Goal: Task Accomplishment & Management: Complete application form

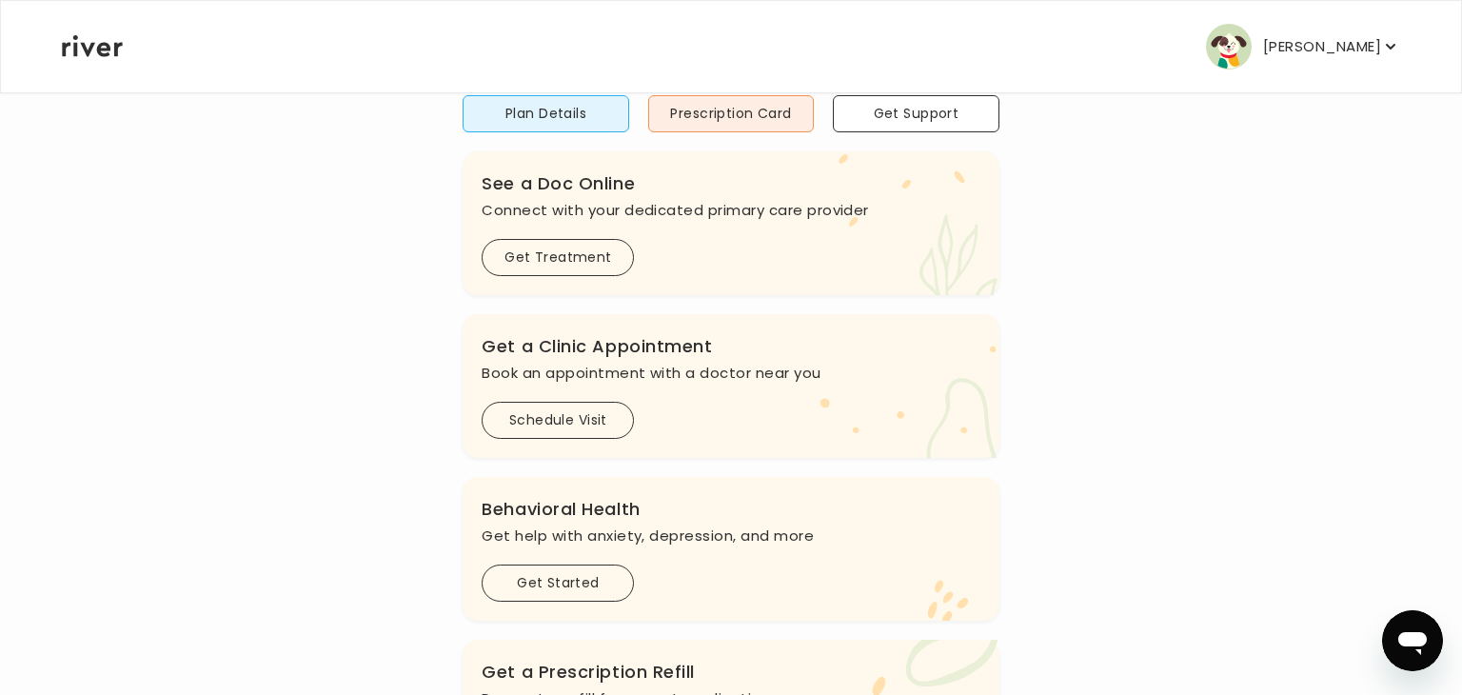
scroll to position [173, 0]
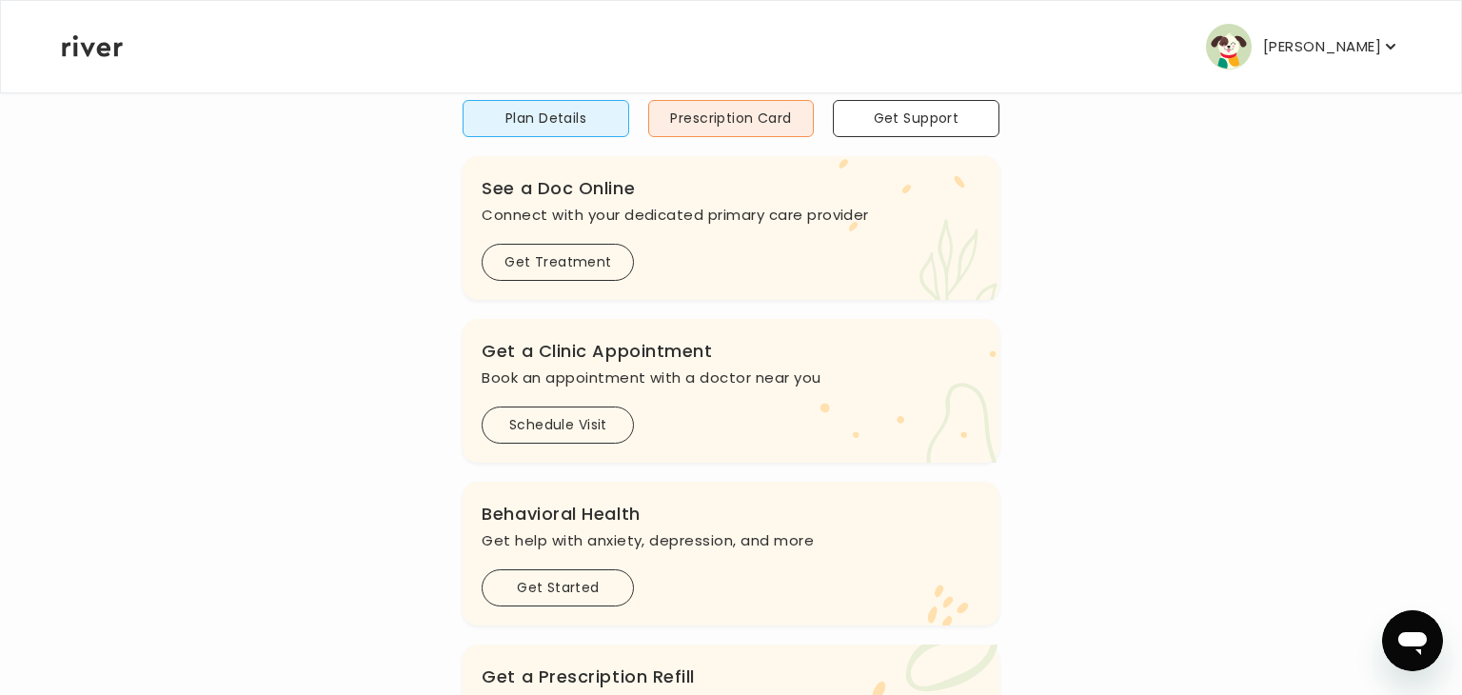
click at [1362, 49] on p "[PERSON_NAME]" at bounding box center [1322, 46] width 118 height 27
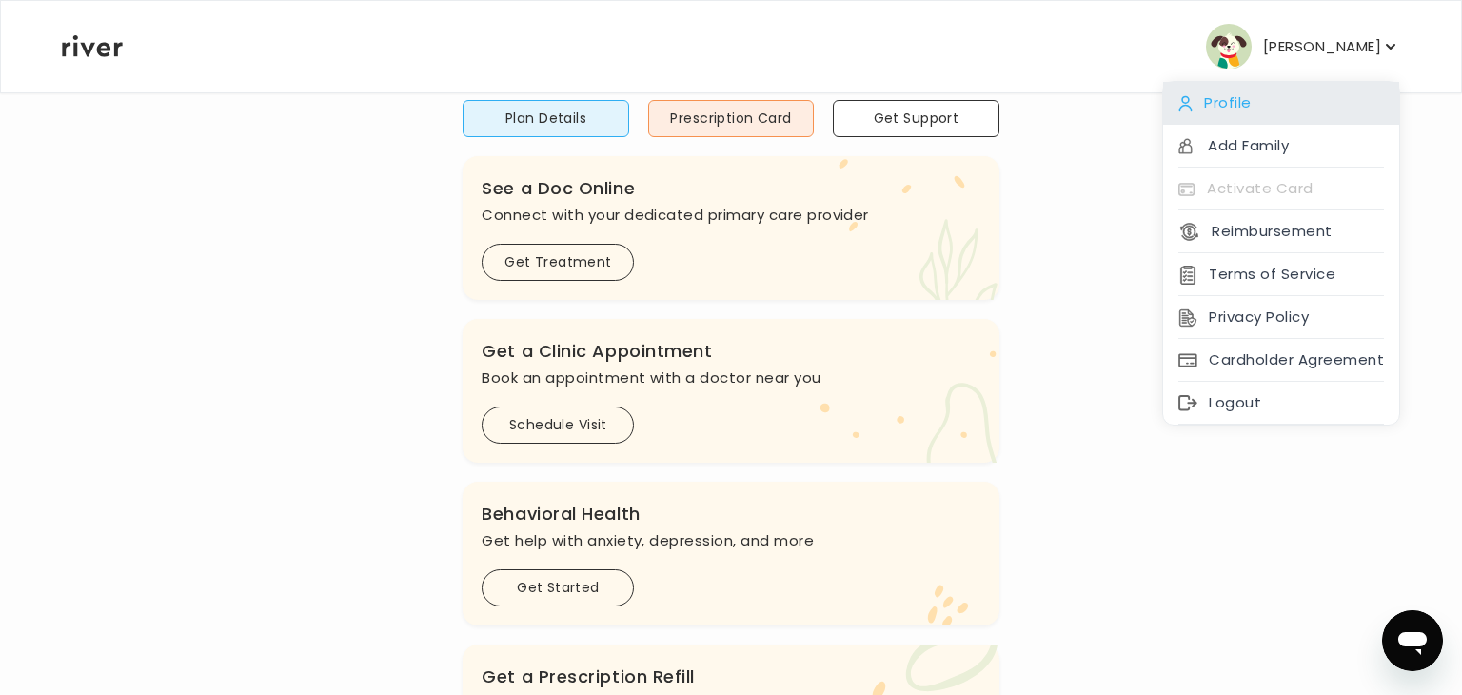
click at [1215, 120] on div "Profile" at bounding box center [1281, 103] width 236 height 43
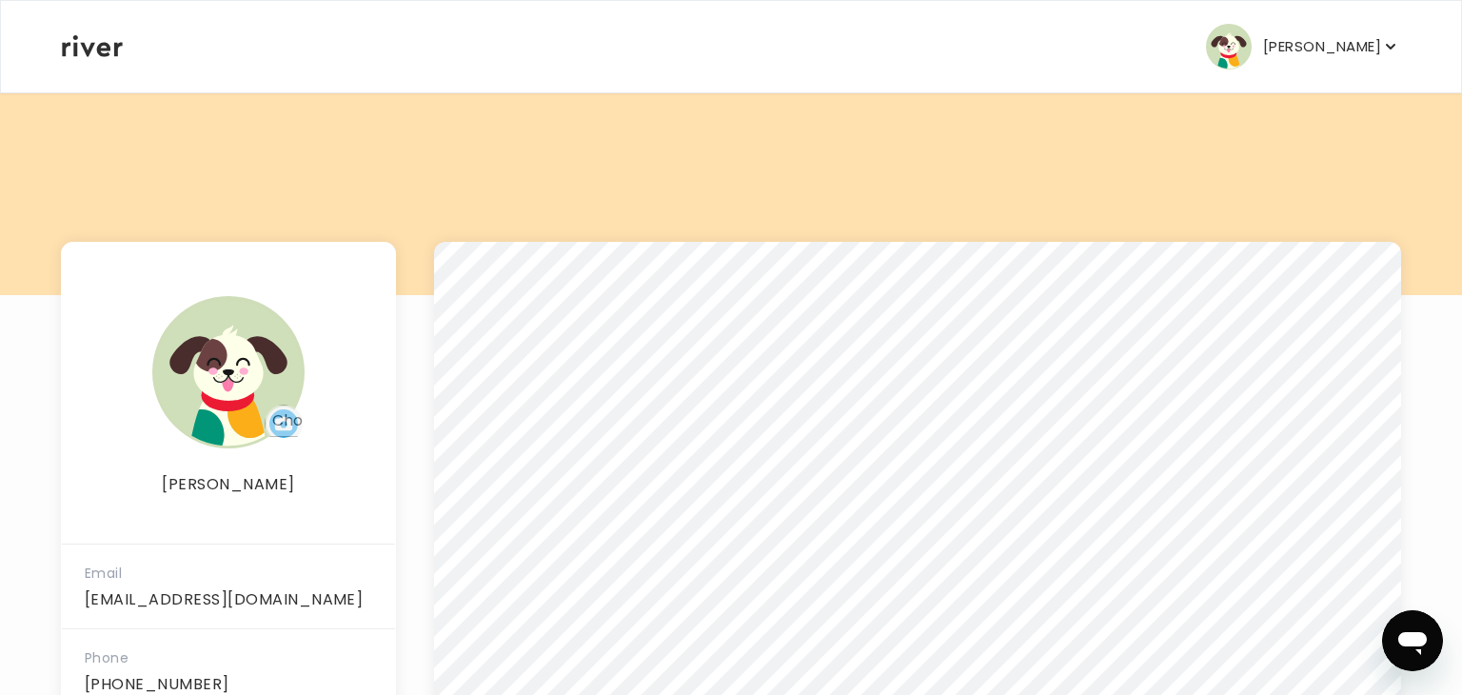
scroll to position [126, 0]
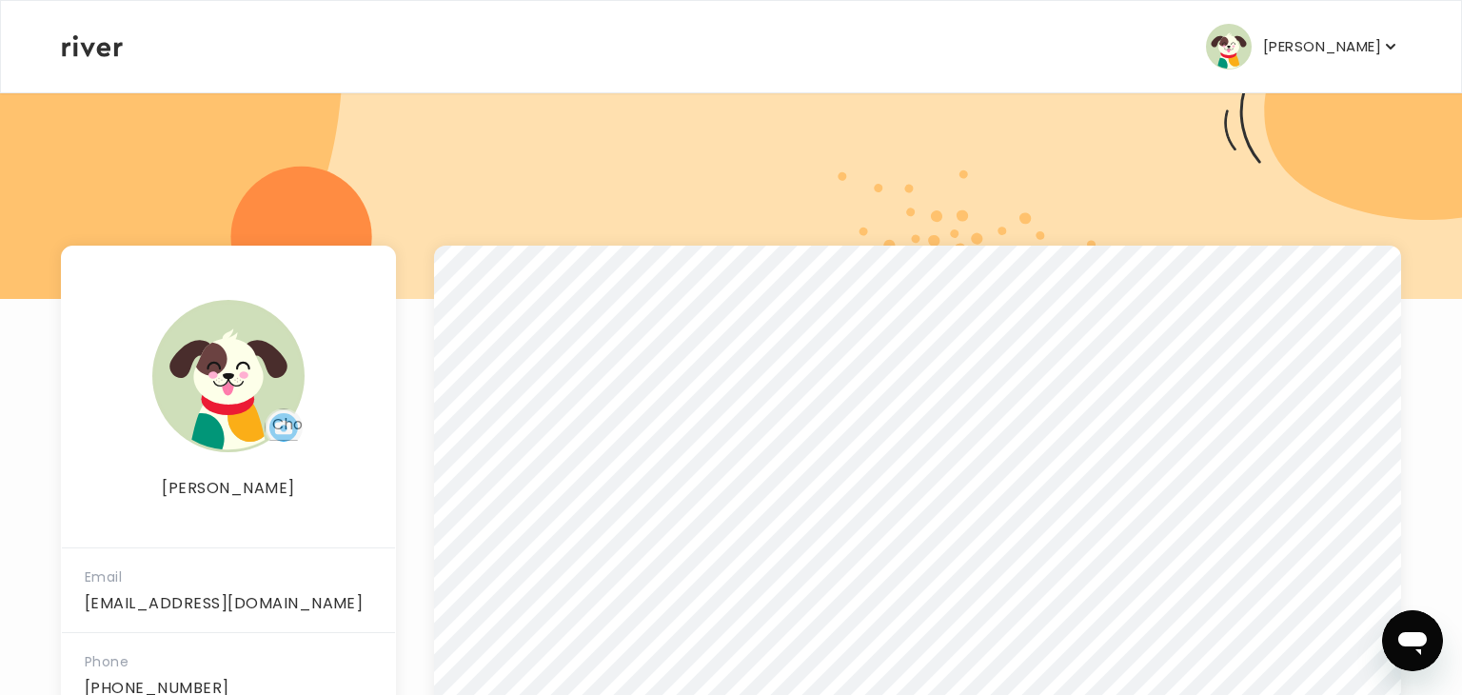
click at [1319, 74] on div "[PERSON_NAME] Profile Add Family Activate Card Reimbursement Terms of Service P…" at bounding box center [731, 46] width 1339 height 91
click at [1302, 50] on p "[PERSON_NAME]" at bounding box center [1322, 46] width 118 height 27
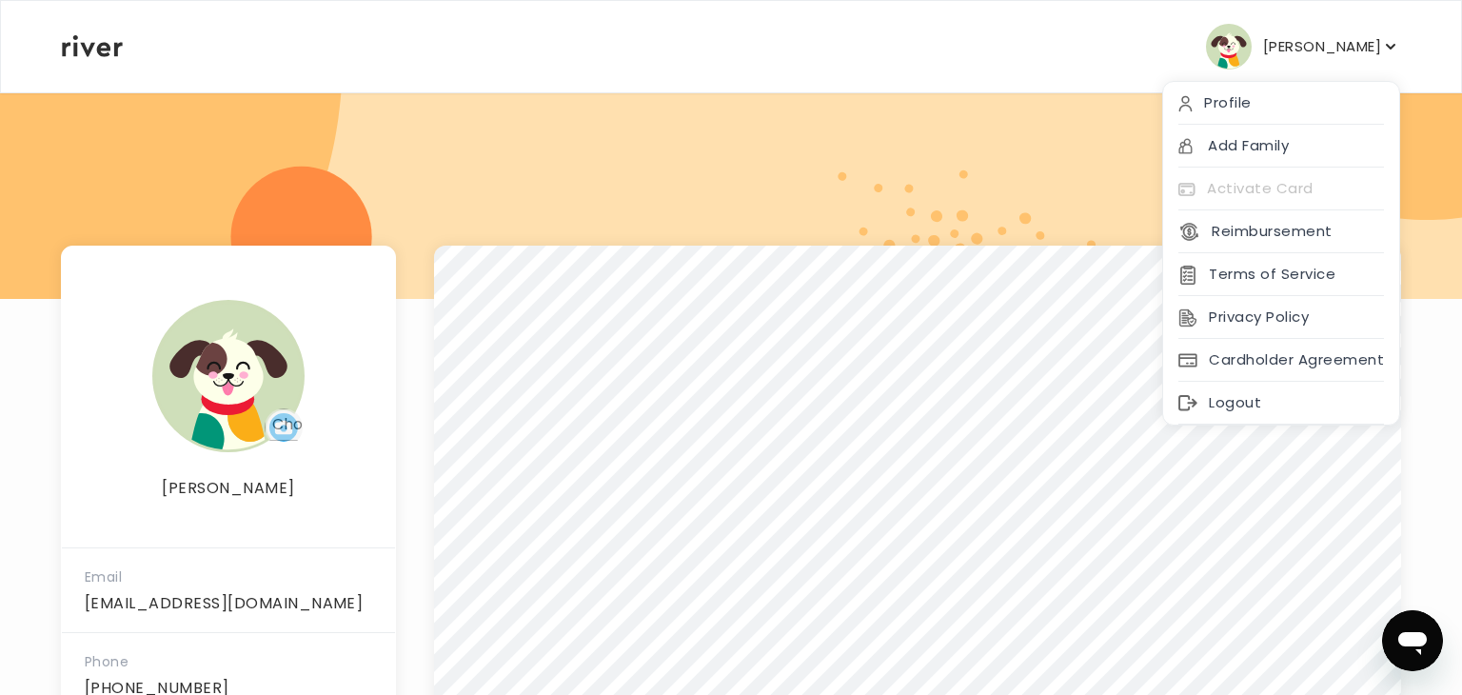
click at [80, 55] on icon at bounding box center [92, 46] width 61 height 22
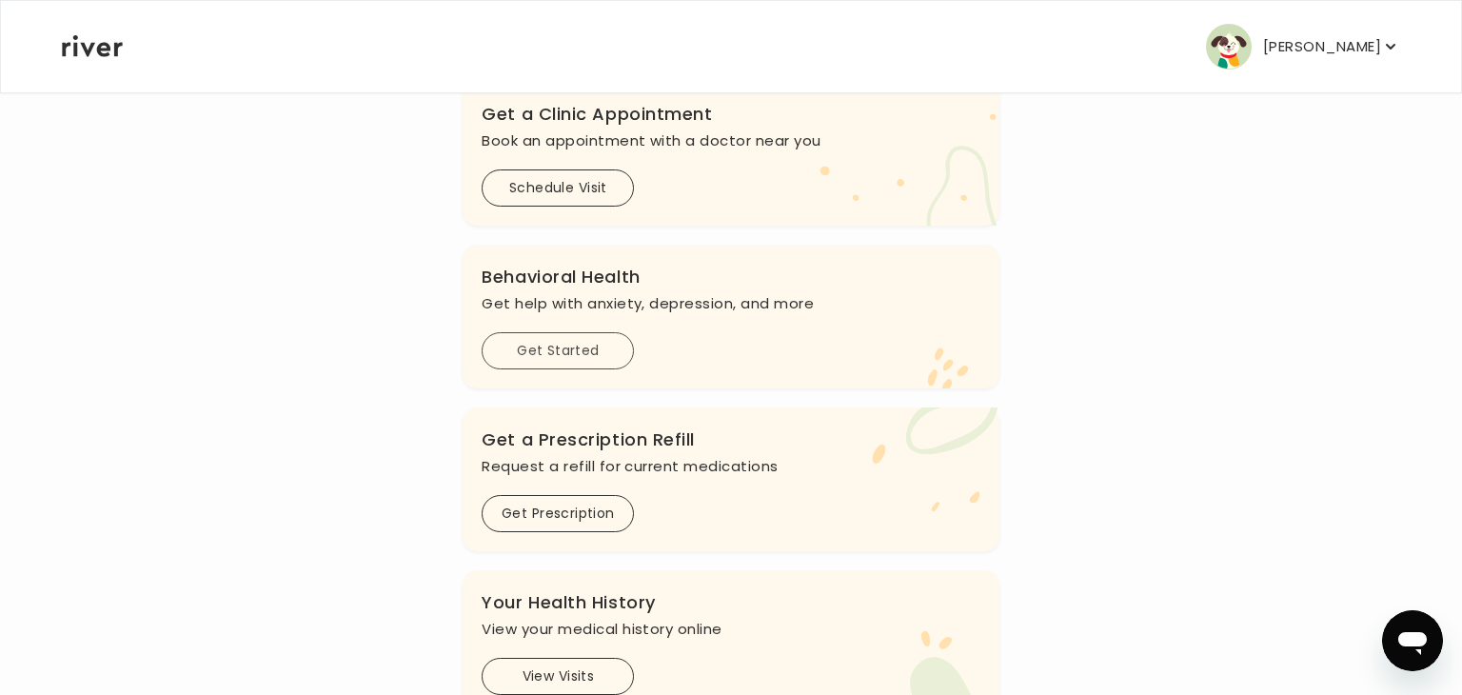
scroll to position [381, 0]
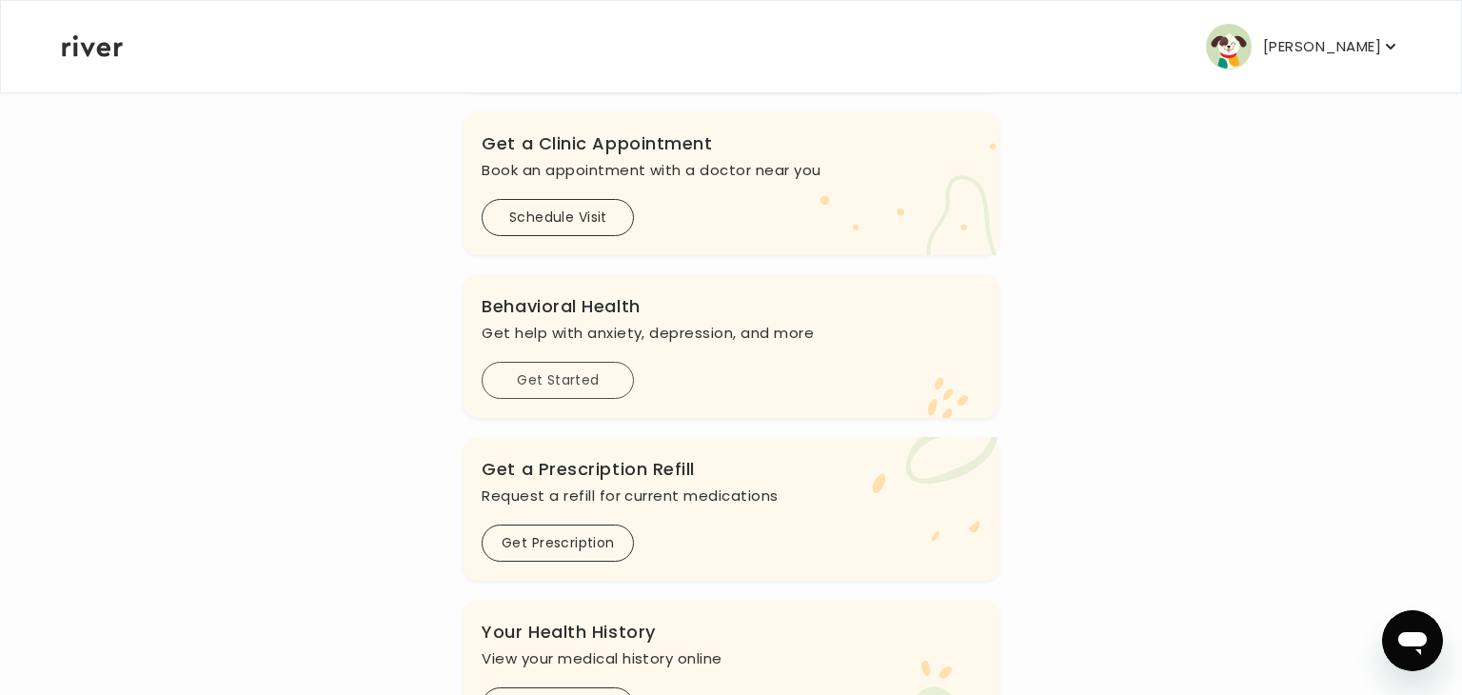
click at [558, 380] on button "Get Started" at bounding box center [558, 380] width 152 height 37
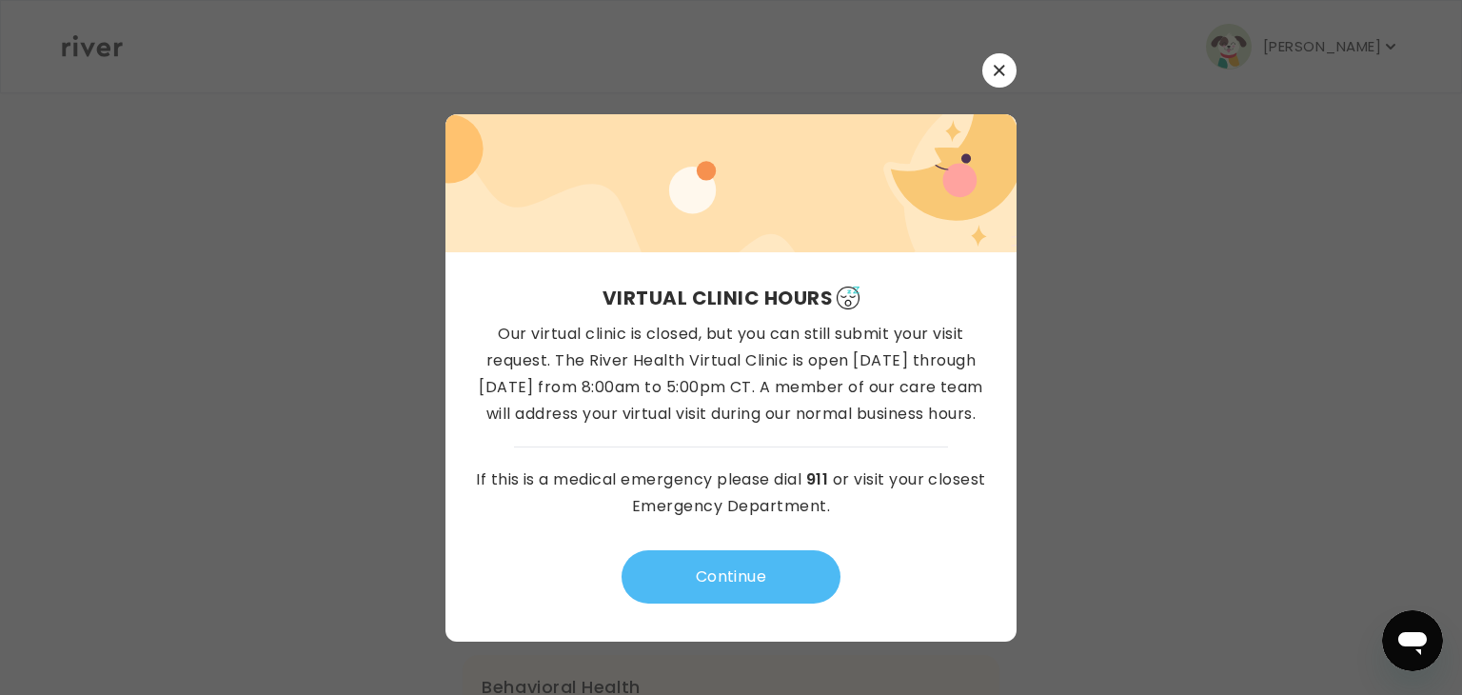
click at [771, 560] on button "Continue" at bounding box center [731, 576] width 219 height 53
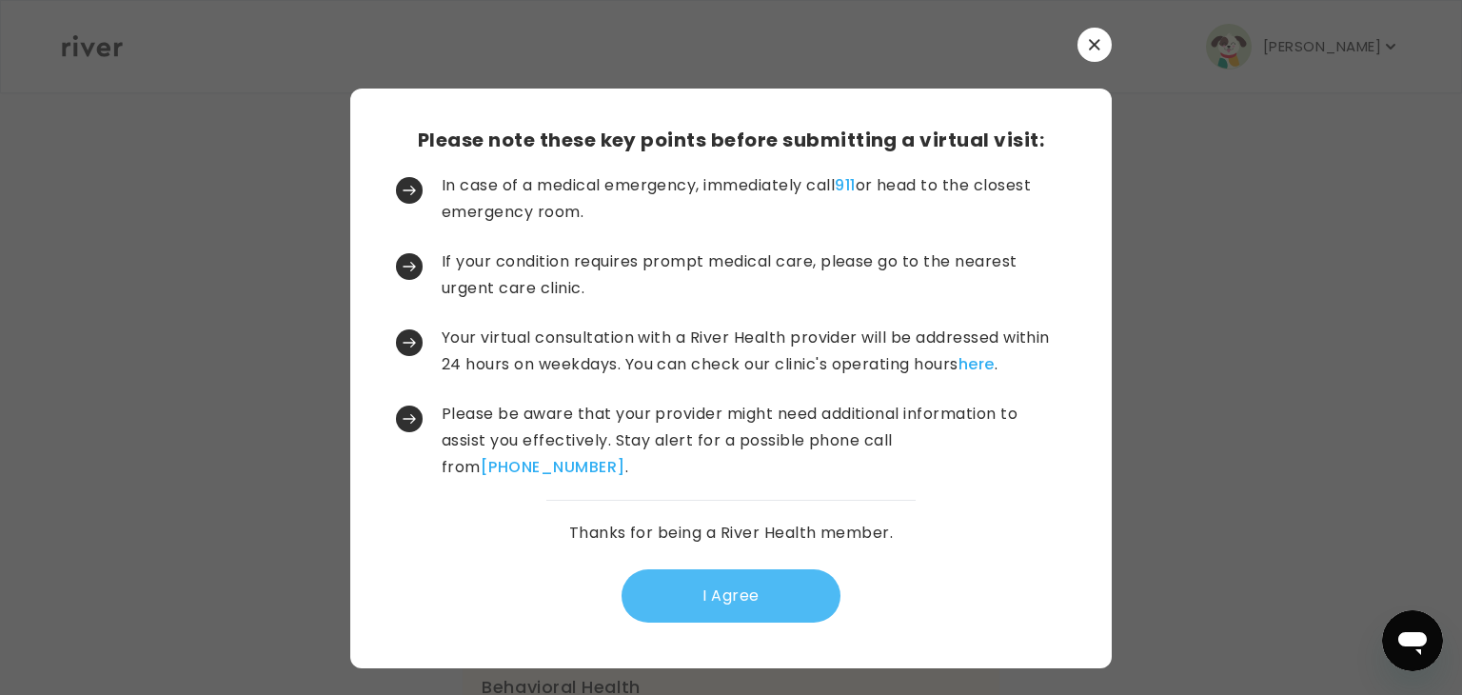
click at [757, 611] on button "I Agree" at bounding box center [731, 595] width 219 height 53
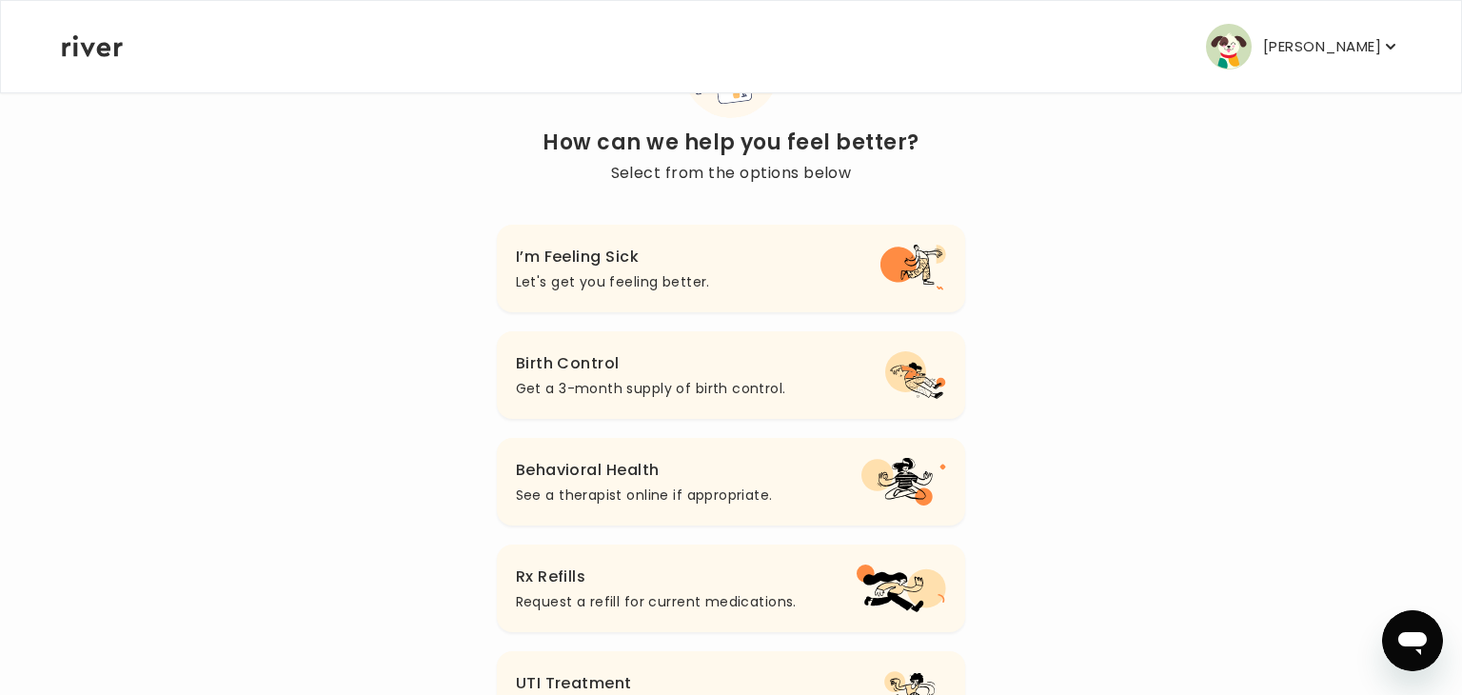
scroll to position [139, 0]
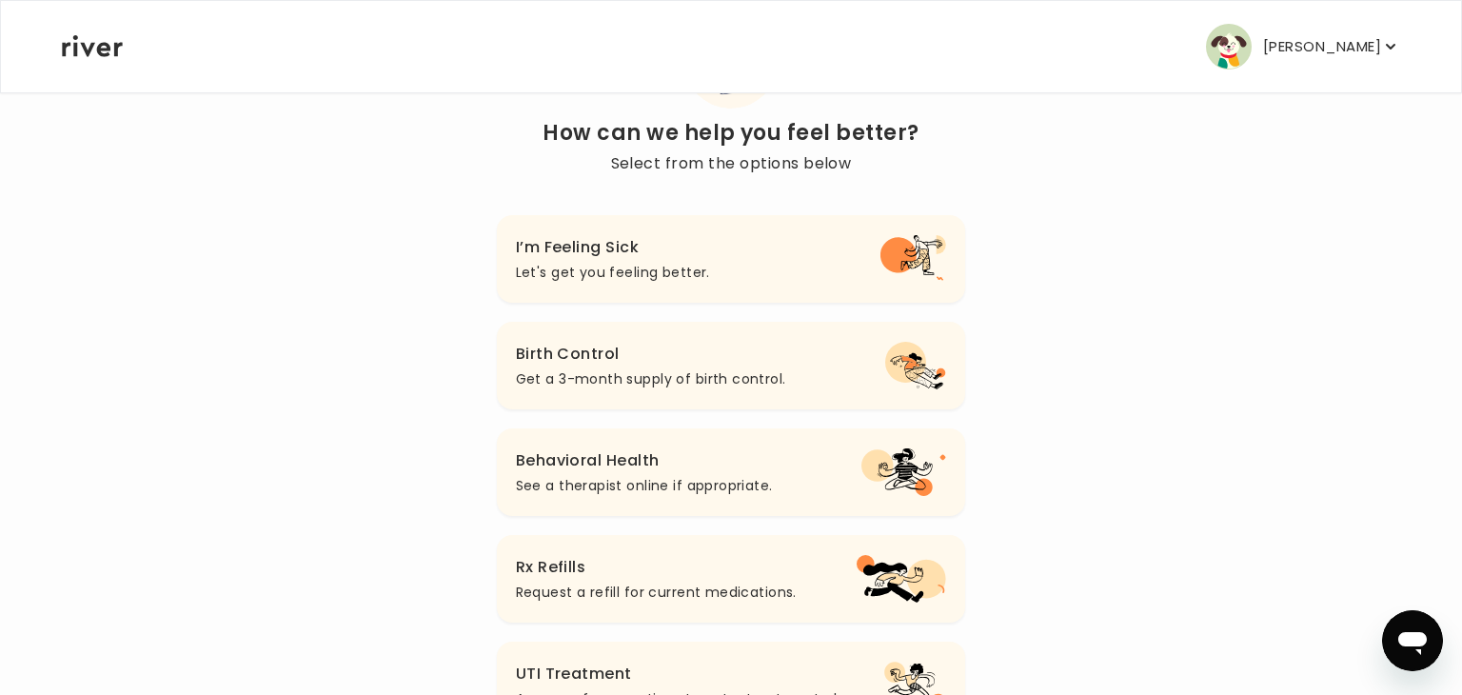
click at [899, 485] on icon "button" at bounding box center [904, 472] width 85 height 48
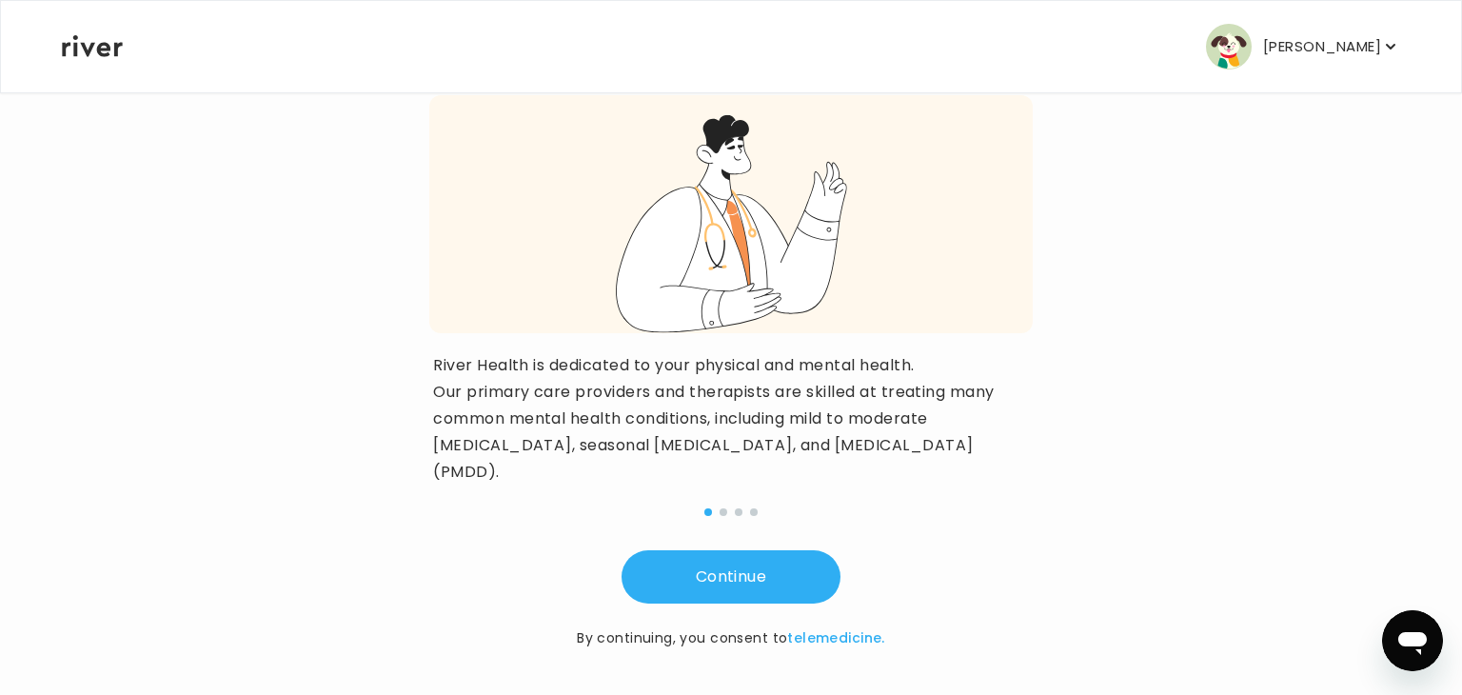
scroll to position [188, 0]
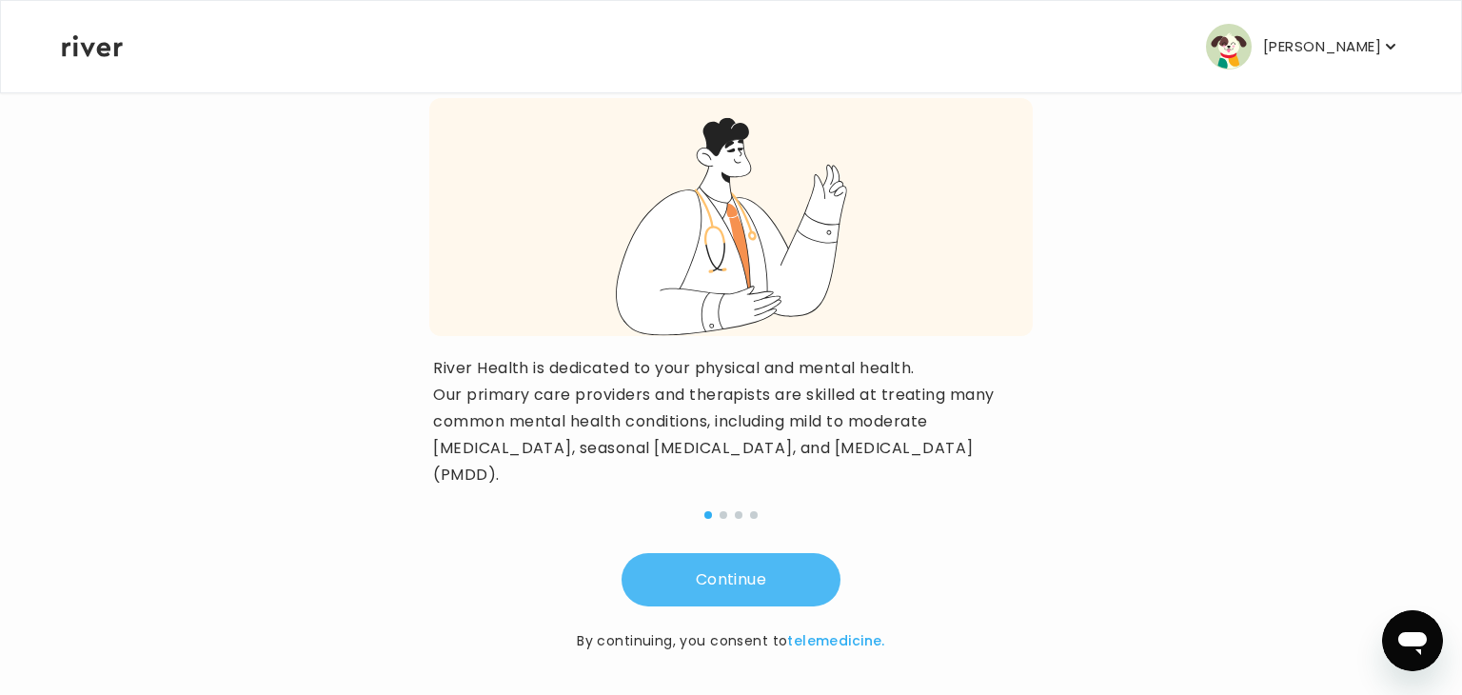
click at [756, 595] on button "Continue" at bounding box center [731, 579] width 219 height 53
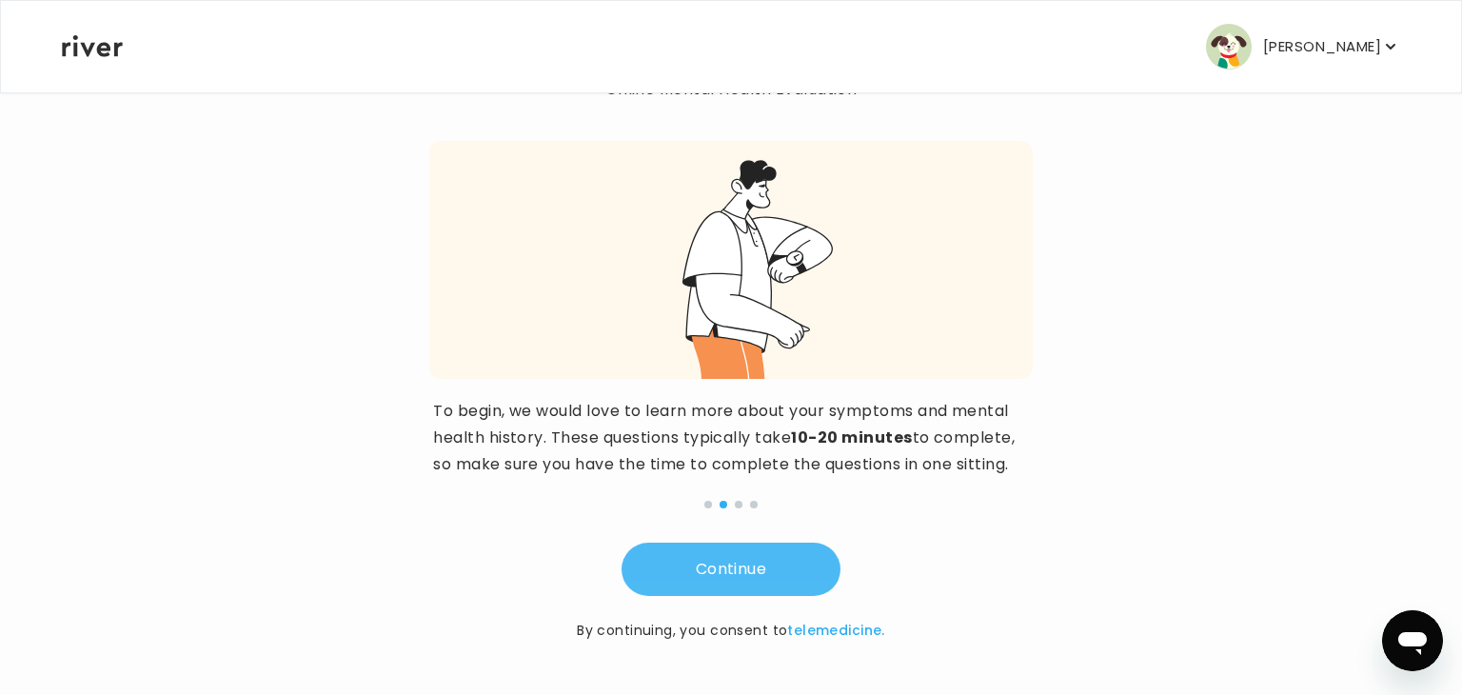
click at [747, 575] on button "Continue" at bounding box center [731, 569] width 219 height 53
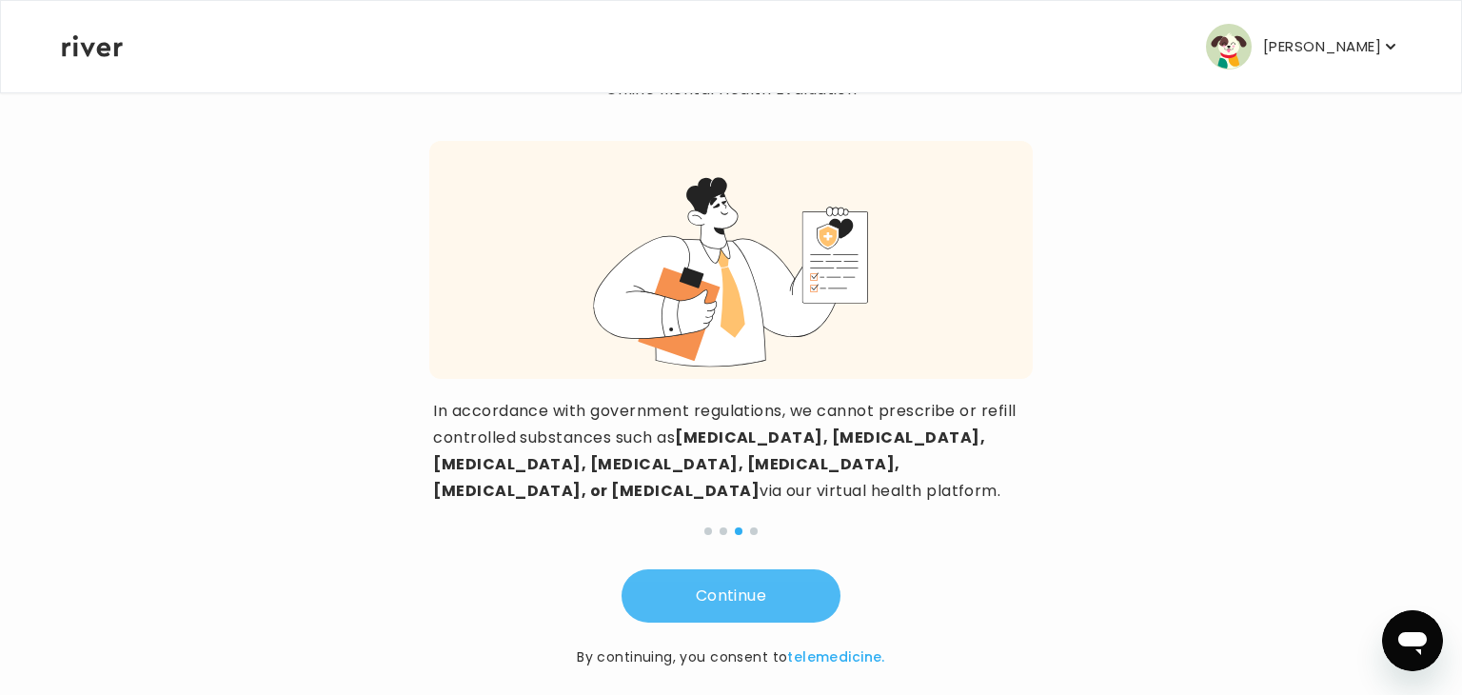
click at [747, 575] on button "Continue" at bounding box center [731, 595] width 219 height 53
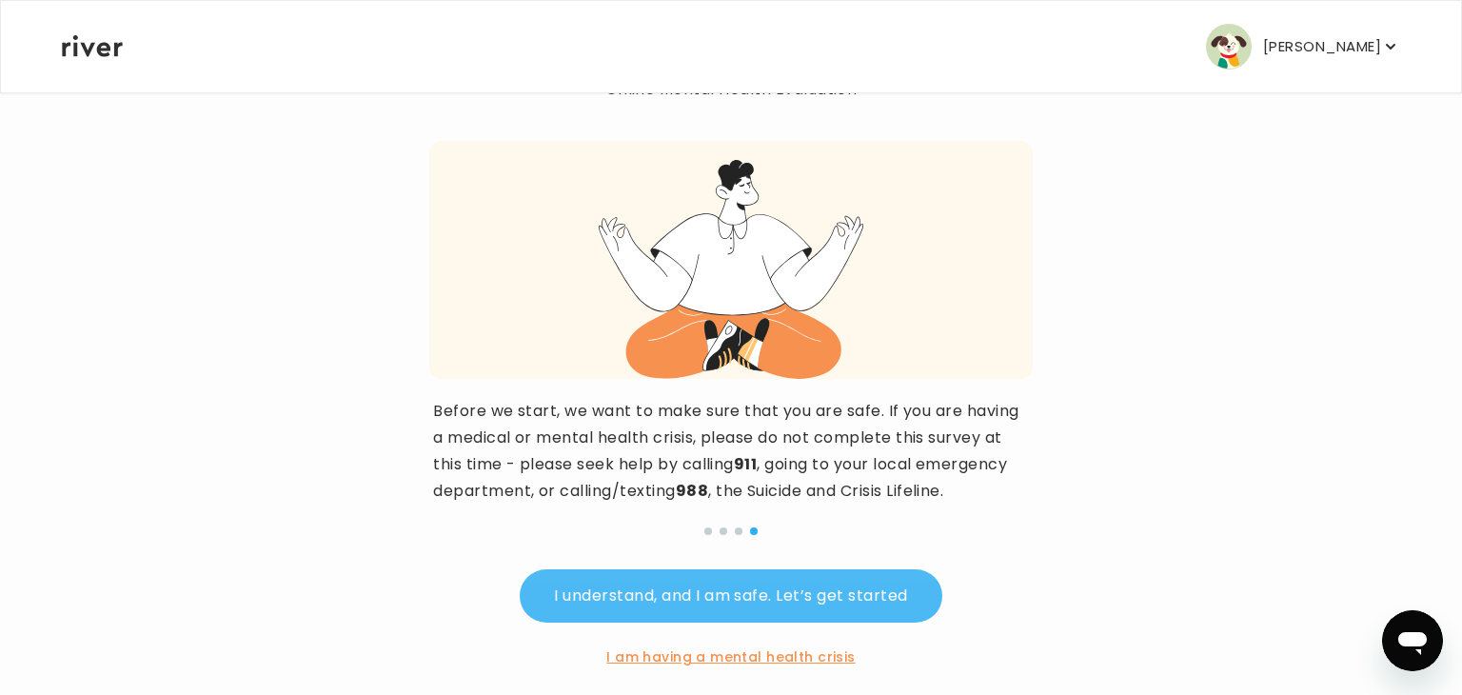
scroll to position [171, 0]
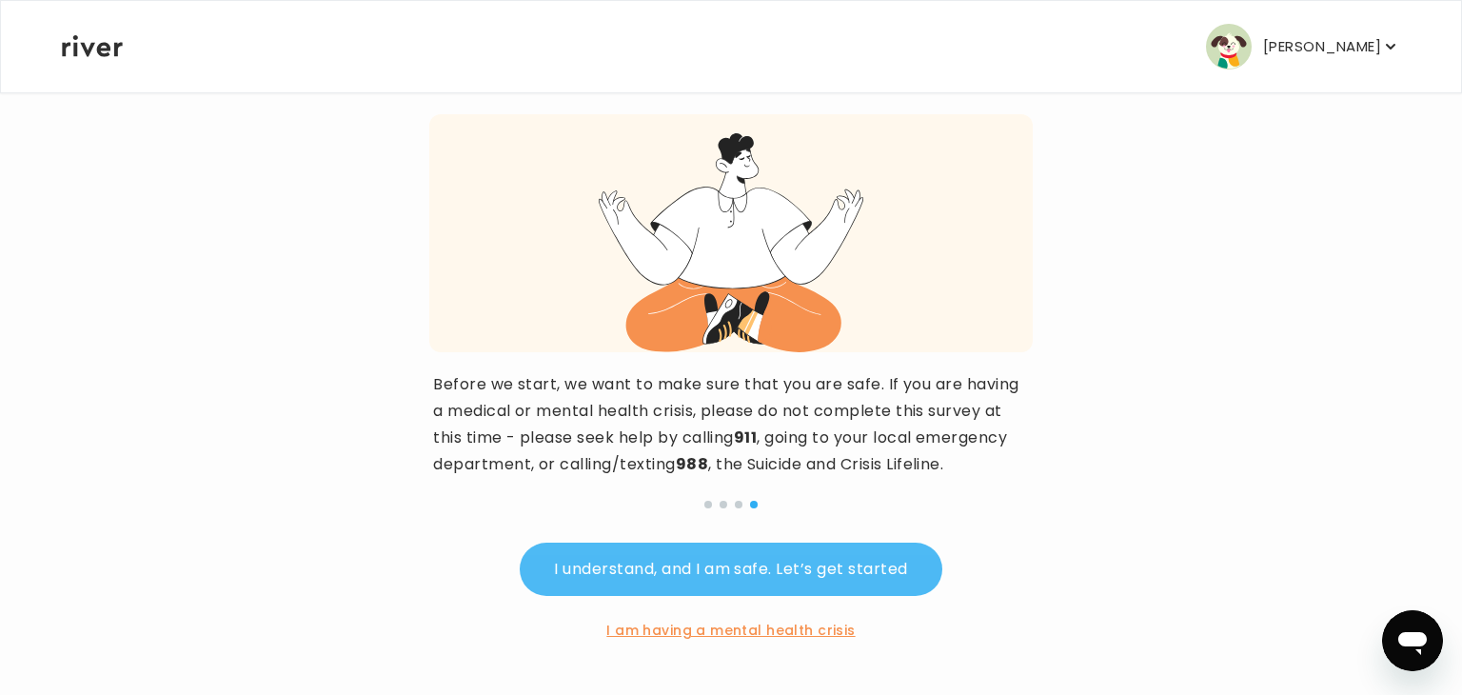
click at [747, 575] on button "I understand, and I am safe. Let’s get started" at bounding box center [731, 569] width 422 height 53
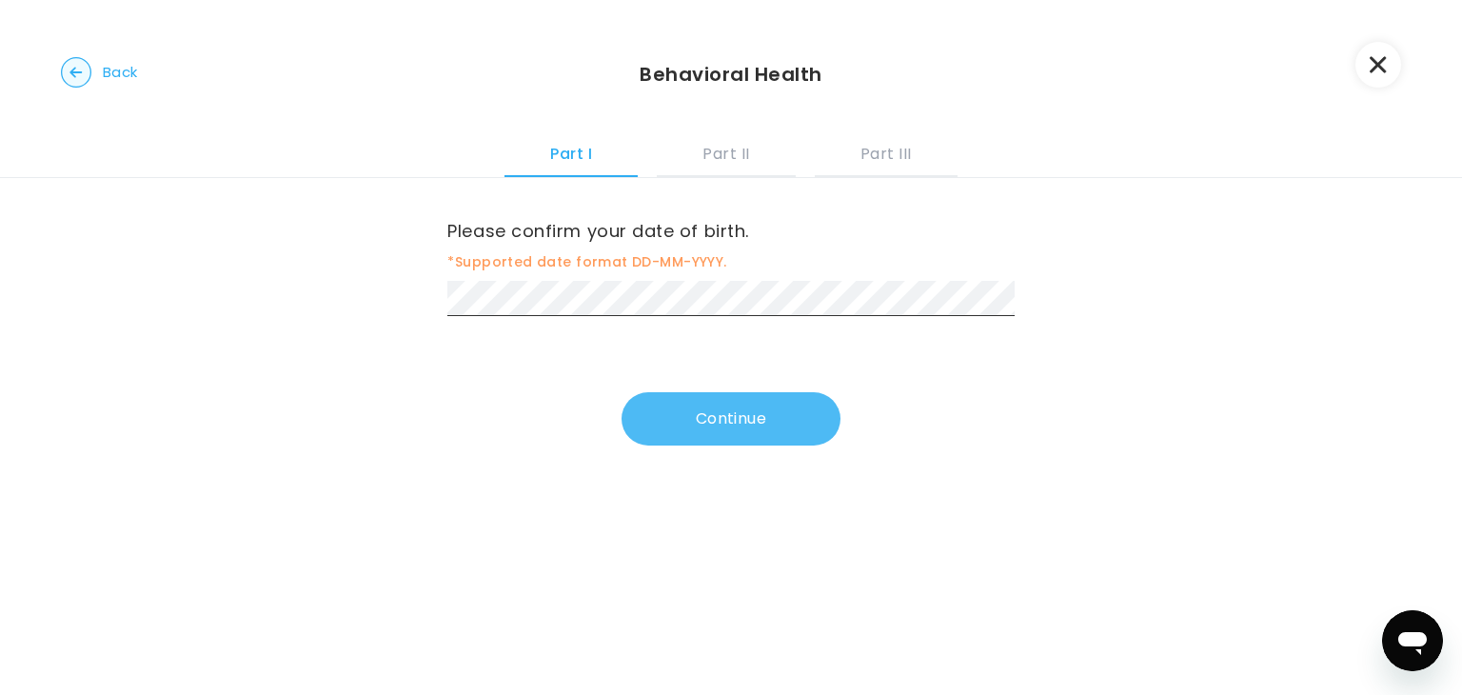
click at [699, 416] on button "Continue" at bounding box center [731, 418] width 219 height 53
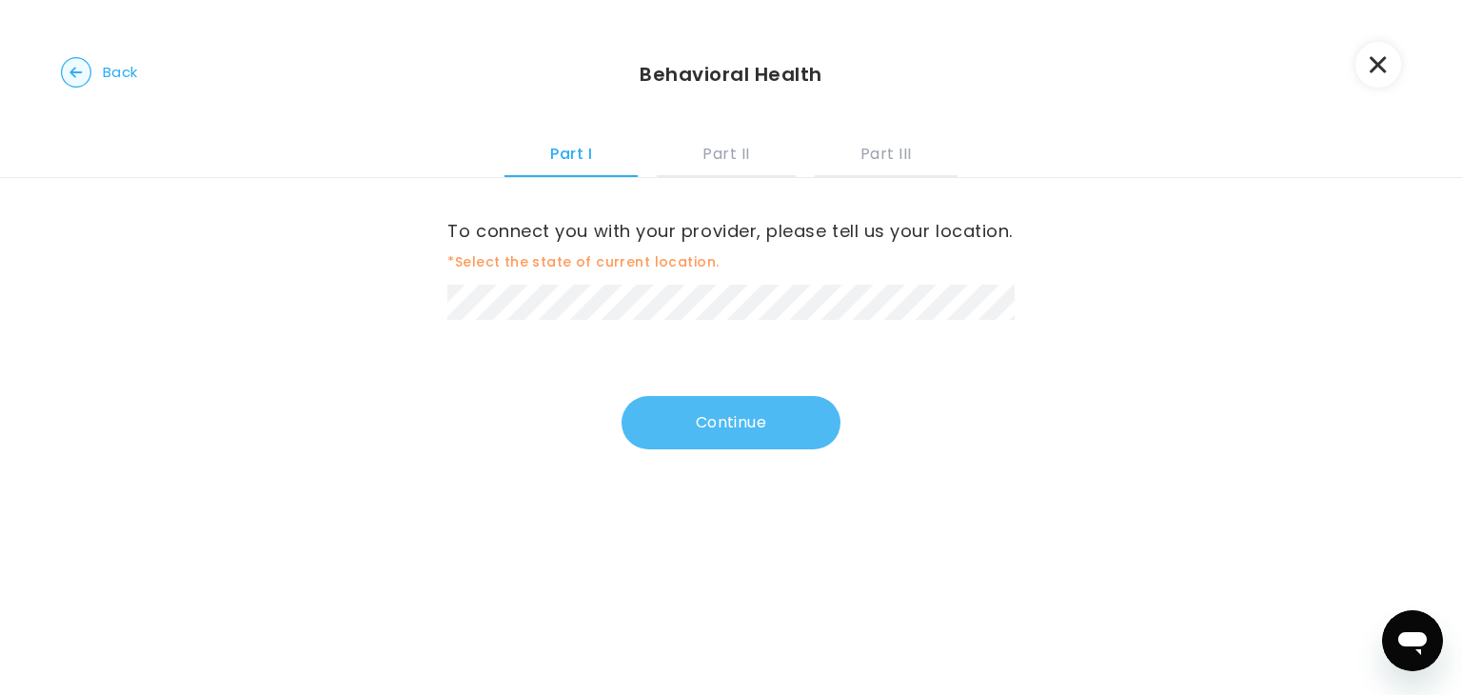
click at [700, 427] on button "Continue" at bounding box center [731, 422] width 219 height 53
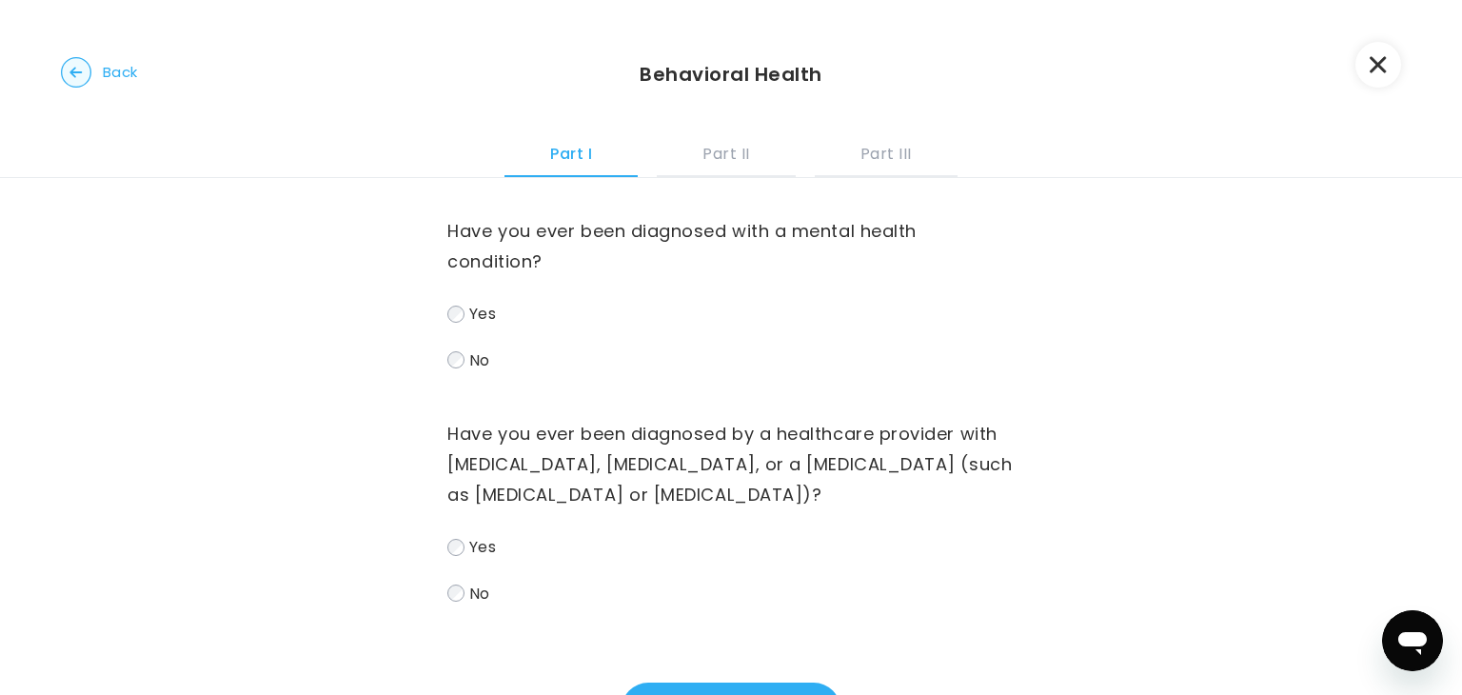
click at [484, 317] on span "Yes" at bounding box center [482, 314] width 27 height 22
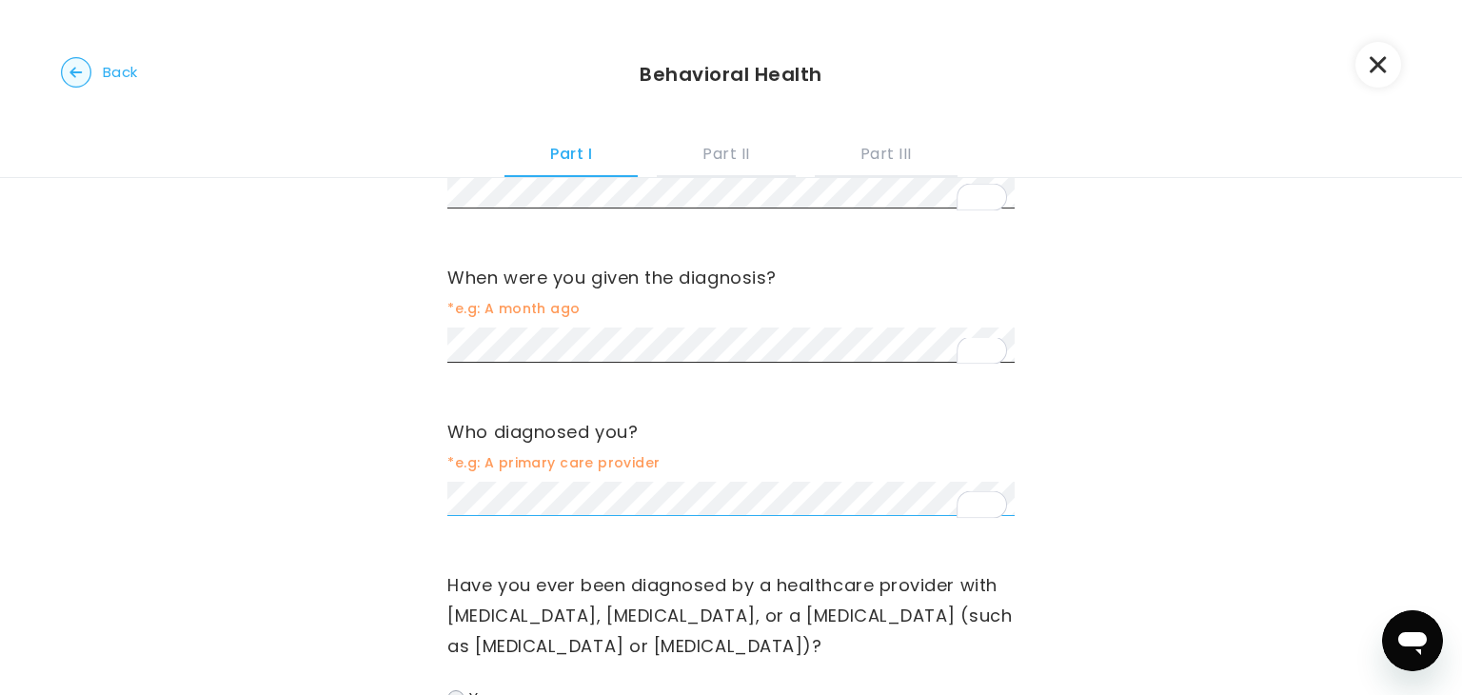
scroll to position [310, 0]
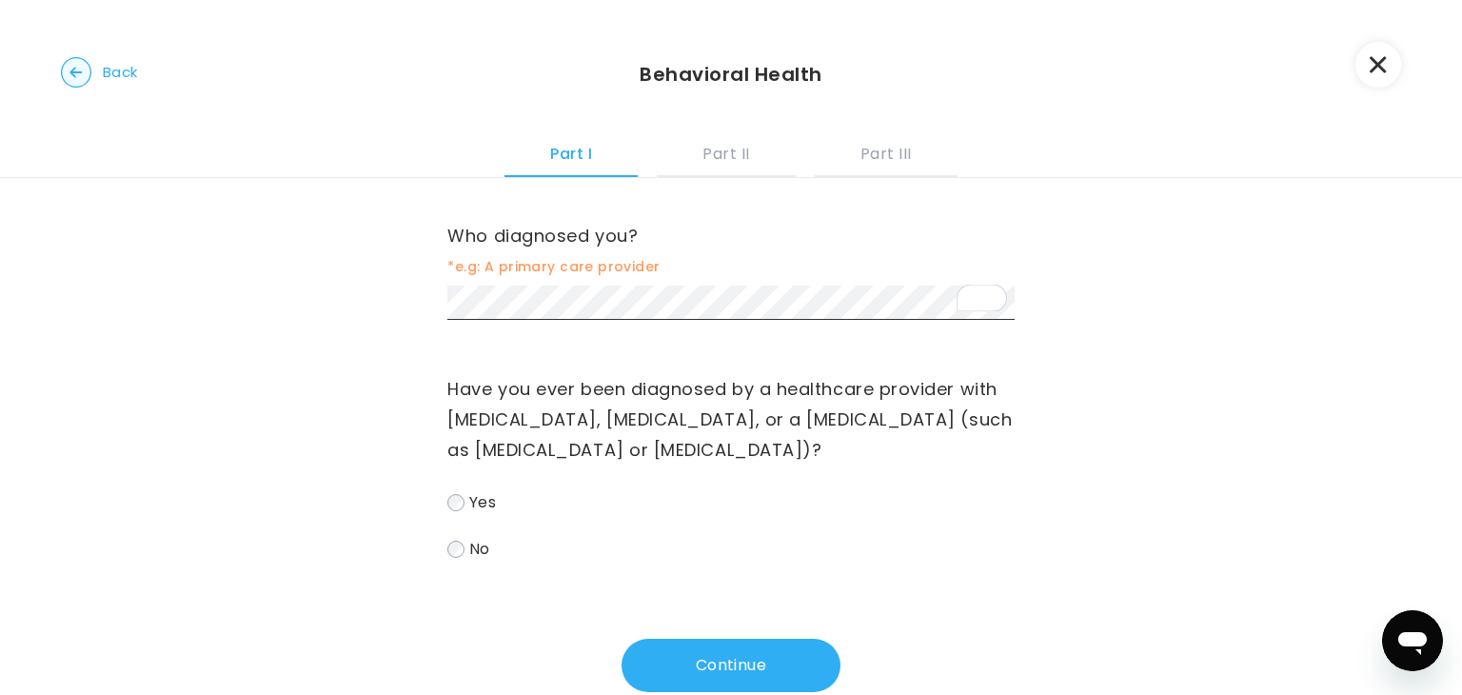
click at [483, 560] on span "No" at bounding box center [479, 549] width 21 height 22
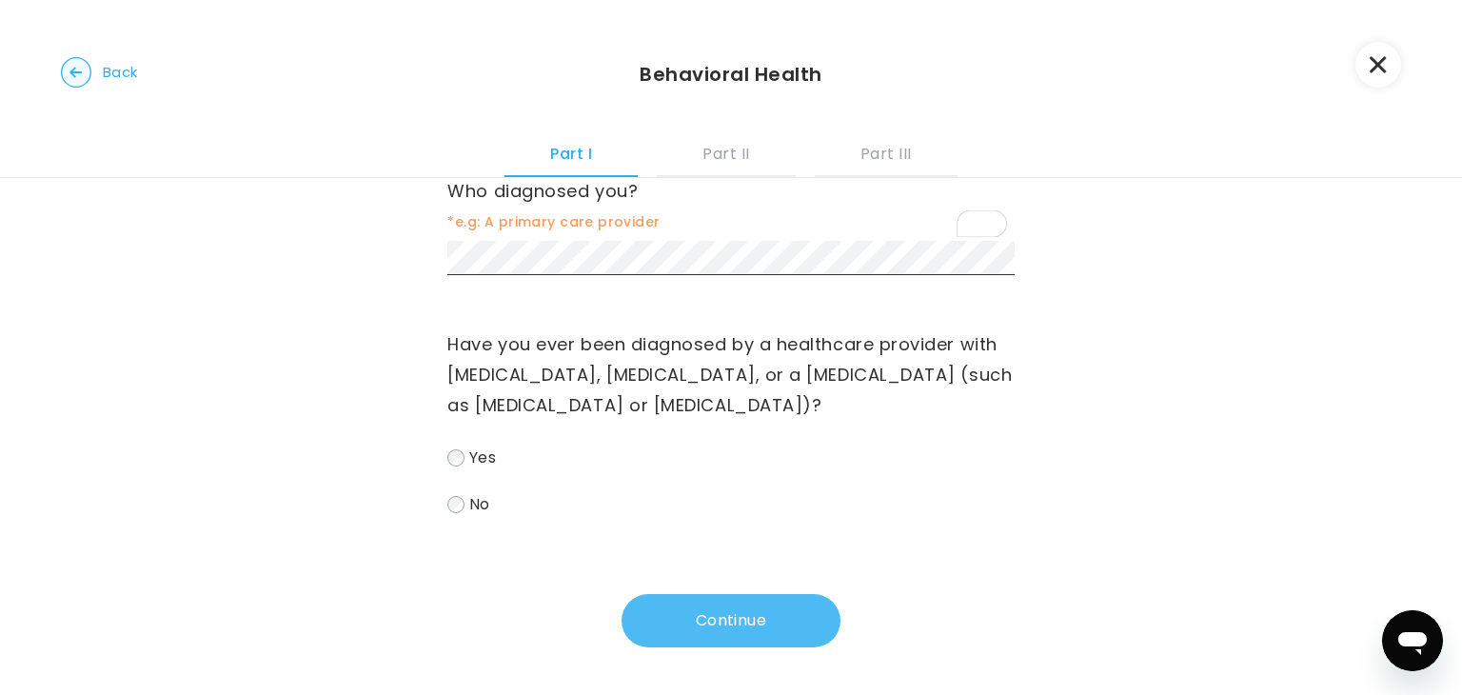
click at [710, 615] on button "Continue" at bounding box center [731, 620] width 219 height 53
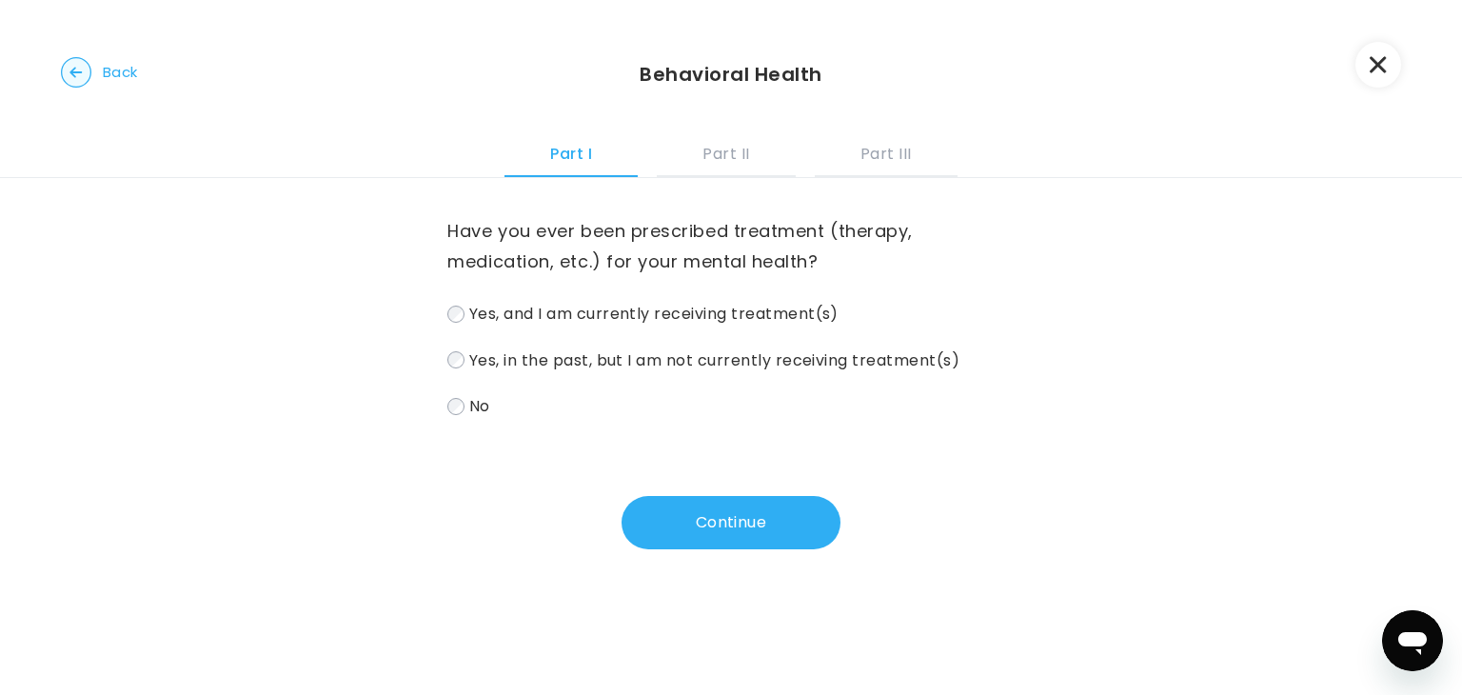
click at [722, 368] on span "Yes, in the past, but I am not currently receiving treatment(s)" at bounding box center [714, 359] width 490 height 22
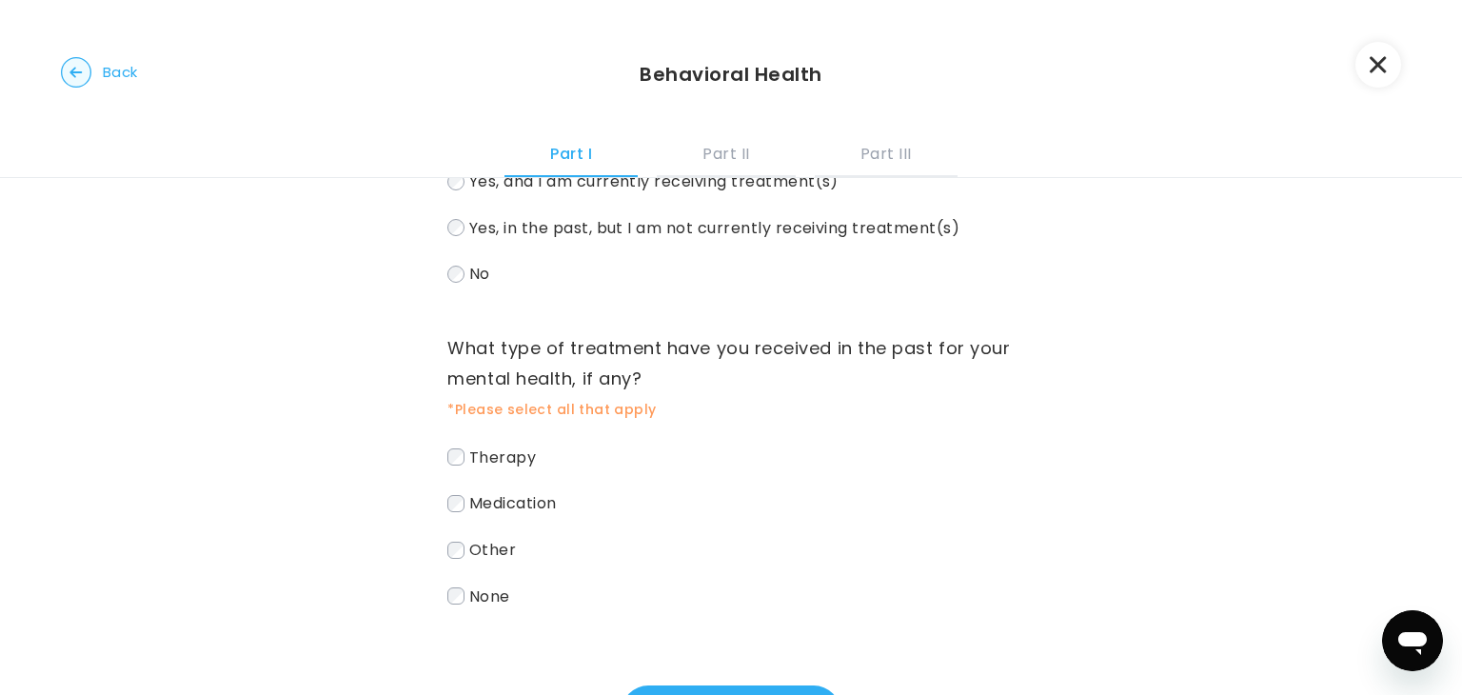
click at [489, 465] on span "Therapy" at bounding box center [502, 457] width 67 height 22
click at [489, 500] on span "Medication" at bounding box center [513, 503] width 88 height 22
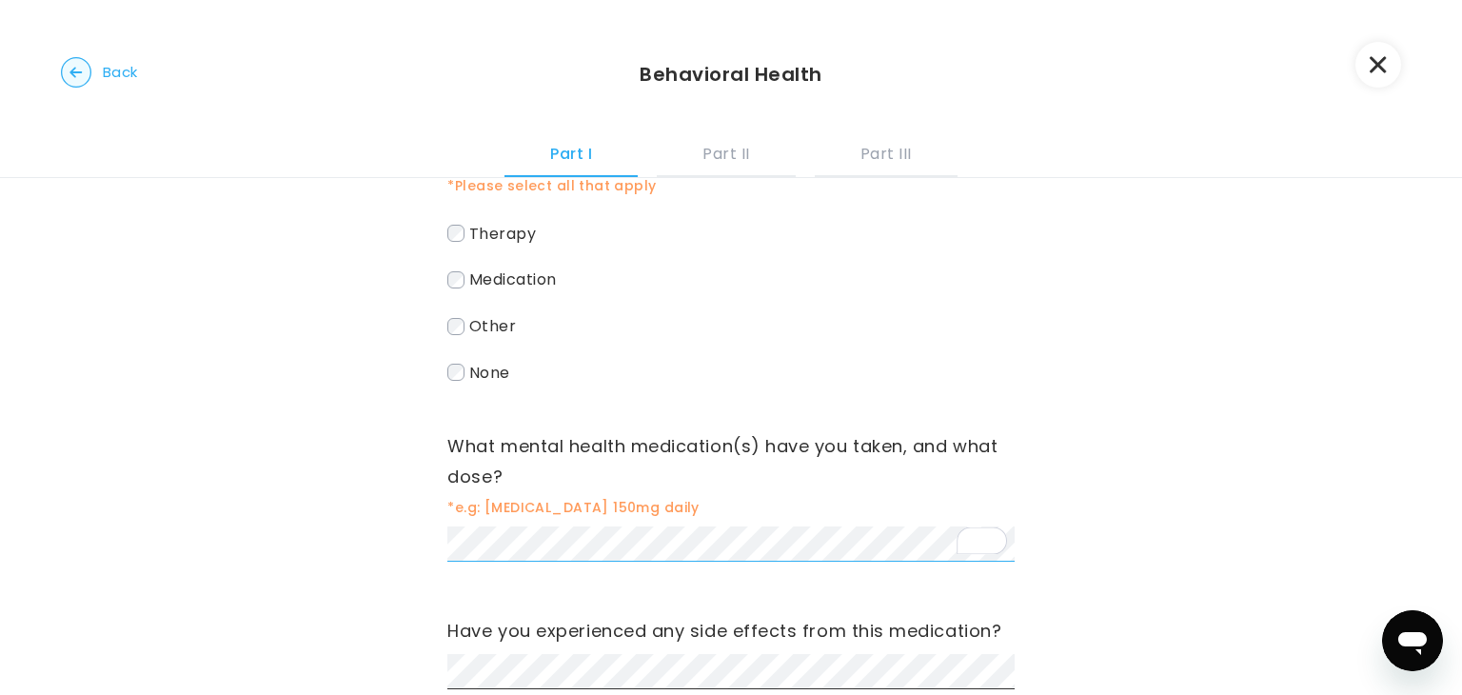
click at [447, 547] on div "Have you ever been prescribed treatment (therapy, medication, etc.) for your me…" at bounding box center [731, 521] width 1462 height 1399
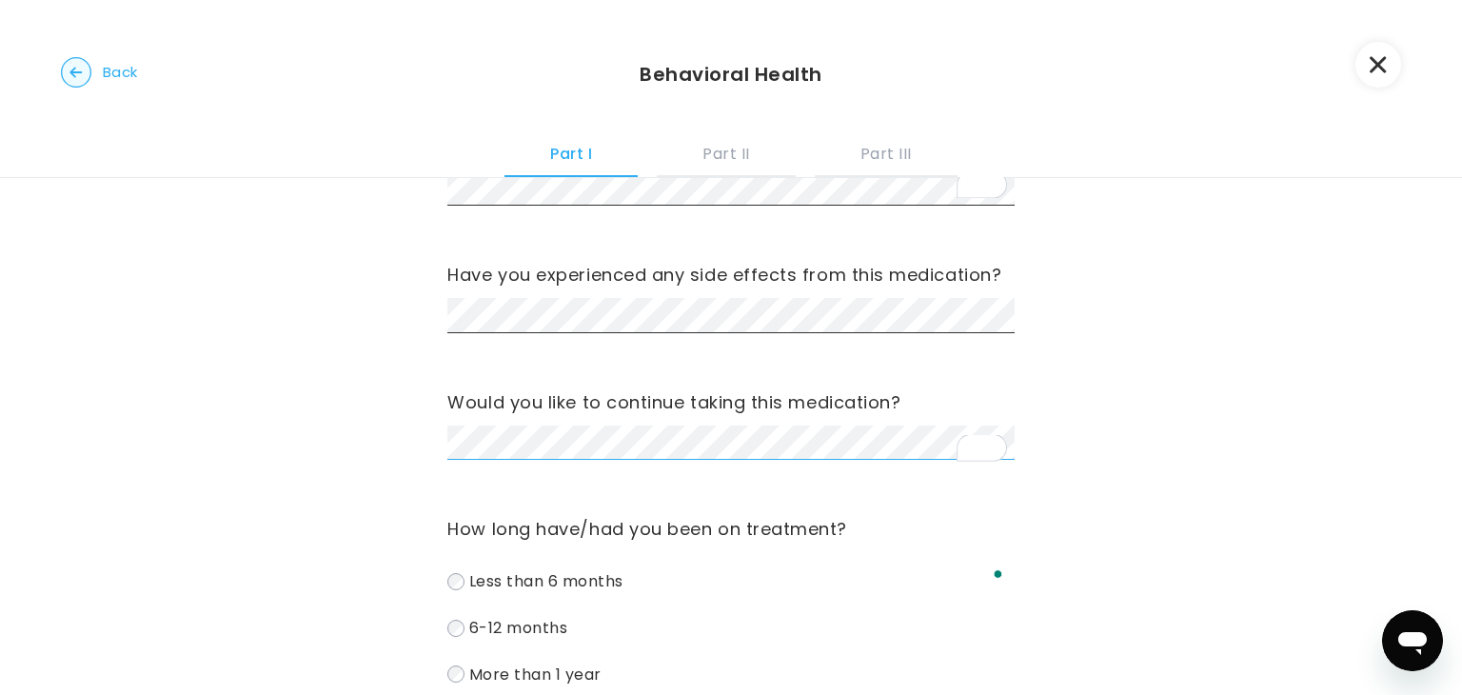
scroll to position [764, 0]
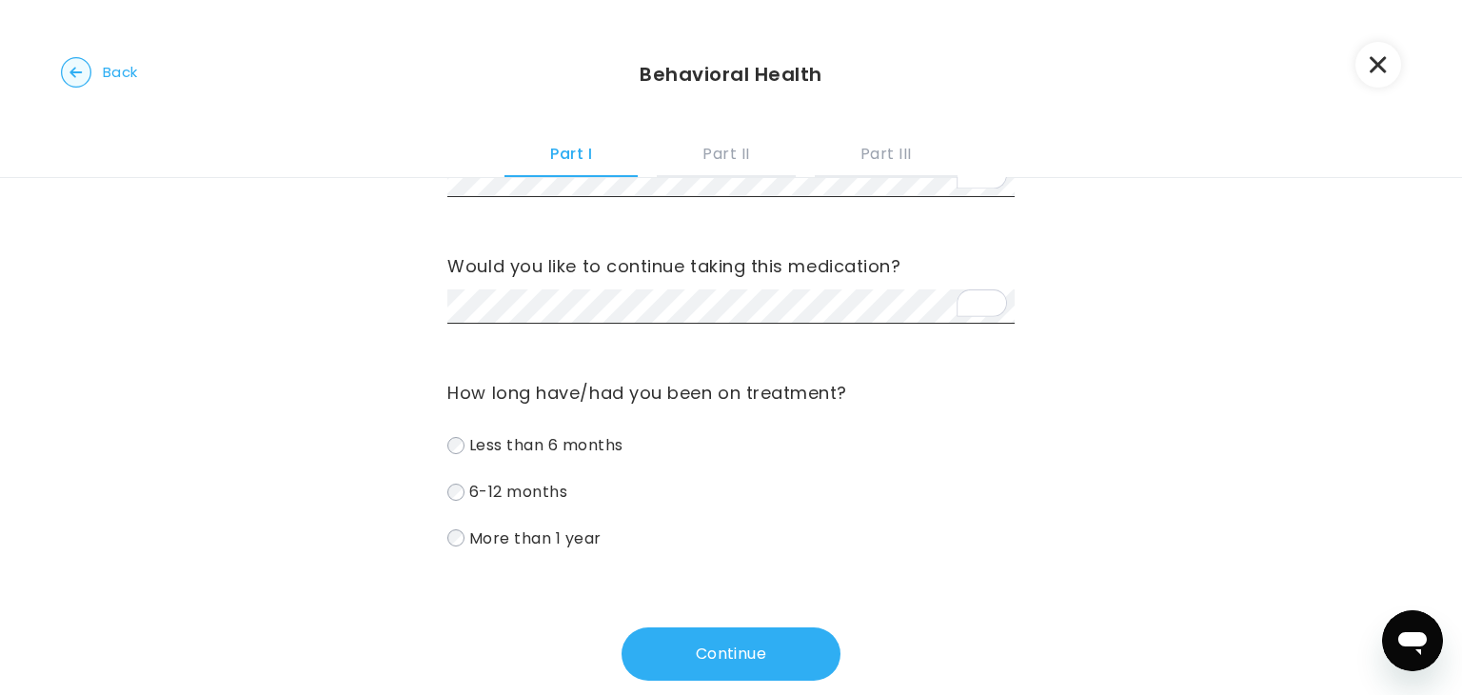
click at [547, 481] on span "6-12 months" at bounding box center [518, 492] width 98 height 22
click at [539, 450] on span "Less than 6 months" at bounding box center [546, 445] width 154 height 22
click at [694, 642] on button "Continue" at bounding box center [731, 653] width 219 height 53
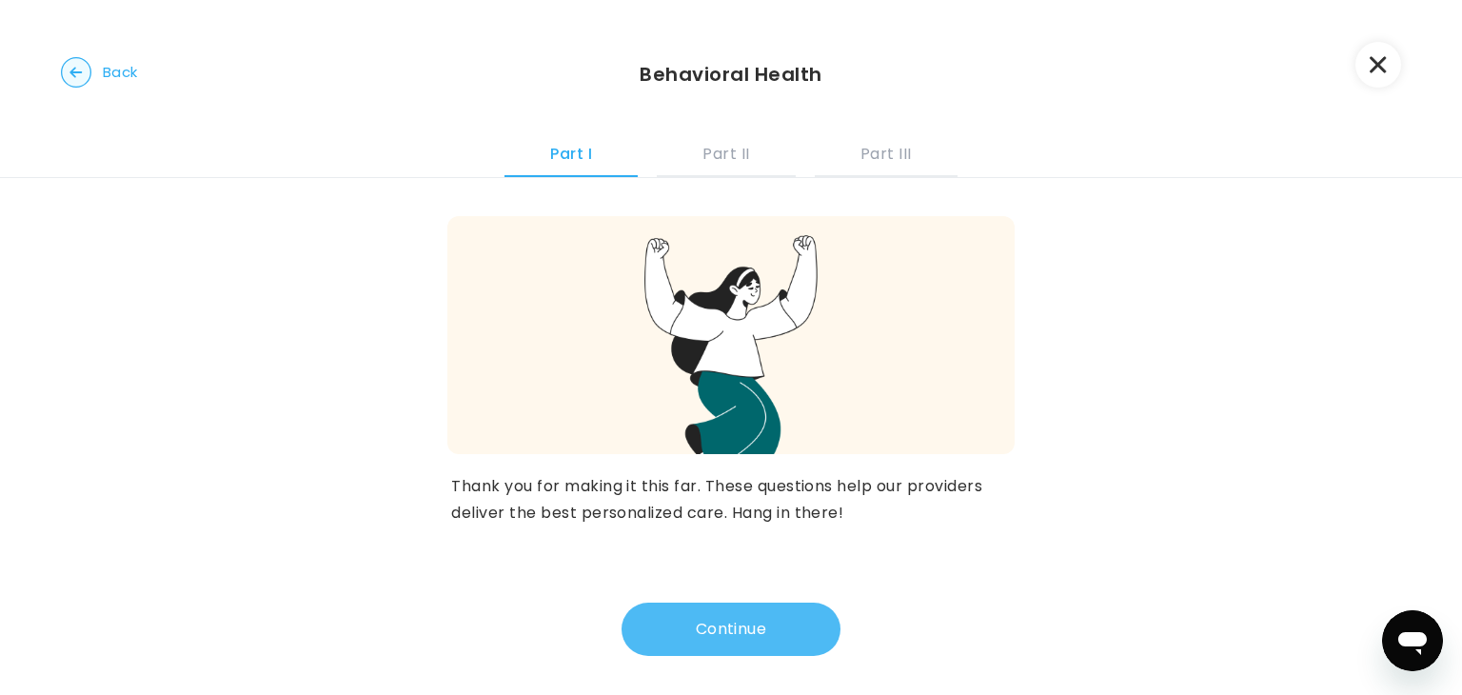
click at [721, 615] on button "Continue" at bounding box center [731, 629] width 219 height 53
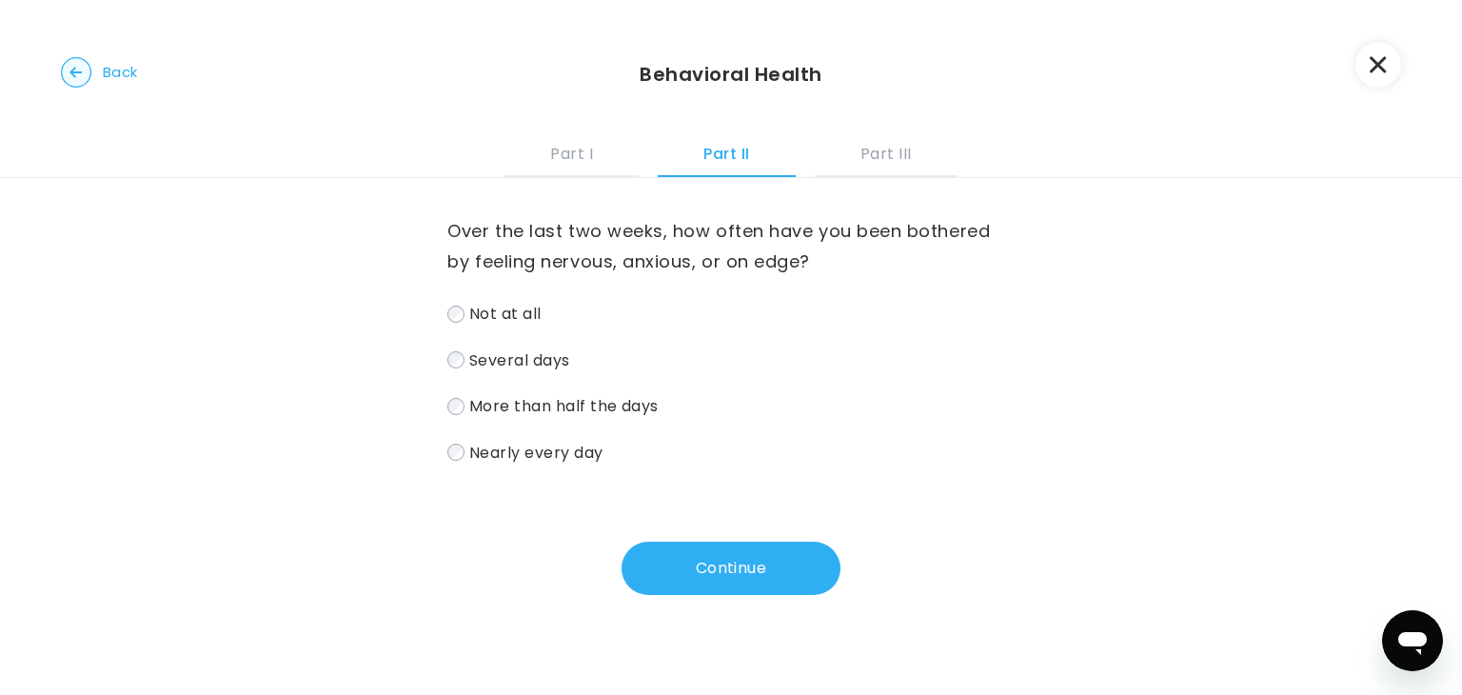
click at [576, 458] on span "Nearly every day" at bounding box center [536, 452] width 134 height 22
click at [524, 352] on span "Several days" at bounding box center [519, 359] width 101 height 22
click at [706, 567] on button "Continue" at bounding box center [731, 568] width 219 height 53
click at [539, 306] on span "Not at all" at bounding box center [505, 314] width 72 height 22
click at [741, 565] on button "Continue" at bounding box center [731, 568] width 219 height 53
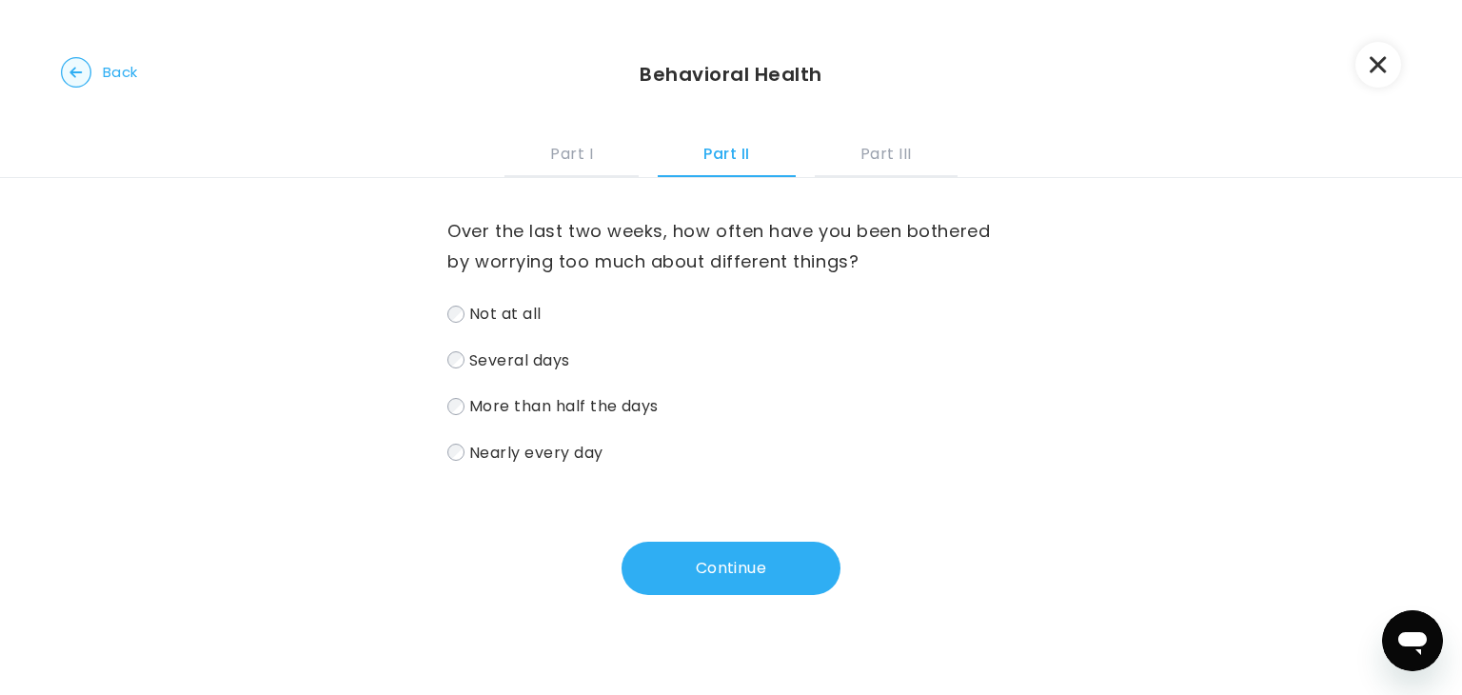
click at [553, 358] on span "Several days" at bounding box center [519, 359] width 101 height 22
click at [706, 567] on button "Continue" at bounding box center [731, 568] width 219 height 53
click at [514, 324] on label "Not at all" at bounding box center [730, 314] width 567 height 28
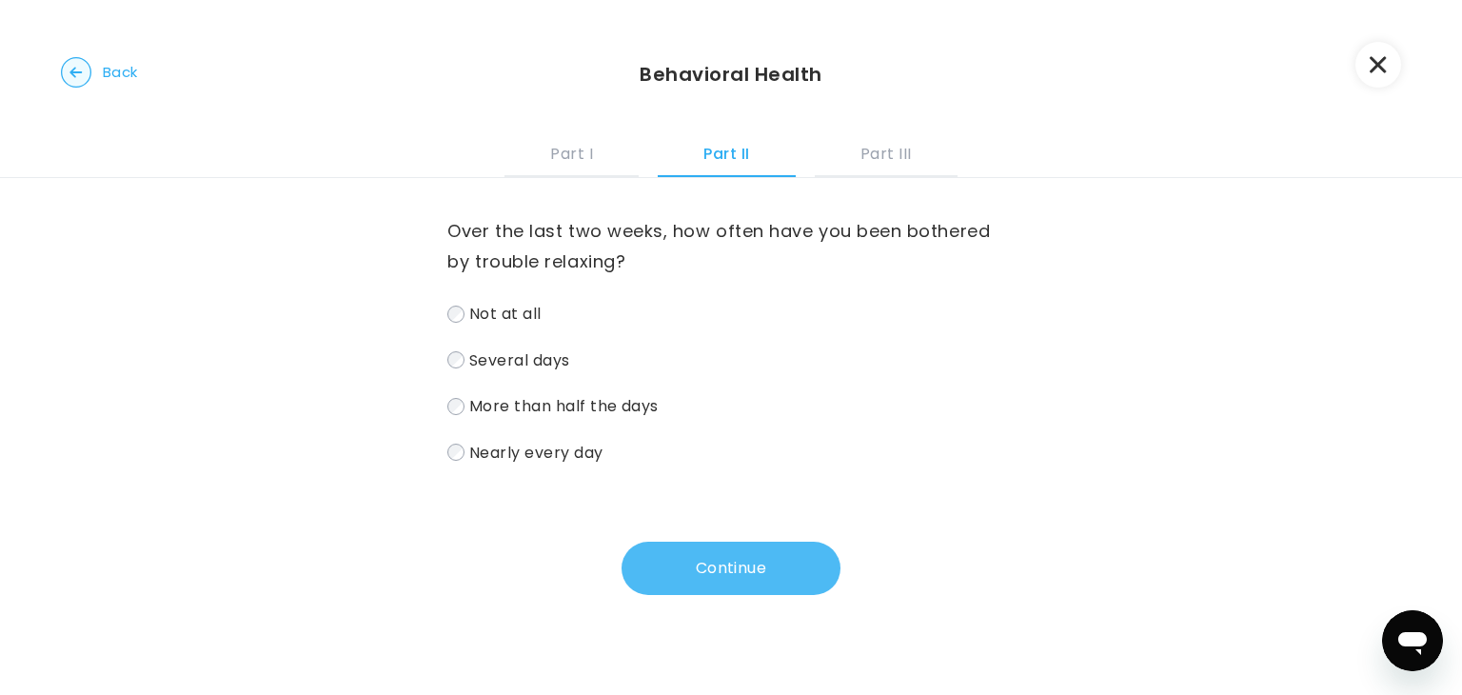
click at [734, 543] on button "Continue" at bounding box center [731, 568] width 219 height 53
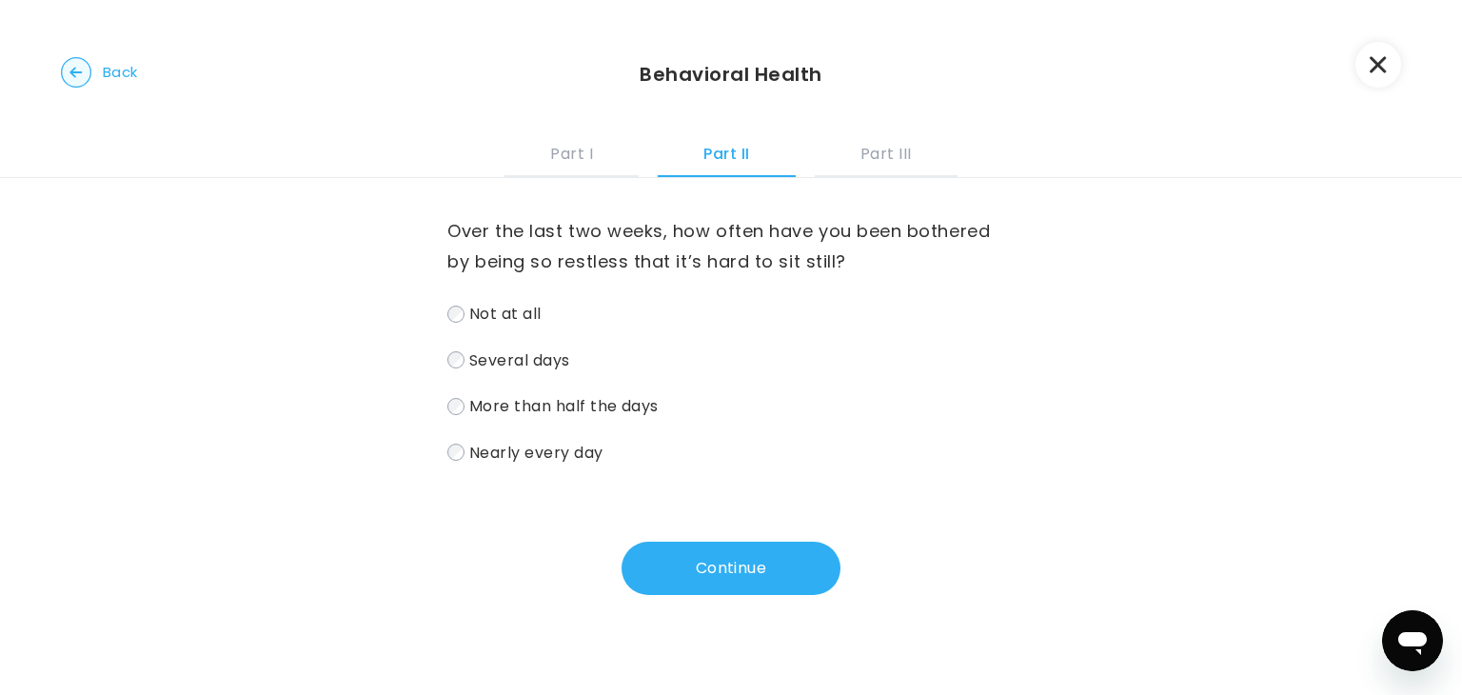
click at [587, 451] on span "Nearly every day" at bounding box center [536, 452] width 134 height 22
click at [655, 567] on button "Continue" at bounding box center [731, 568] width 219 height 53
click at [500, 316] on span "Not at all" at bounding box center [505, 314] width 72 height 22
click at [654, 567] on button "Continue" at bounding box center [731, 568] width 219 height 53
click at [550, 322] on label "Not at all" at bounding box center [730, 314] width 567 height 28
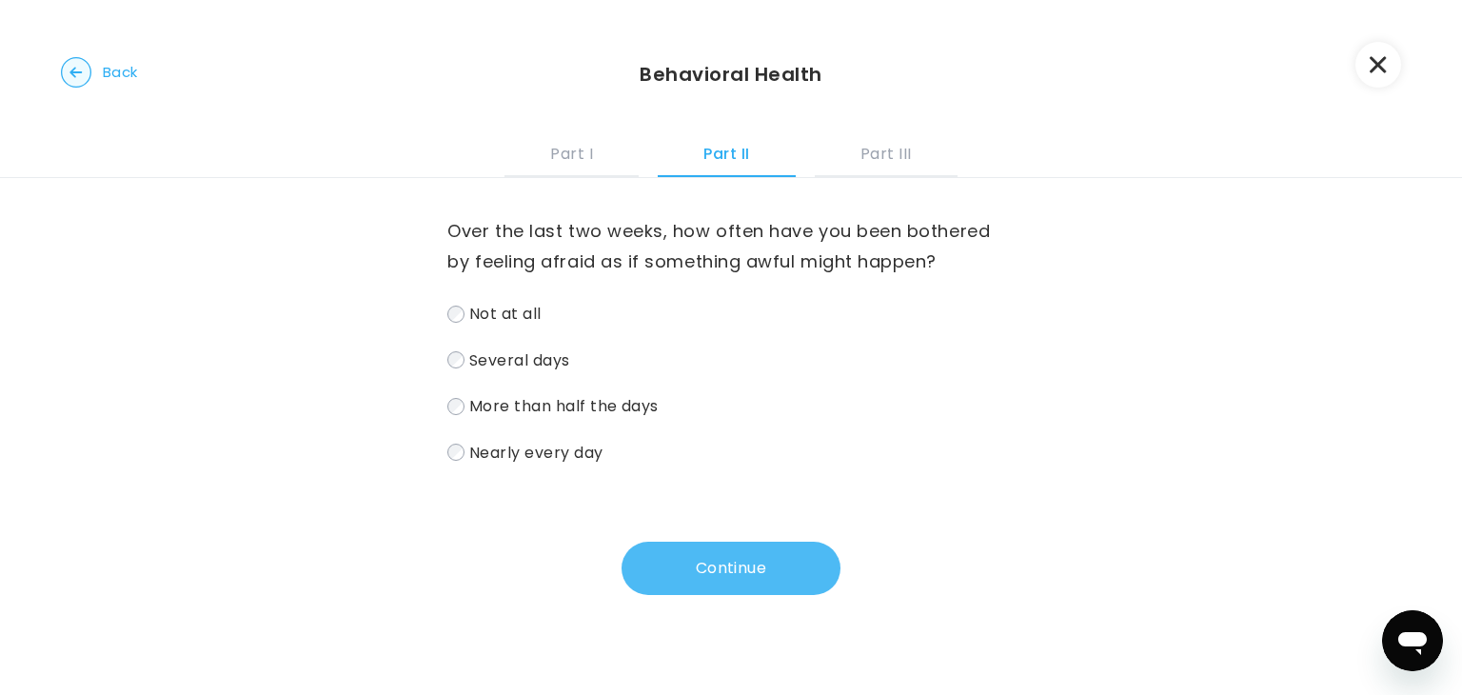
click at [660, 547] on button "Continue" at bounding box center [731, 568] width 219 height 53
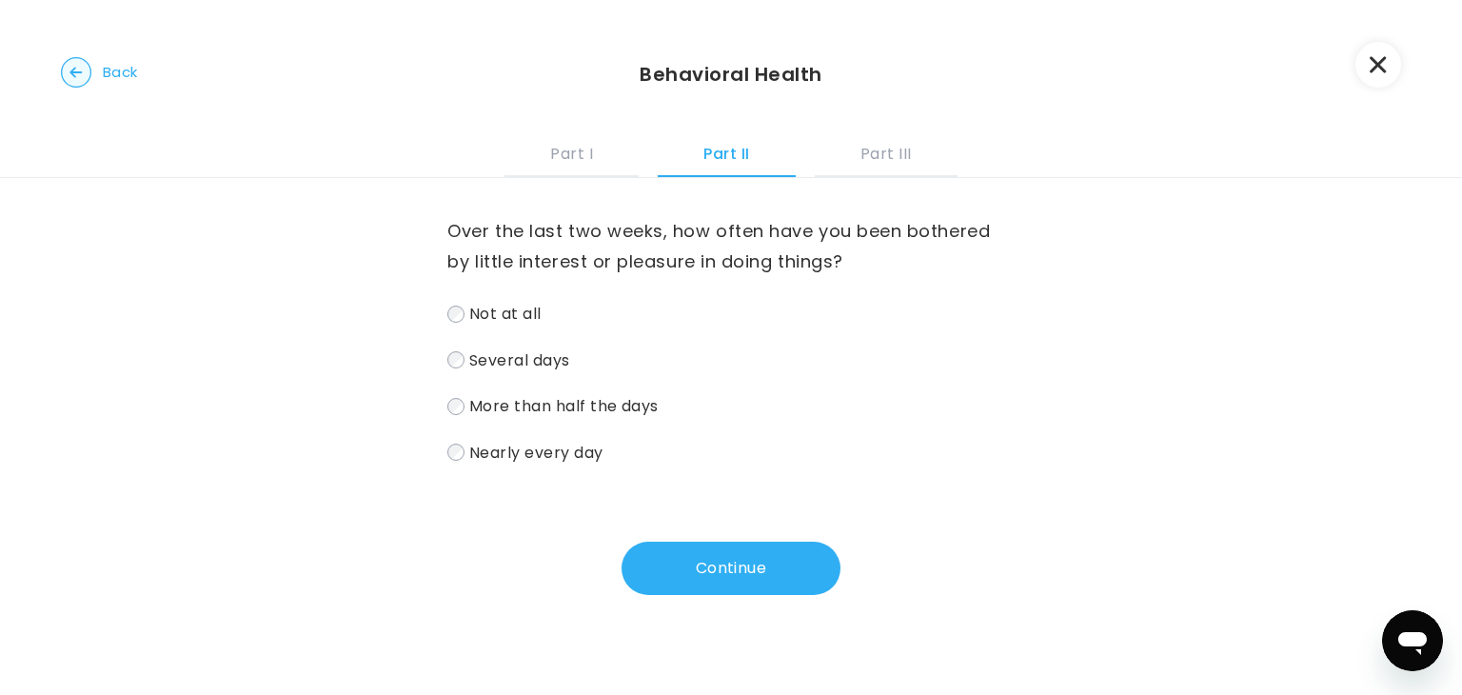
click at [561, 367] on span "Several days" at bounding box center [519, 359] width 101 height 22
click at [664, 553] on button "Continue" at bounding box center [731, 568] width 219 height 53
click at [534, 323] on span "Not at all" at bounding box center [505, 314] width 72 height 22
click at [663, 552] on button "Continue" at bounding box center [731, 568] width 219 height 53
click at [509, 362] on span "Several days" at bounding box center [519, 359] width 101 height 22
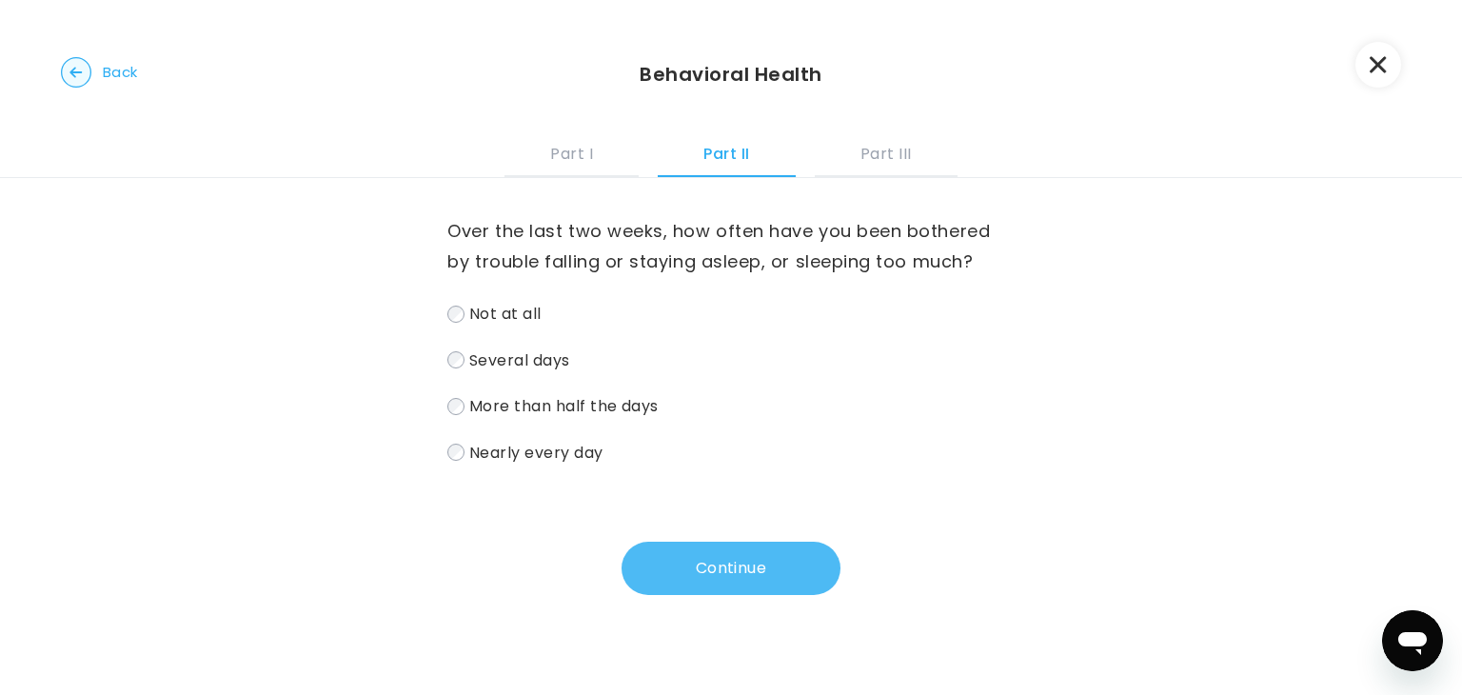
click at [683, 585] on button "Continue" at bounding box center [731, 568] width 219 height 53
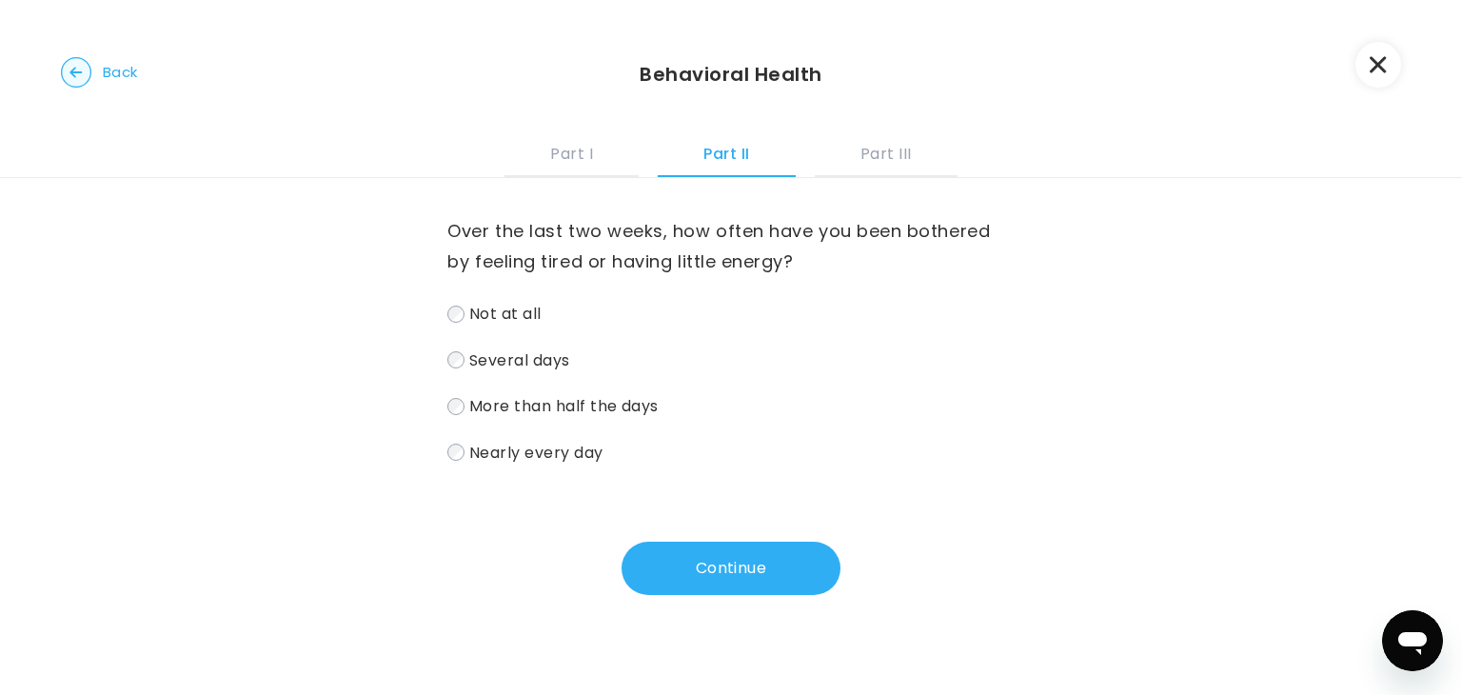
click at [560, 365] on span "Several days" at bounding box center [519, 359] width 101 height 22
click at [687, 547] on button "Continue" at bounding box center [731, 568] width 219 height 53
click at [539, 307] on span "Not at all" at bounding box center [505, 314] width 72 height 22
click at [721, 572] on button "Continue" at bounding box center [731, 568] width 219 height 53
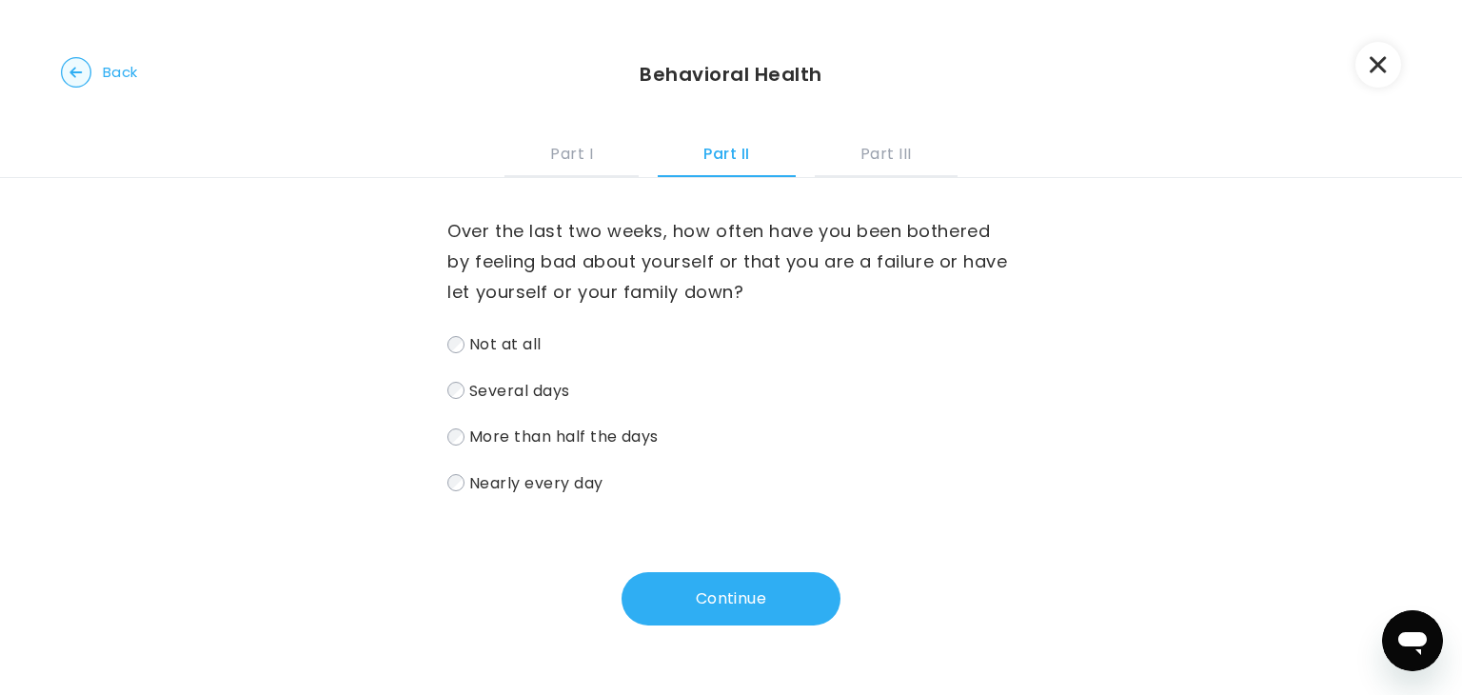
click at [533, 338] on span "Not at all" at bounding box center [505, 344] width 72 height 22
click at [706, 603] on button "Continue" at bounding box center [731, 598] width 219 height 53
click at [574, 388] on label "Several days" at bounding box center [730, 391] width 567 height 28
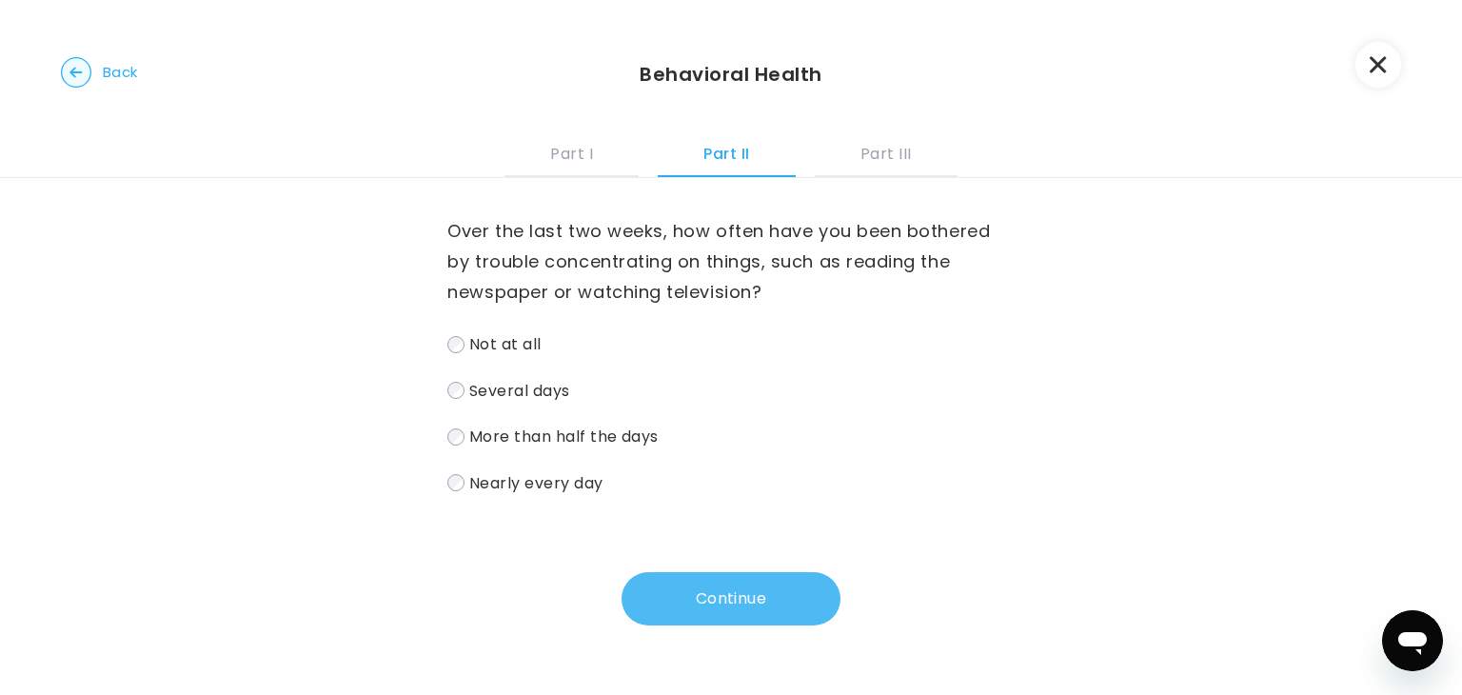
click at [673, 616] on button "Continue" at bounding box center [731, 598] width 219 height 53
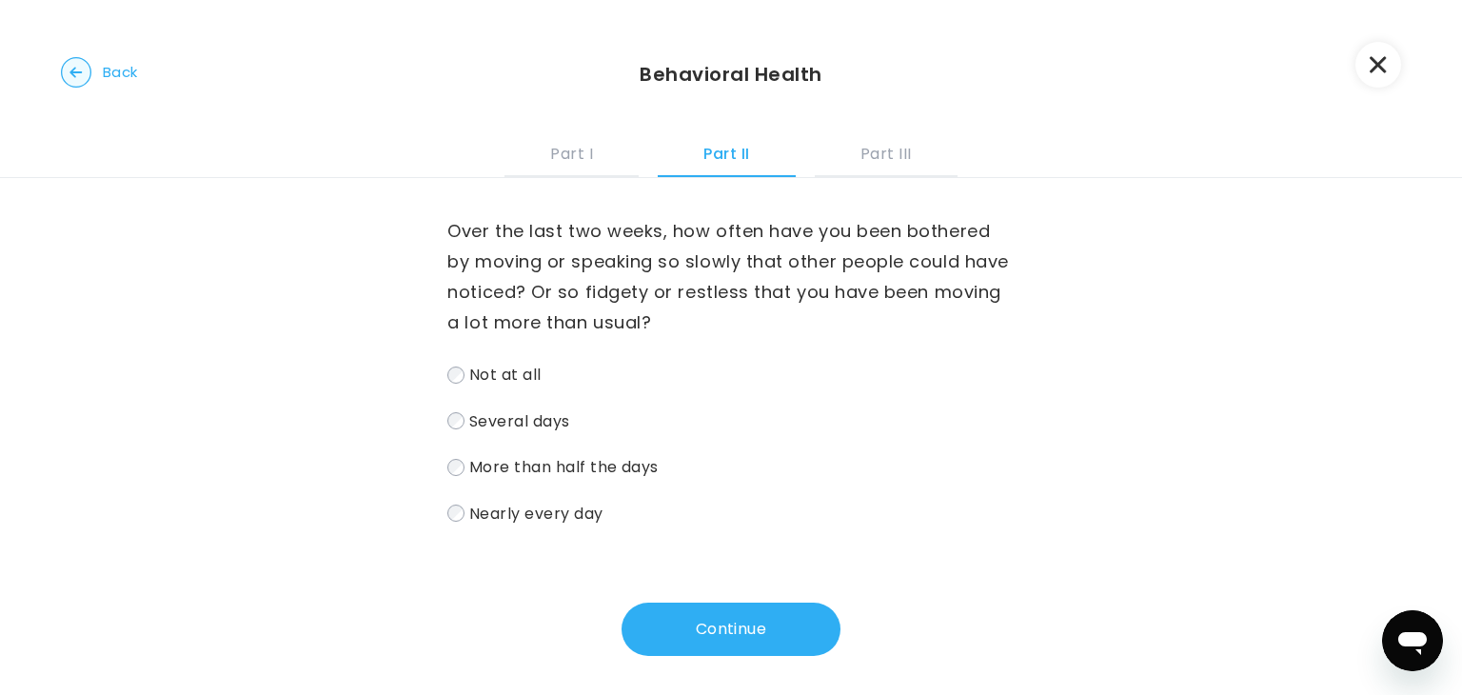
click at [495, 353] on div "Over the last two weeks, how often have you been bothered by moving or speaking…" at bounding box center [730, 371] width 567 height 310
click at [507, 376] on span "Not at all" at bounding box center [505, 375] width 72 height 22
click at [702, 645] on button "Continue" at bounding box center [731, 629] width 219 height 53
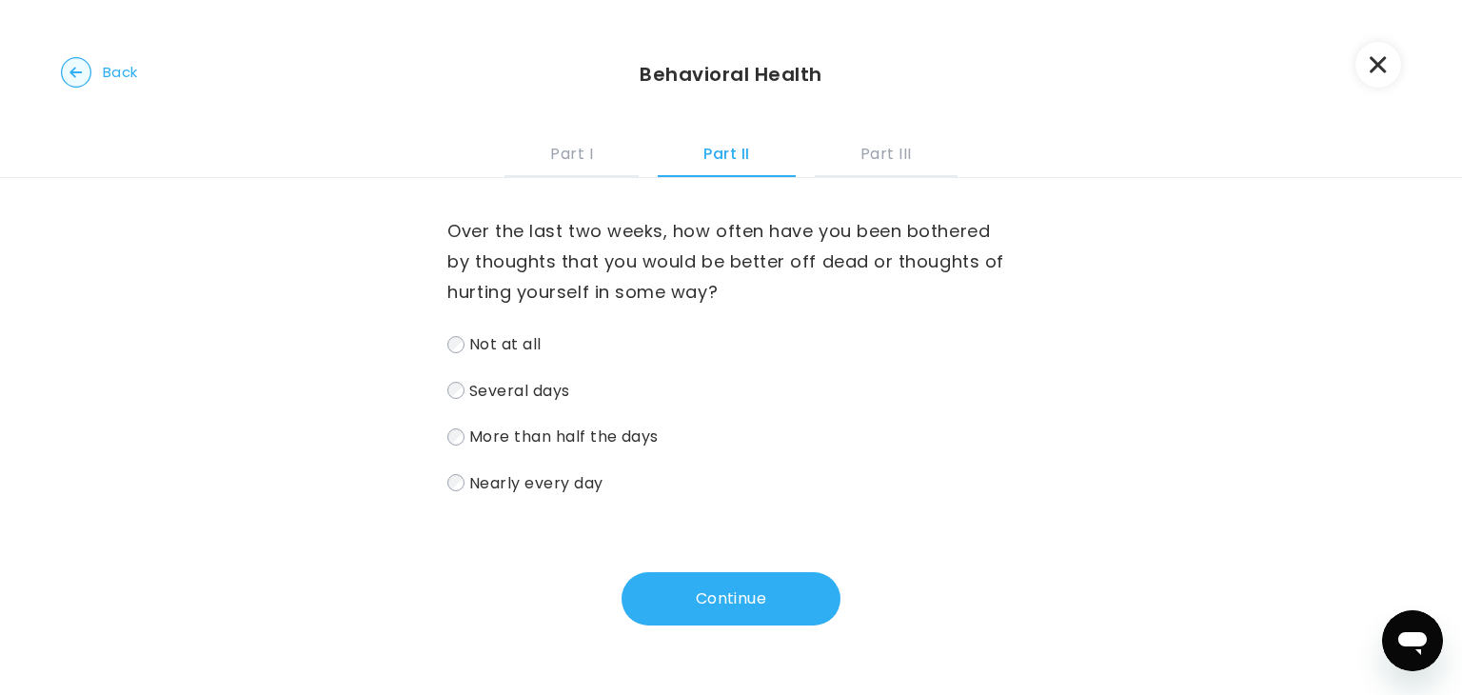
click at [557, 324] on div "Over the last two weeks, how often have you been bothered by thoughts that you …" at bounding box center [730, 356] width 567 height 280
click at [550, 328] on div "Over the last two weeks, how often have you been bothered by thoughts that you …" at bounding box center [730, 356] width 567 height 280
click at [528, 339] on span "Not at all" at bounding box center [505, 344] width 72 height 22
click at [690, 587] on button "Continue" at bounding box center [731, 598] width 219 height 53
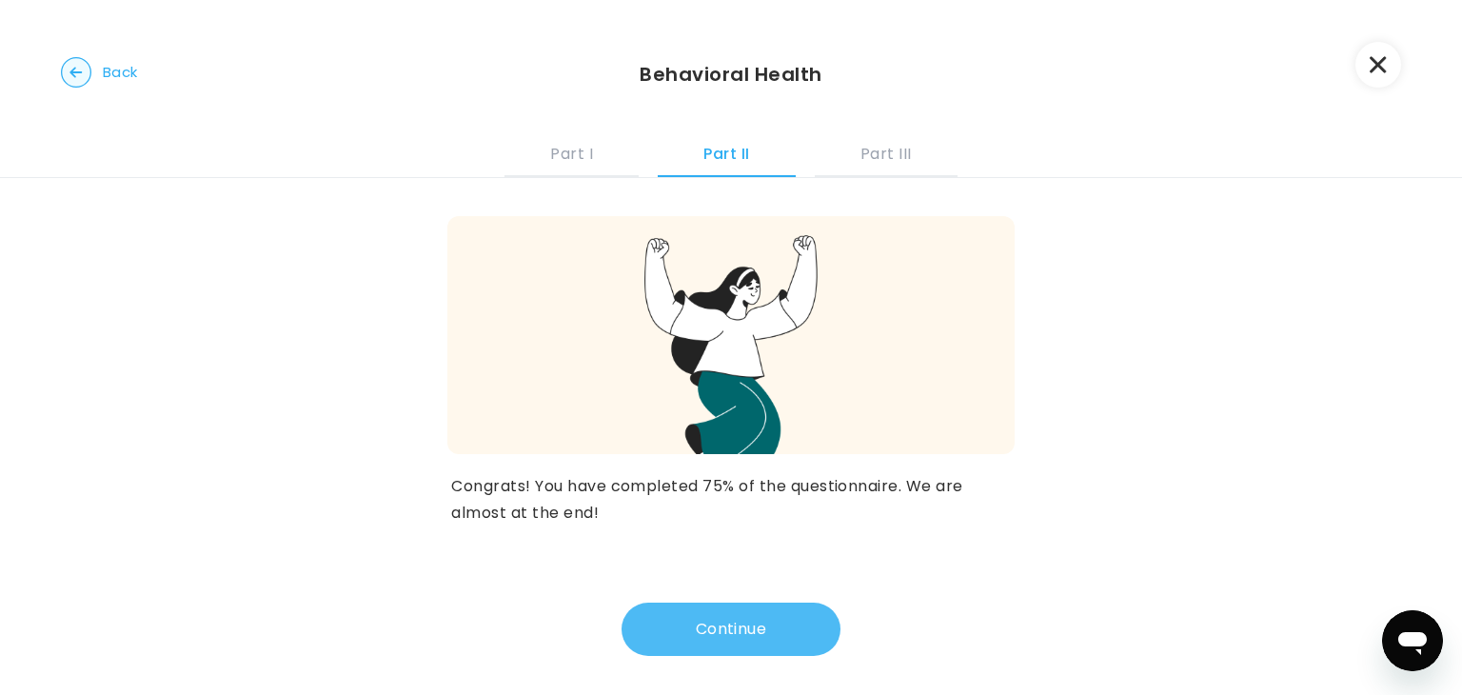
click at [680, 618] on button "Continue" at bounding box center [731, 629] width 219 height 53
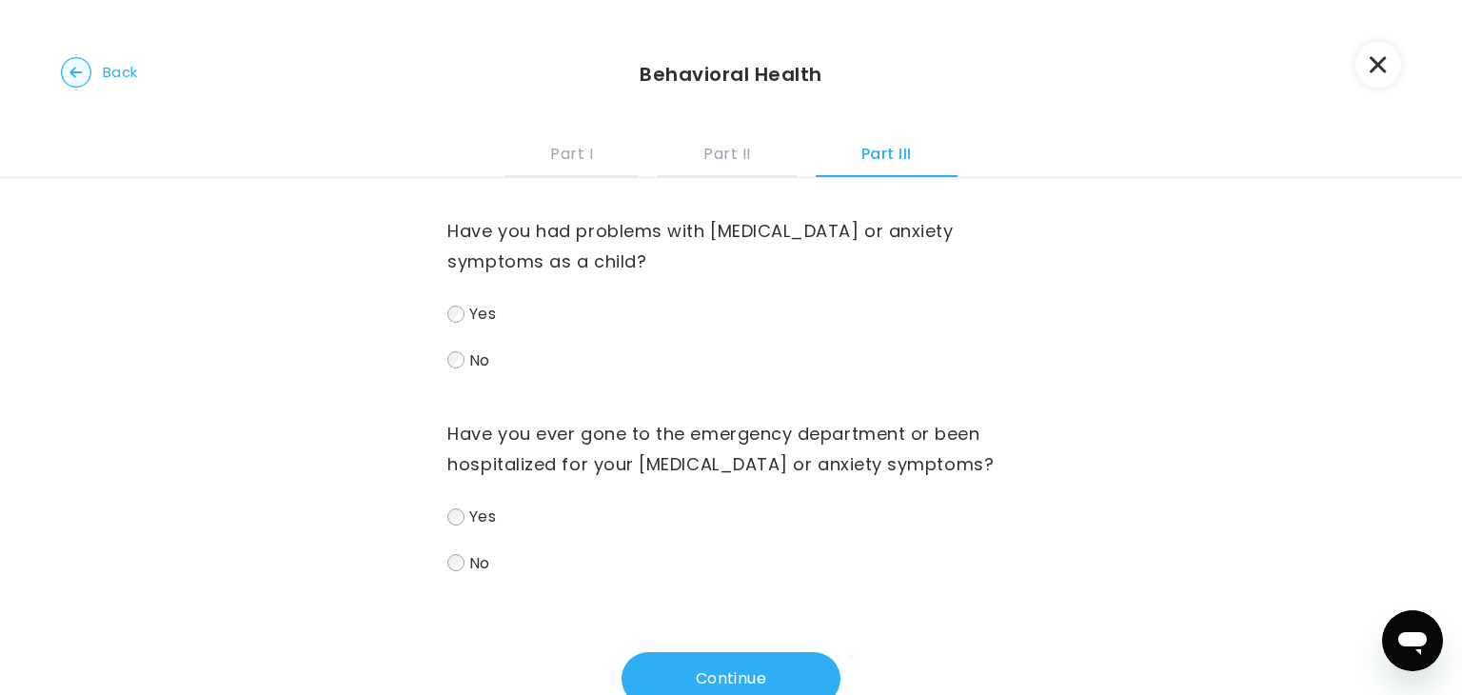
click at [473, 314] on span "Yes" at bounding box center [482, 314] width 27 height 22
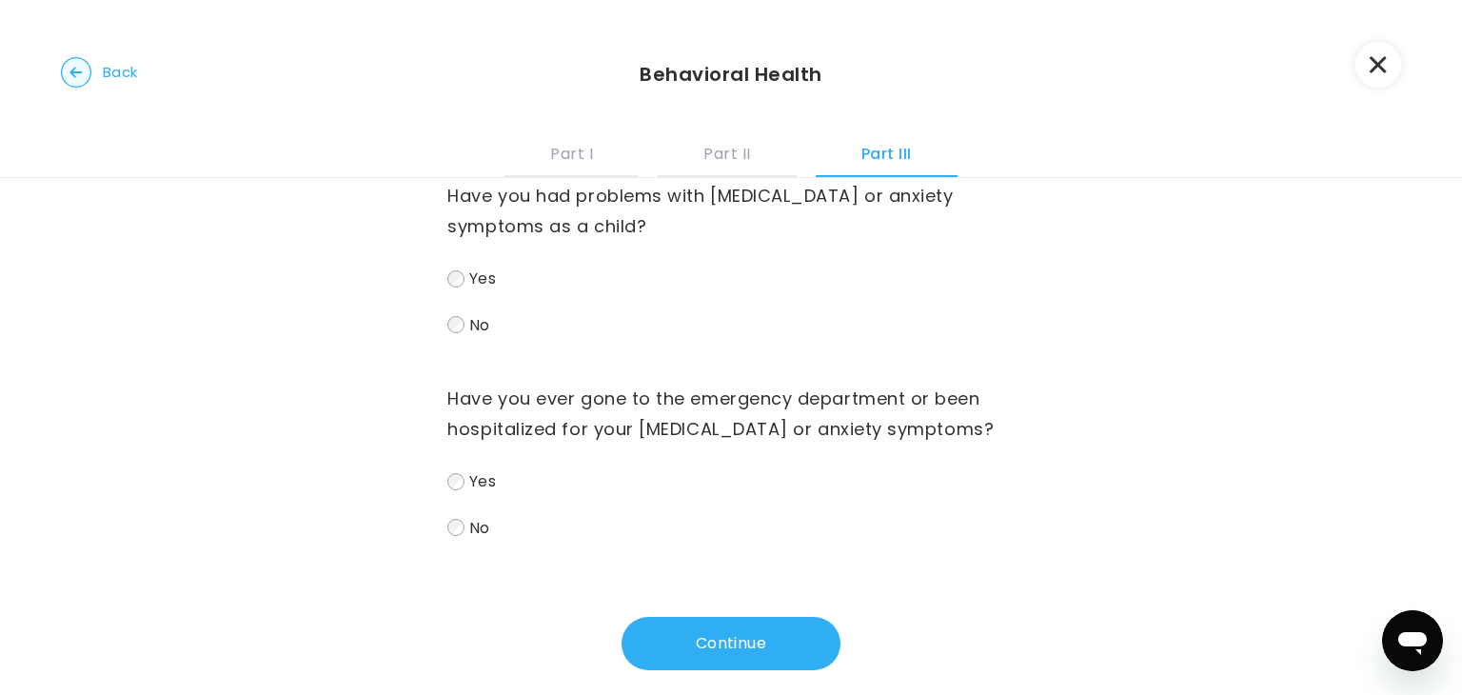
scroll to position [59, 0]
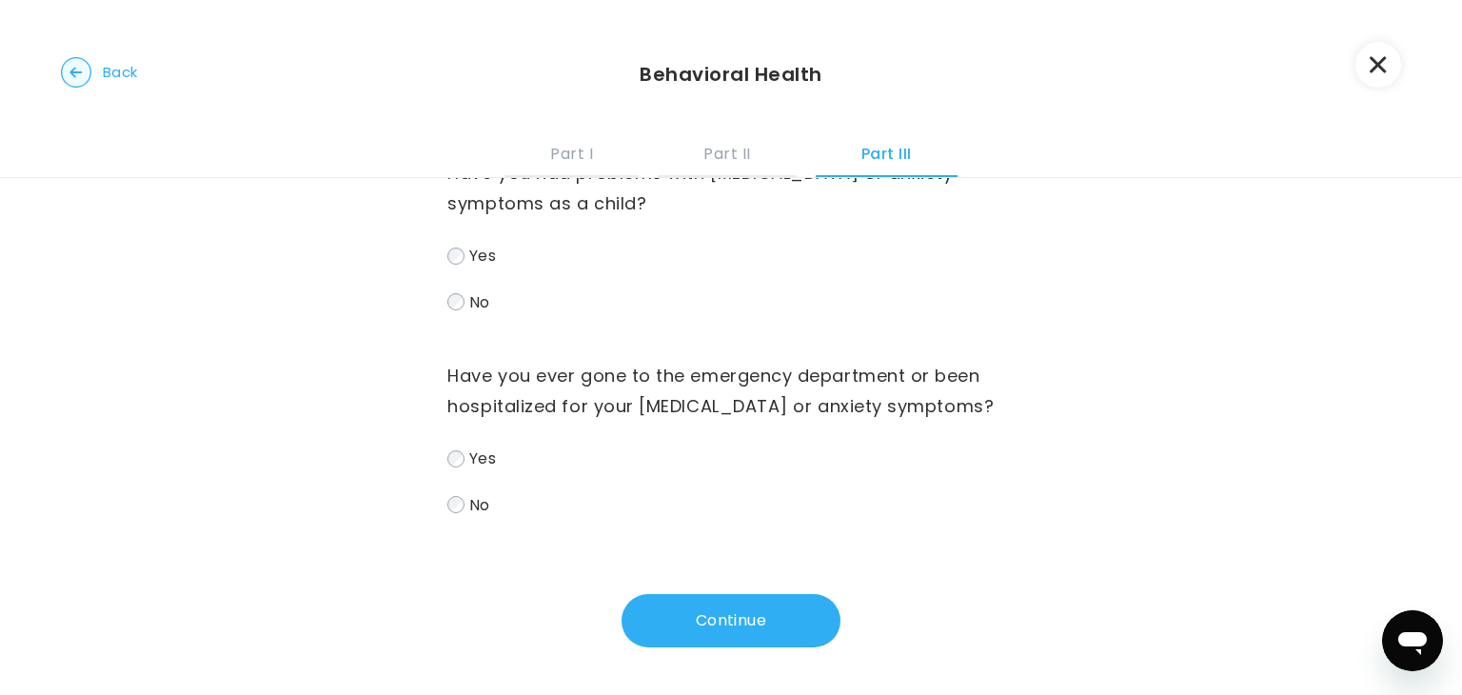
click at [547, 445] on label "Yes" at bounding box center [730, 459] width 567 height 28
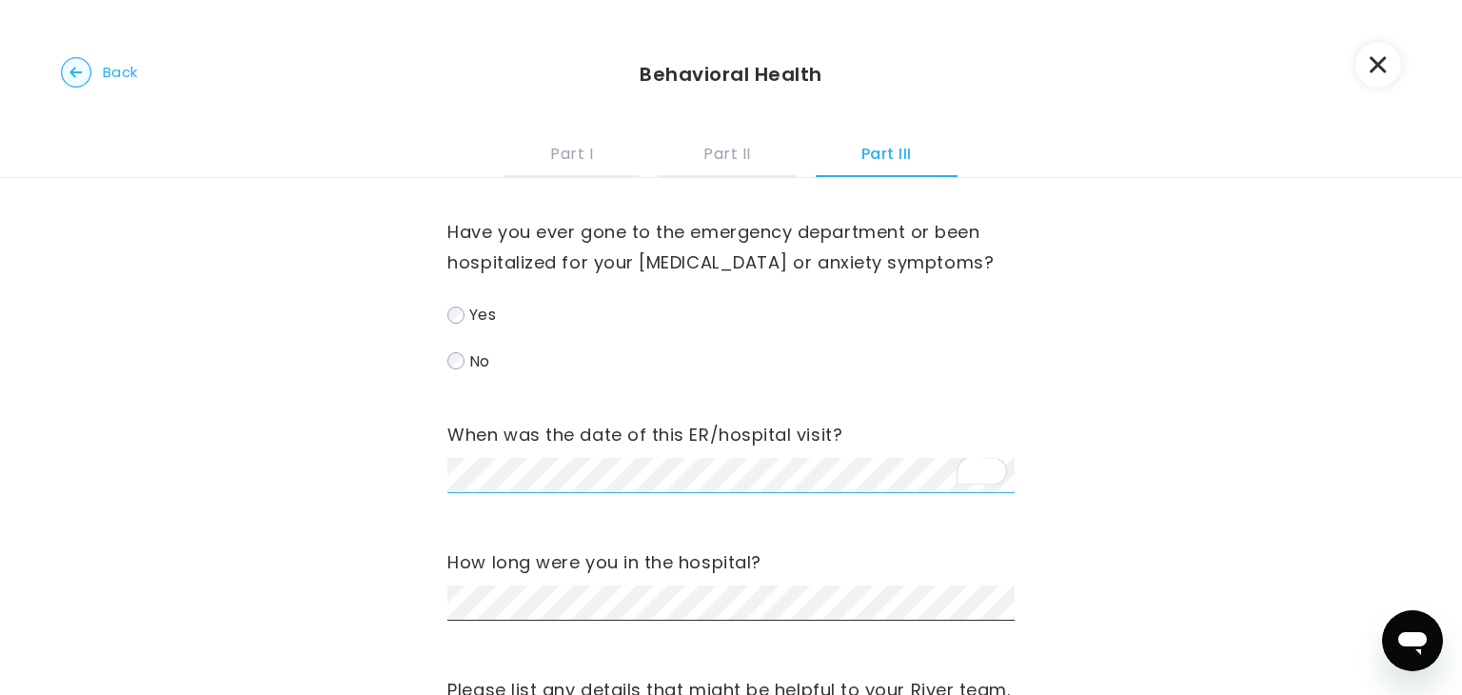
scroll to position [249, 0]
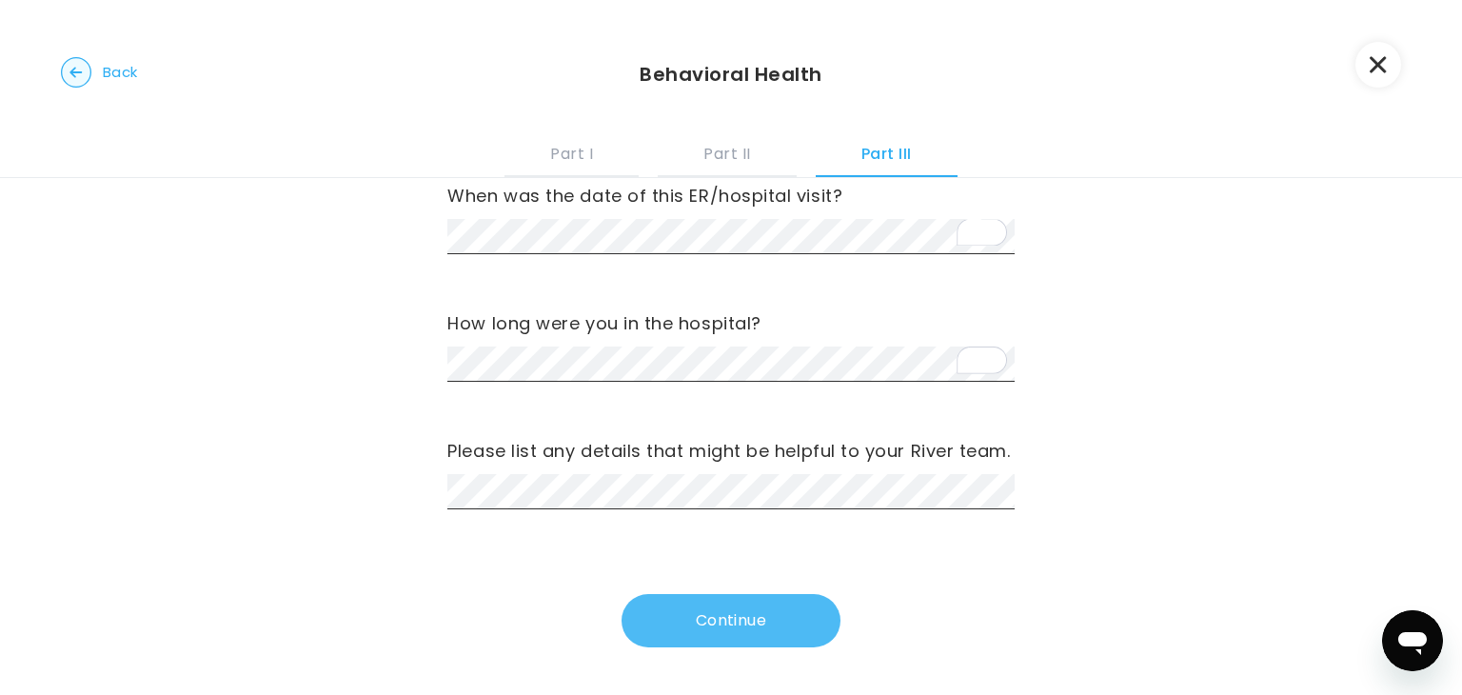
click at [667, 602] on button "Continue" at bounding box center [731, 620] width 219 height 53
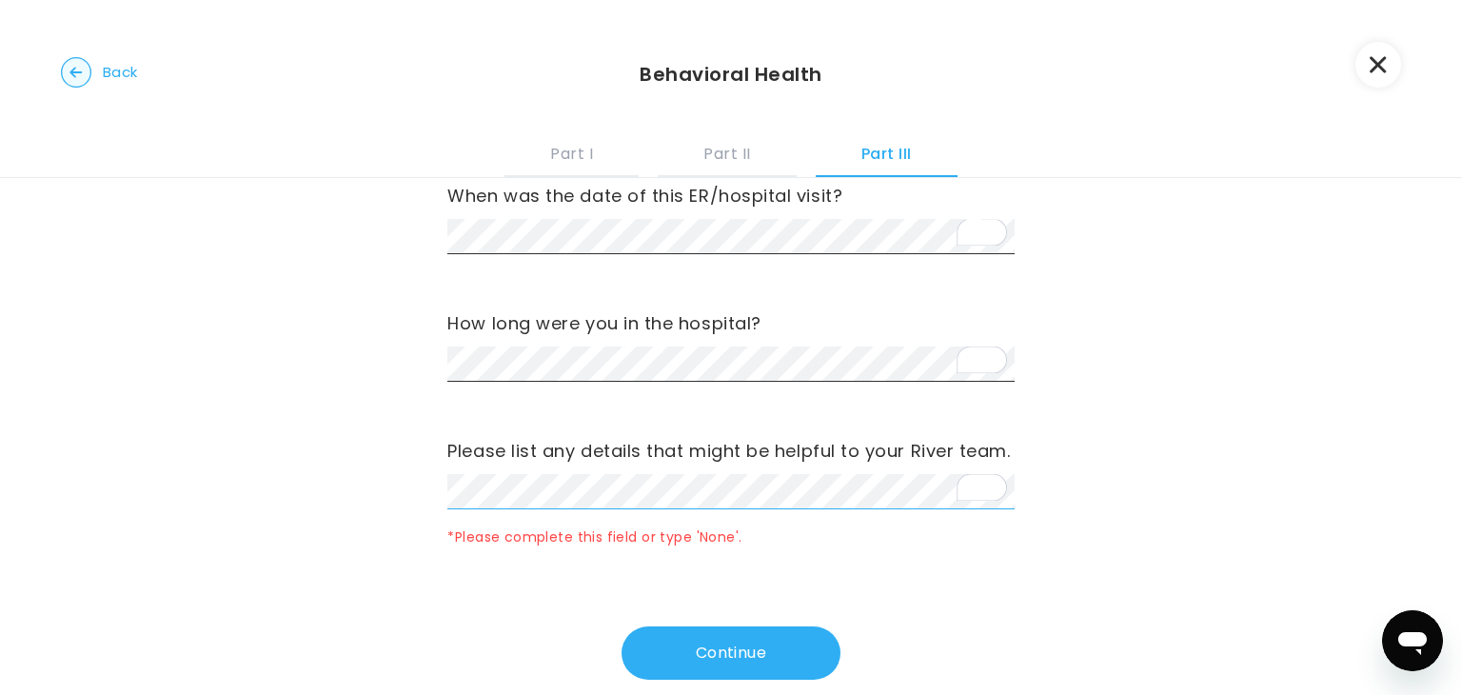
scroll to position [441, 0]
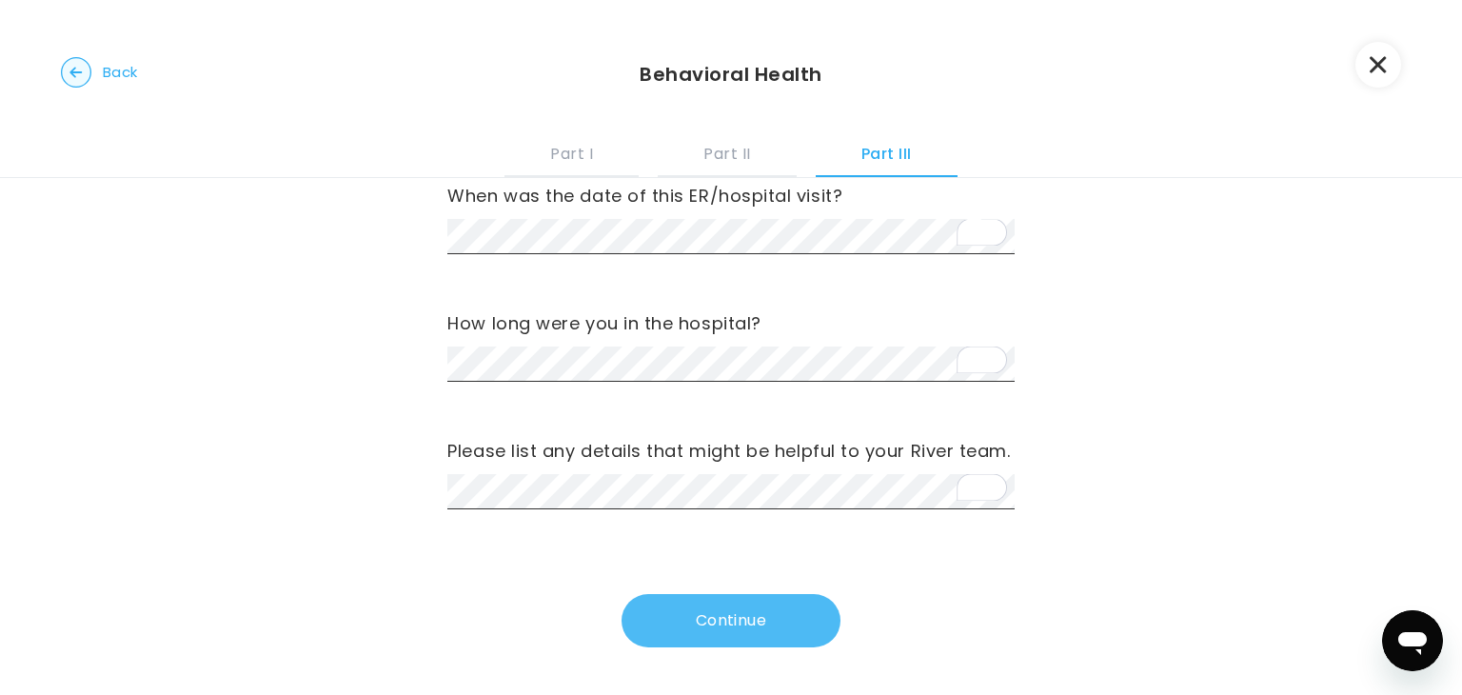
click at [707, 612] on button "Continue" at bounding box center [731, 620] width 219 height 53
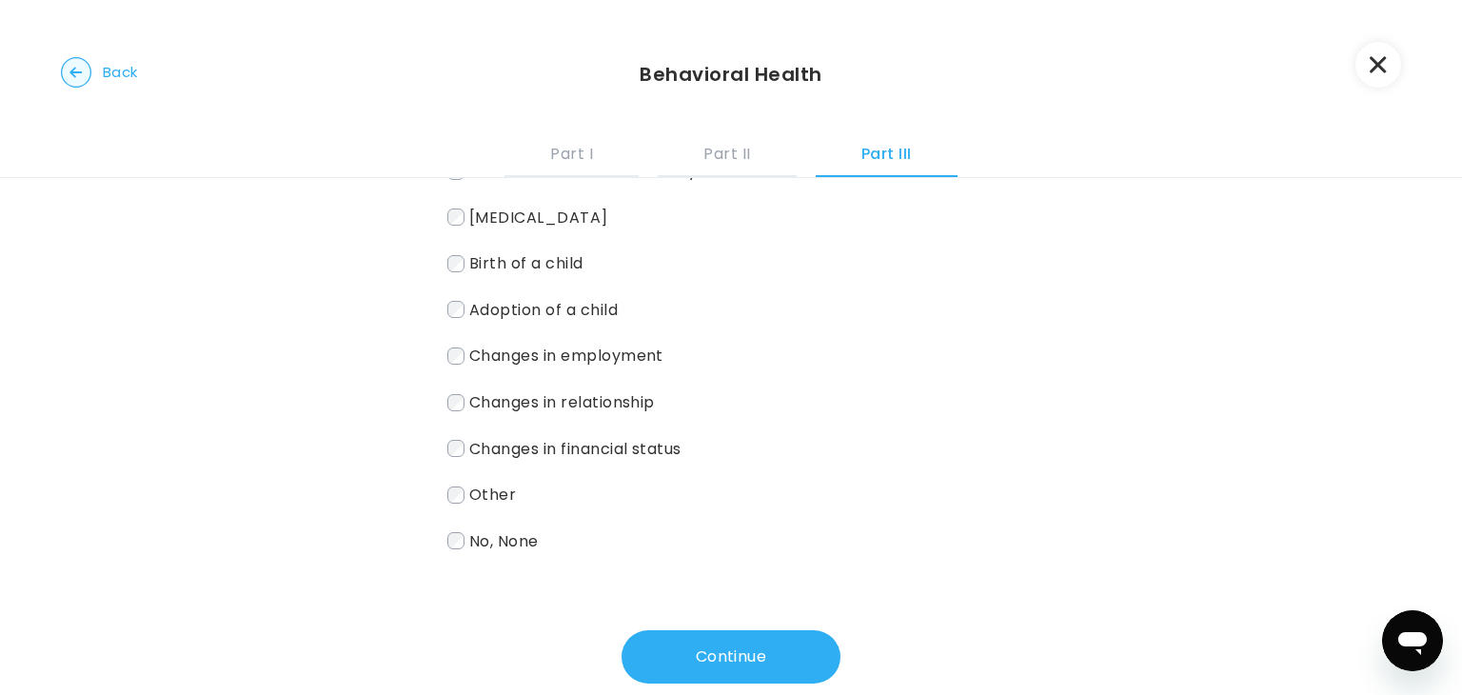
scroll to position [208, 0]
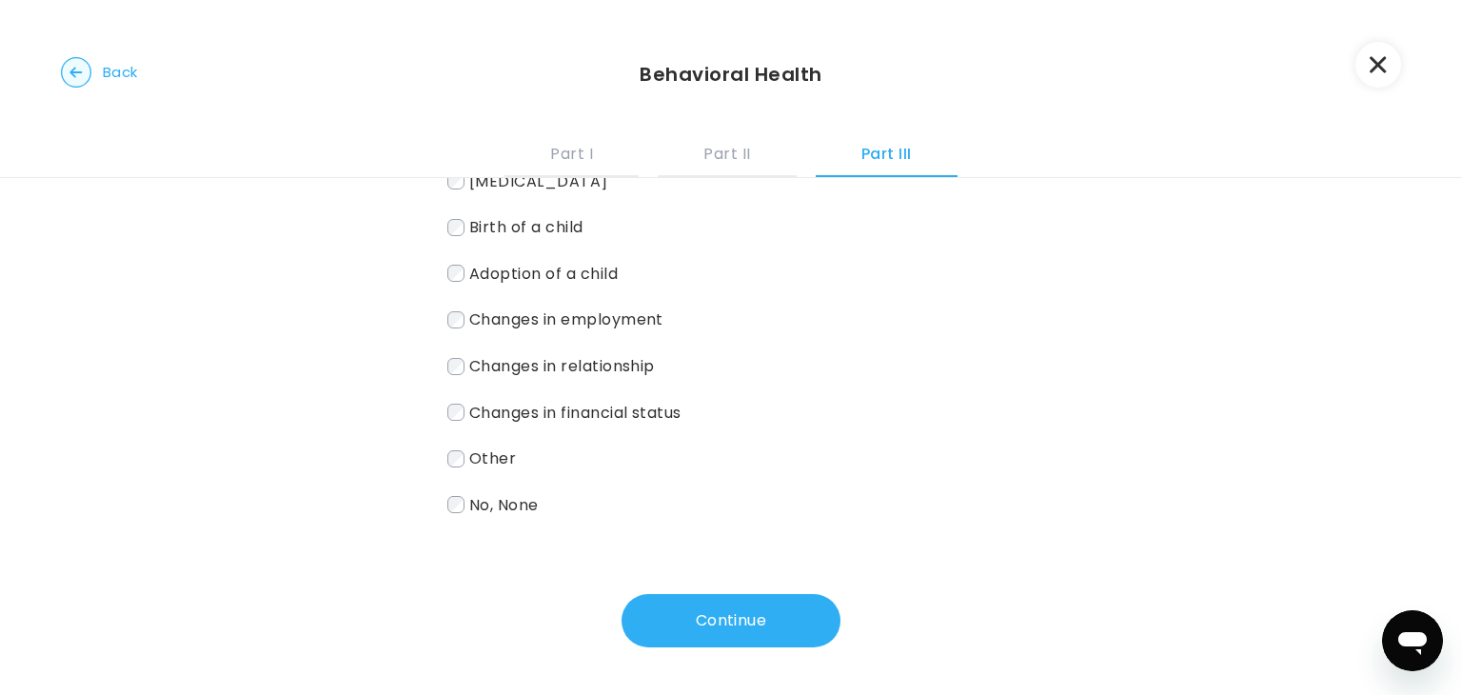
click at [648, 506] on label "No, None" at bounding box center [730, 505] width 567 height 28
click at [673, 610] on button "Continue" at bounding box center [731, 620] width 219 height 53
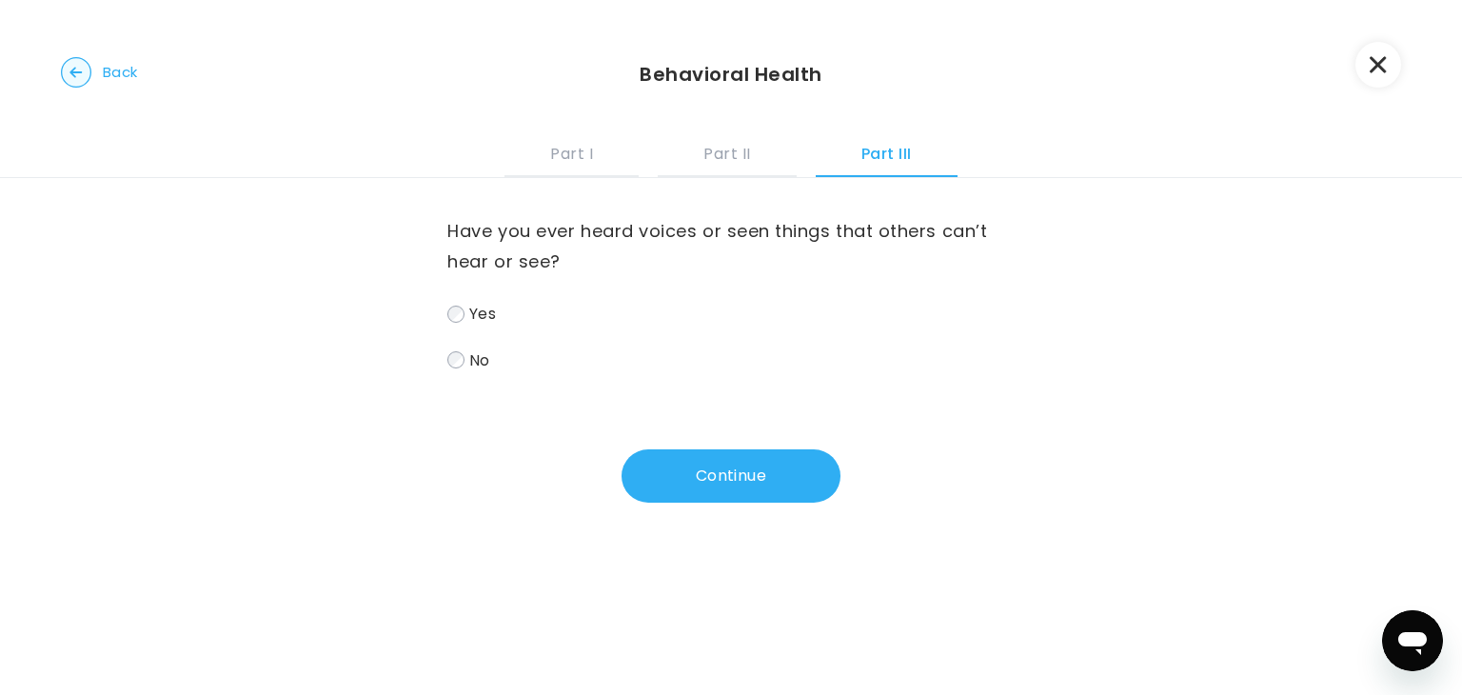
click at [536, 306] on label "Yes" at bounding box center [730, 314] width 567 height 28
click at [708, 450] on button "Continue" at bounding box center [731, 475] width 219 height 53
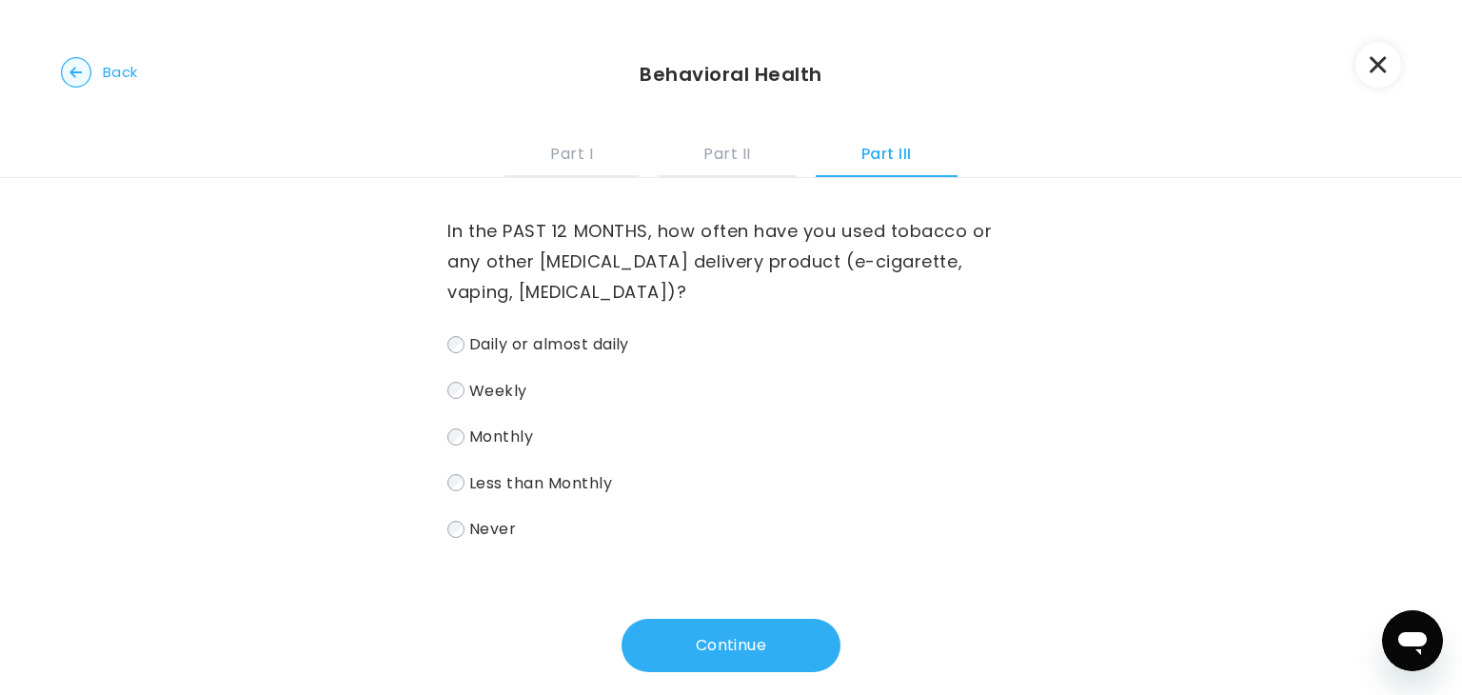
click at [497, 530] on span "Never" at bounding box center [492, 529] width 47 height 22
click at [718, 627] on button "Continue" at bounding box center [731, 645] width 219 height 53
click at [467, 542] on label "Never" at bounding box center [730, 529] width 567 height 28
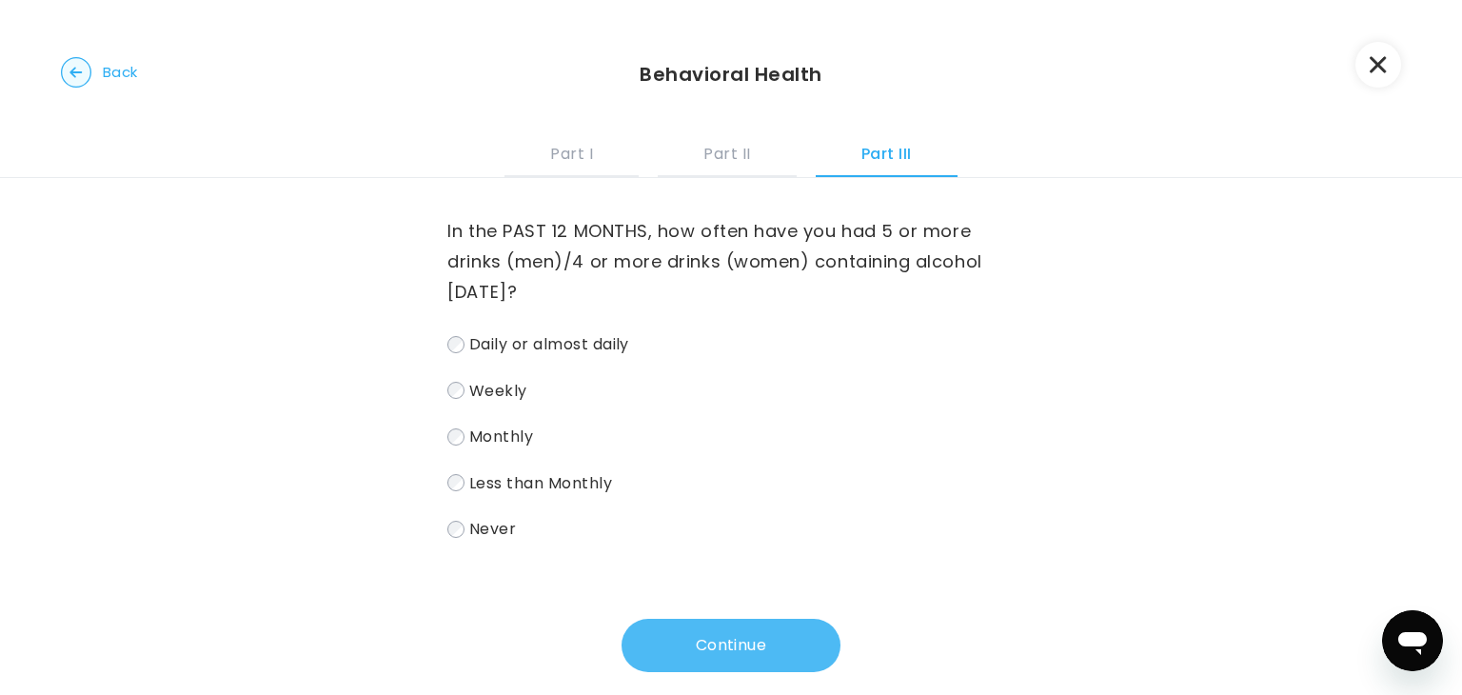
click at [659, 671] on button "Continue" at bounding box center [731, 645] width 219 height 53
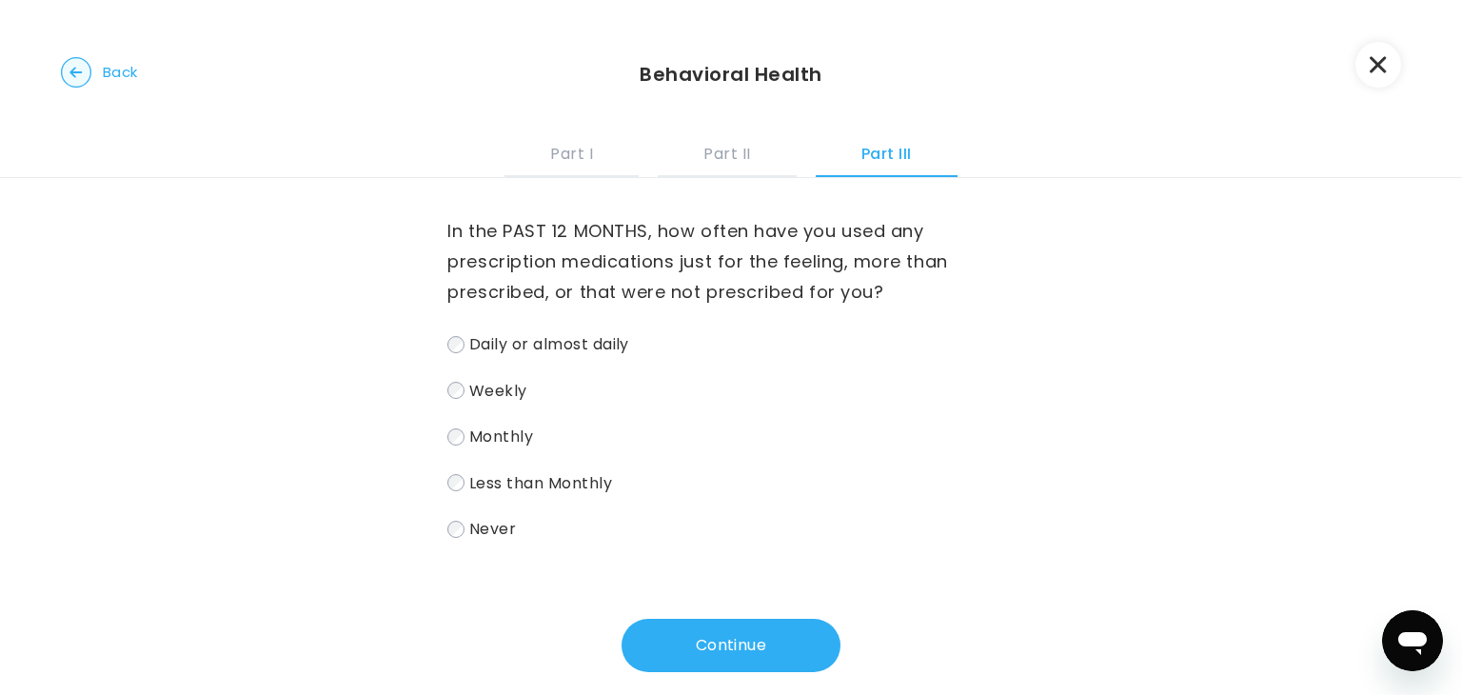
click at [475, 536] on span "Never" at bounding box center [492, 529] width 47 height 22
click at [662, 651] on button "Continue" at bounding box center [731, 645] width 219 height 53
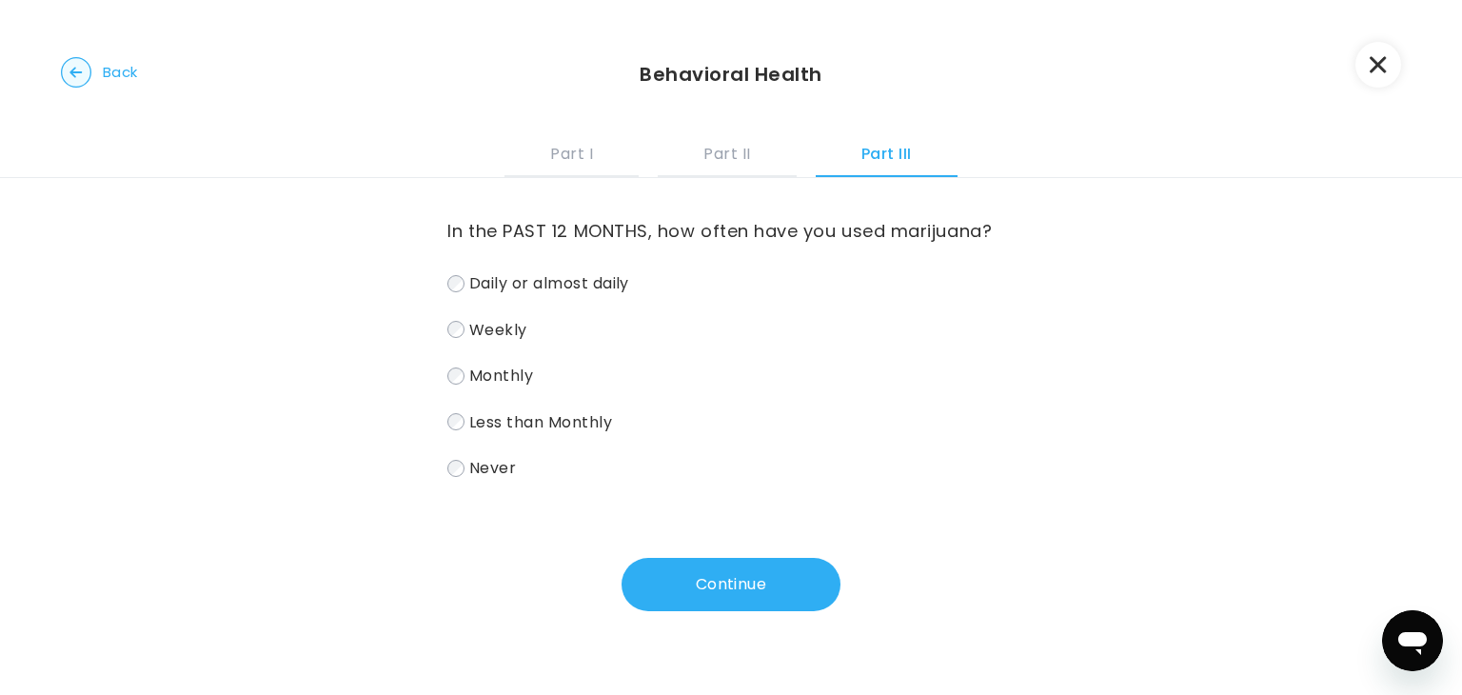
click at [514, 467] on span "Never" at bounding box center [492, 468] width 47 height 22
click at [659, 578] on button "Continue" at bounding box center [731, 584] width 219 height 53
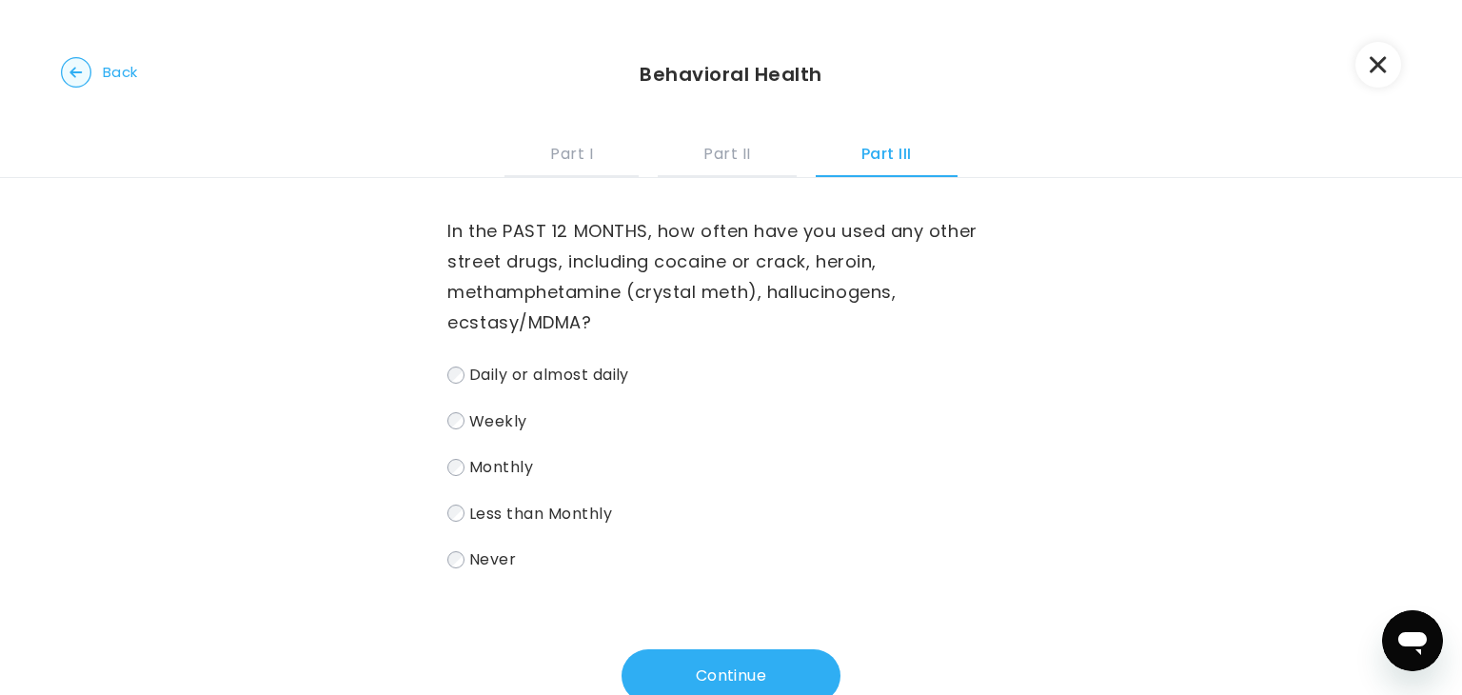
click at [475, 566] on span "Never" at bounding box center [492, 559] width 47 height 22
click at [714, 666] on button "Continue" at bounding box center [731, 675] width 219 height 53
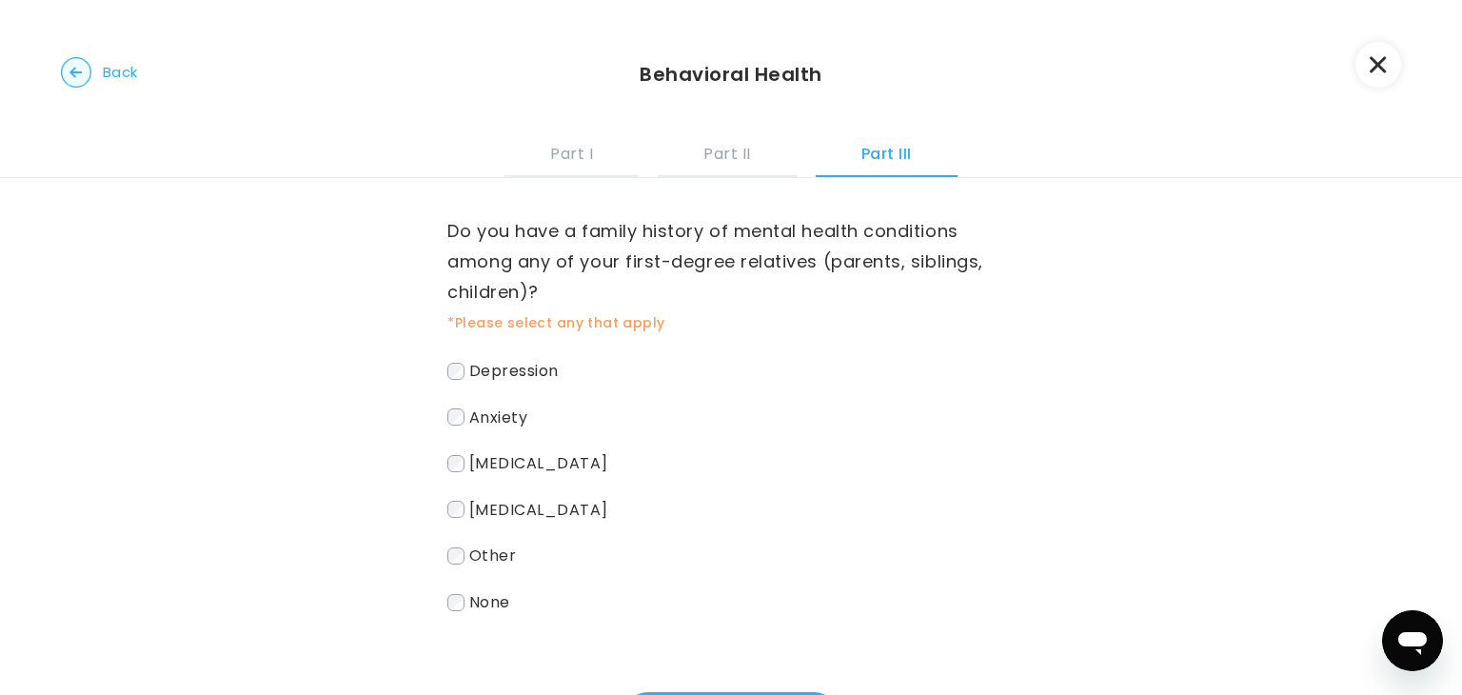
click at [805, 253] on label "Do you have a family history of mental health conditions among any of your firs…" at bounding box center [730, 261] width 567 height 91
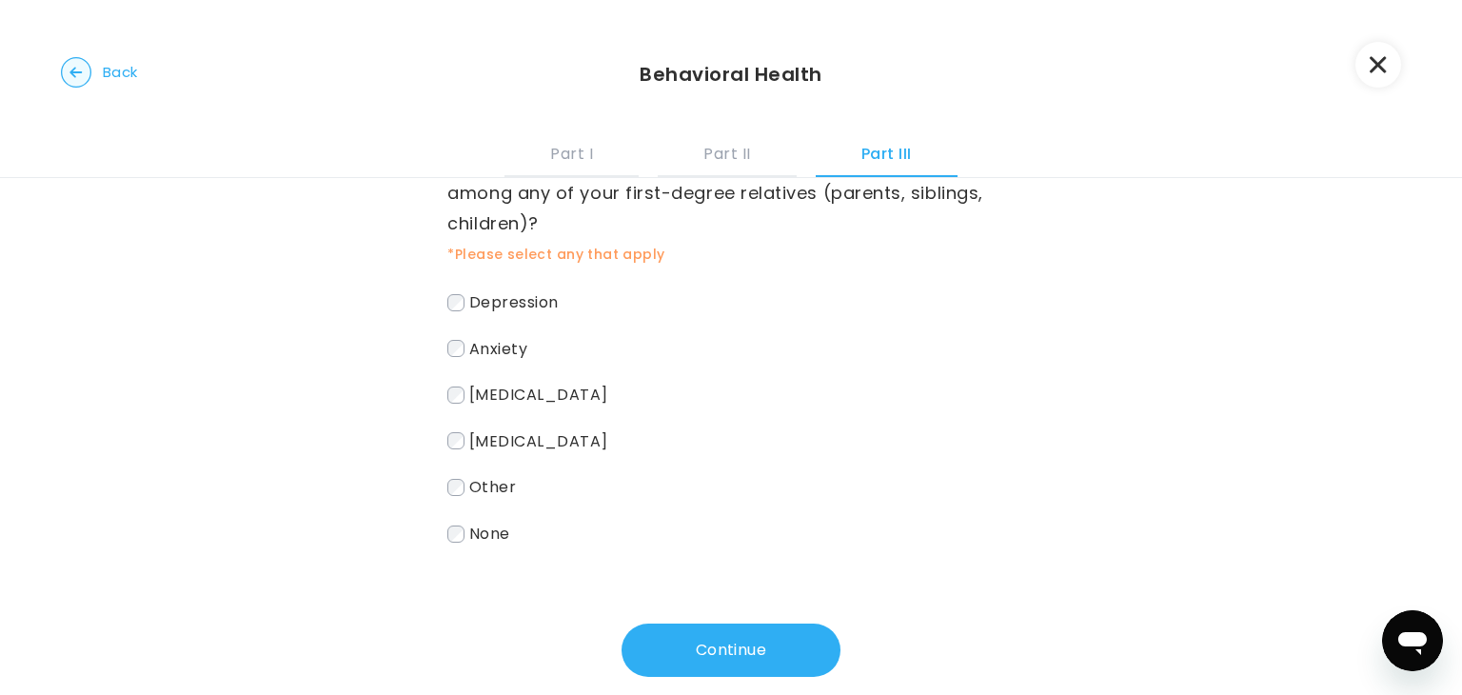
scroll to position [70, 0]
click at [631, 648] on button "Continue" at bounding box center [731, 649] width 219 height 53
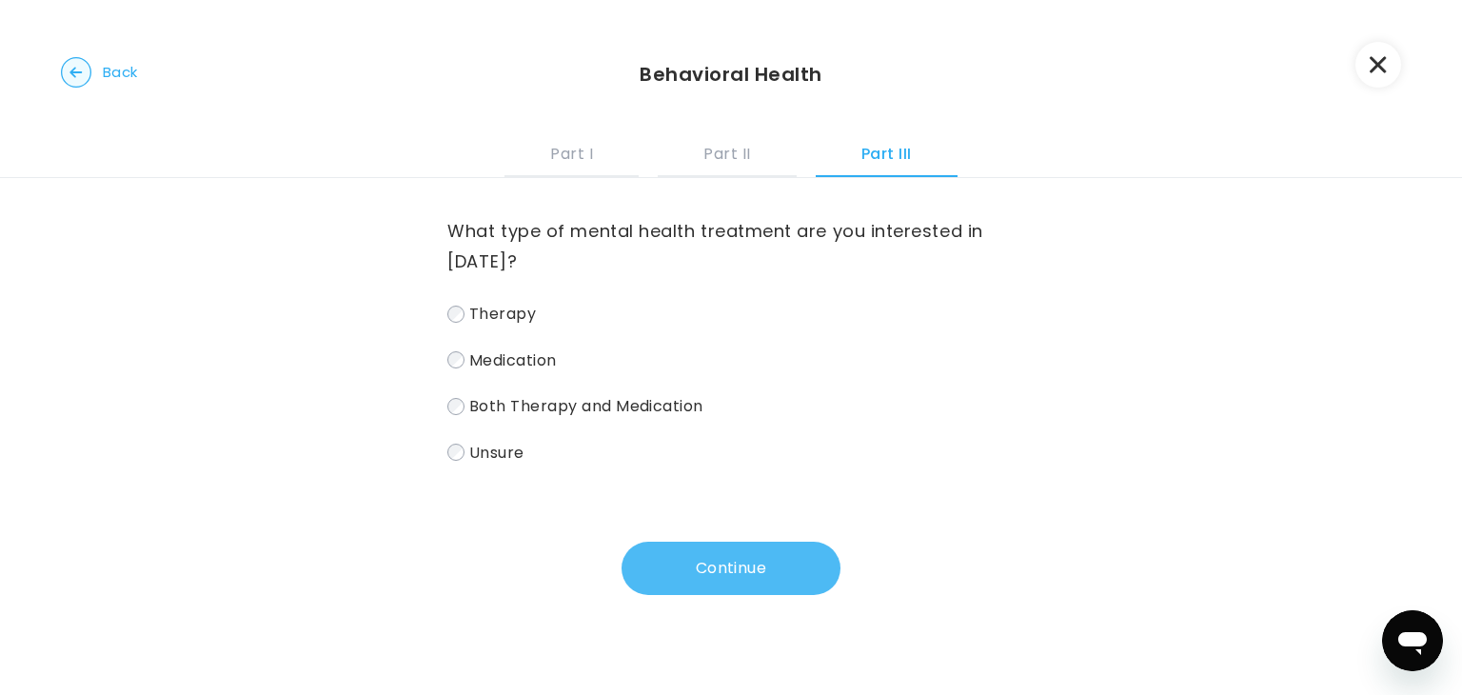
scroll to position [0, 0]
click at [512, 315] on span "Therapy" at bounding box center [502, 314] width 67 height 22
click at [650, 587] on button "Continue" at bounding box center [731, 568] width 219 height 53
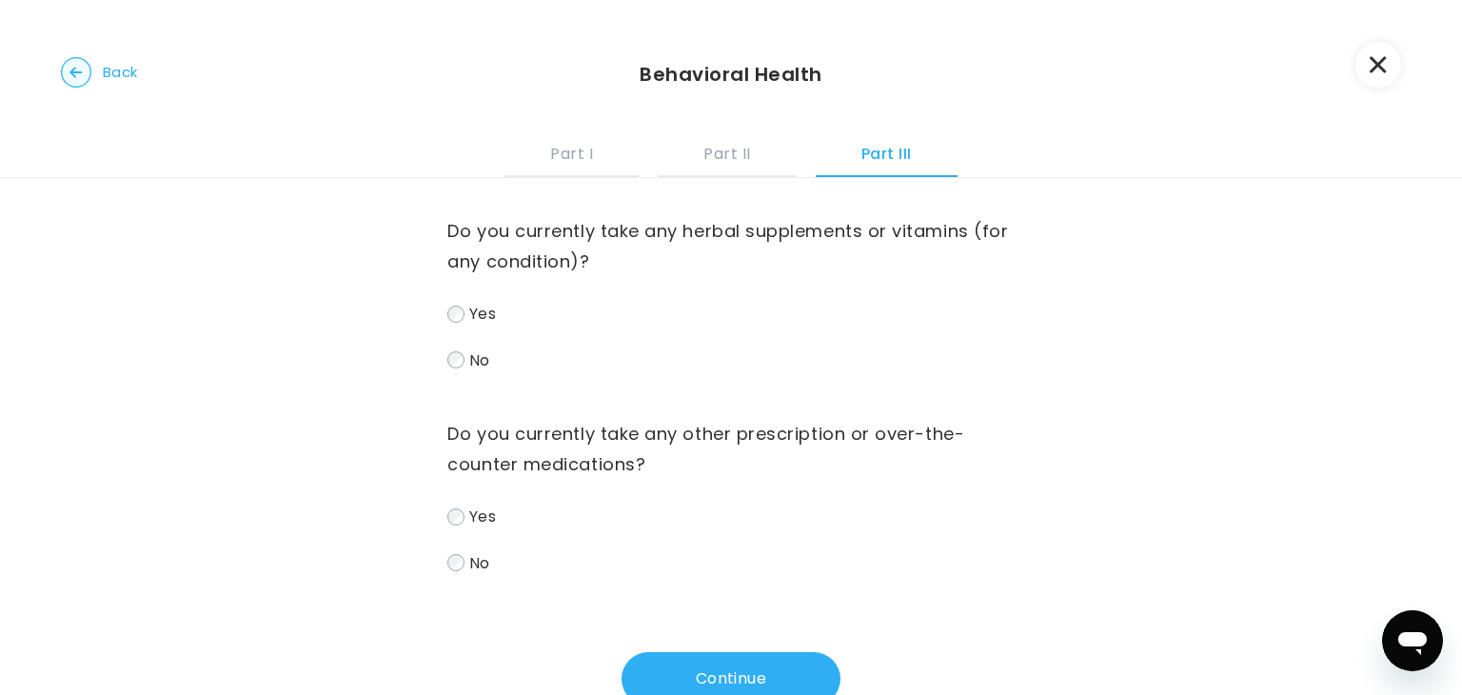
click at [465, 347] on label "No" at bounding box center [730, 361] width 567 height 28
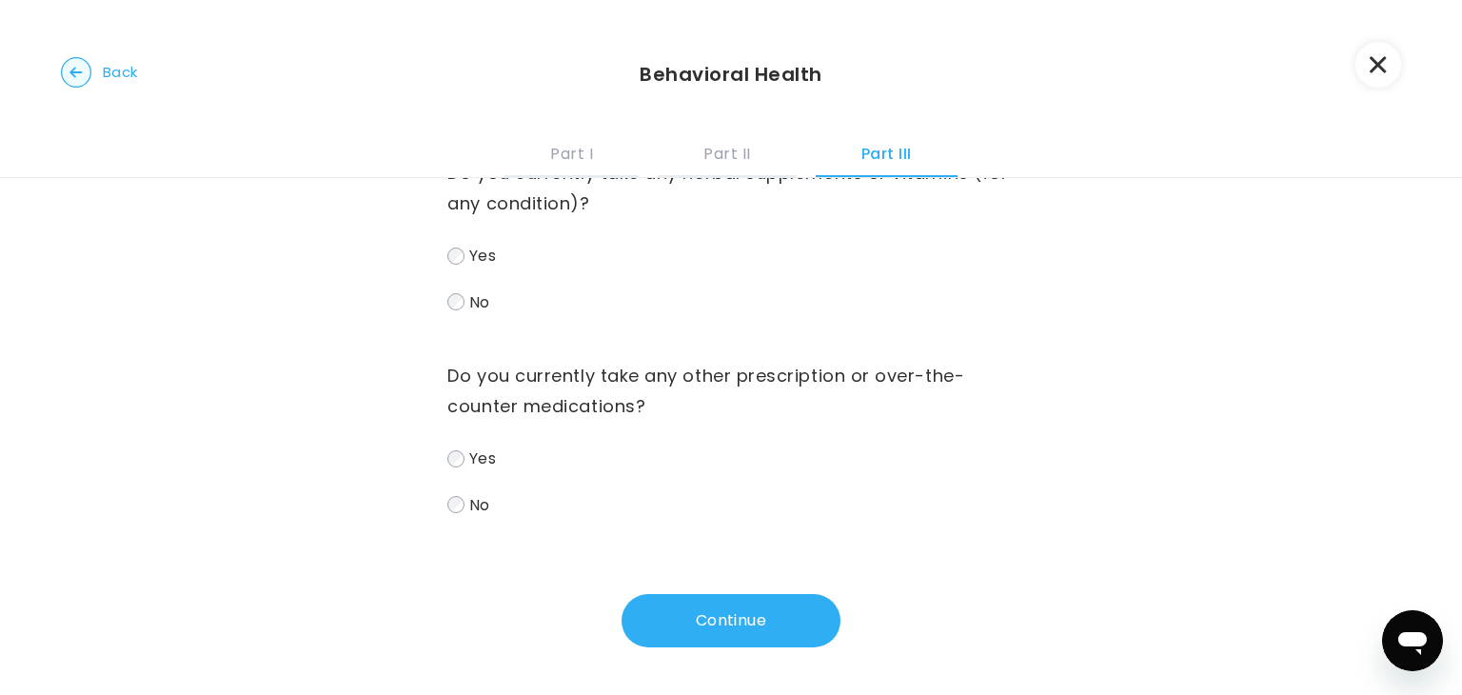
click at [472, 493] on span "No" at bounding box center [479, 504] width 21 height 22
click at [674, 616] on button "Continue" at bounding box center [731, 620] width 219 height 53
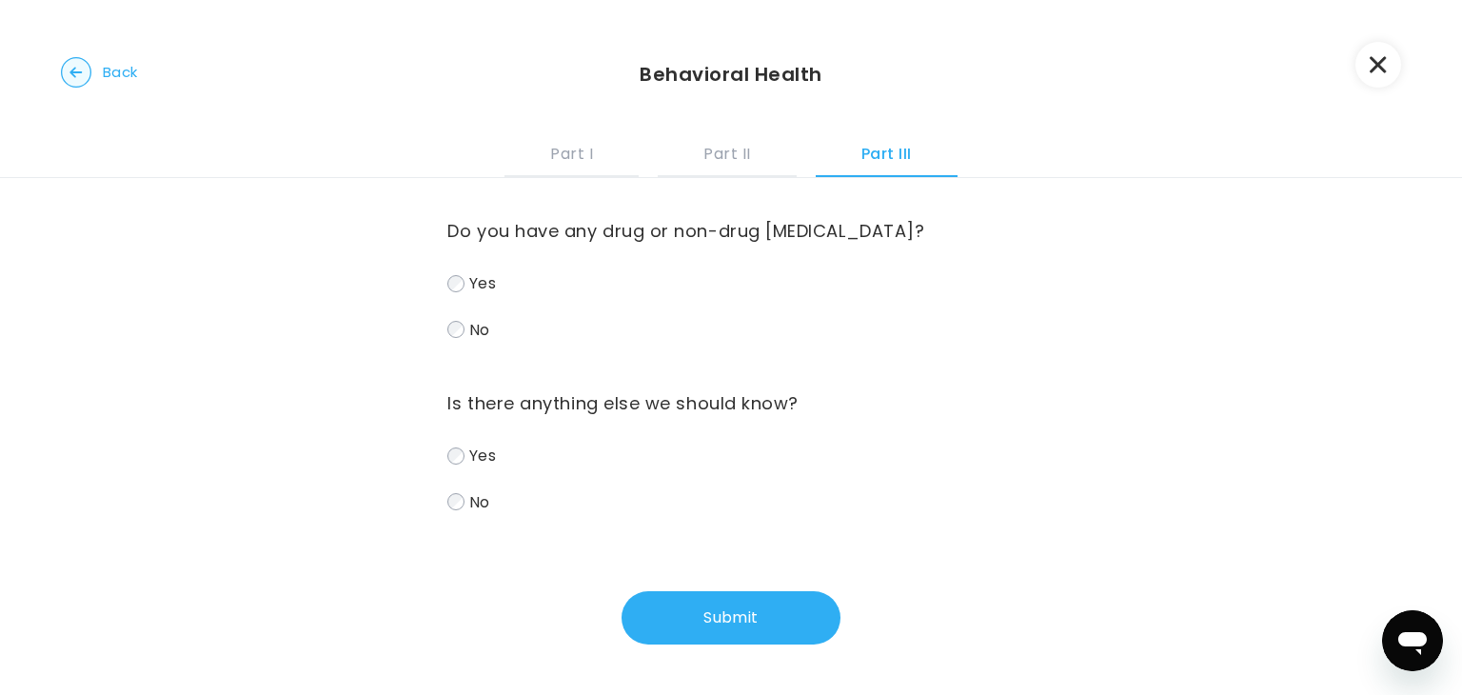
click at [476, 324] on span "No" at bounding box center [479, 329] width 21 height 22
click at [473, 500] on span "No" at bounding box center [479, 501] width 21 height 22
click at [702, 627] on button "Submit" at bounding box center [731, 617] width 219 height 53
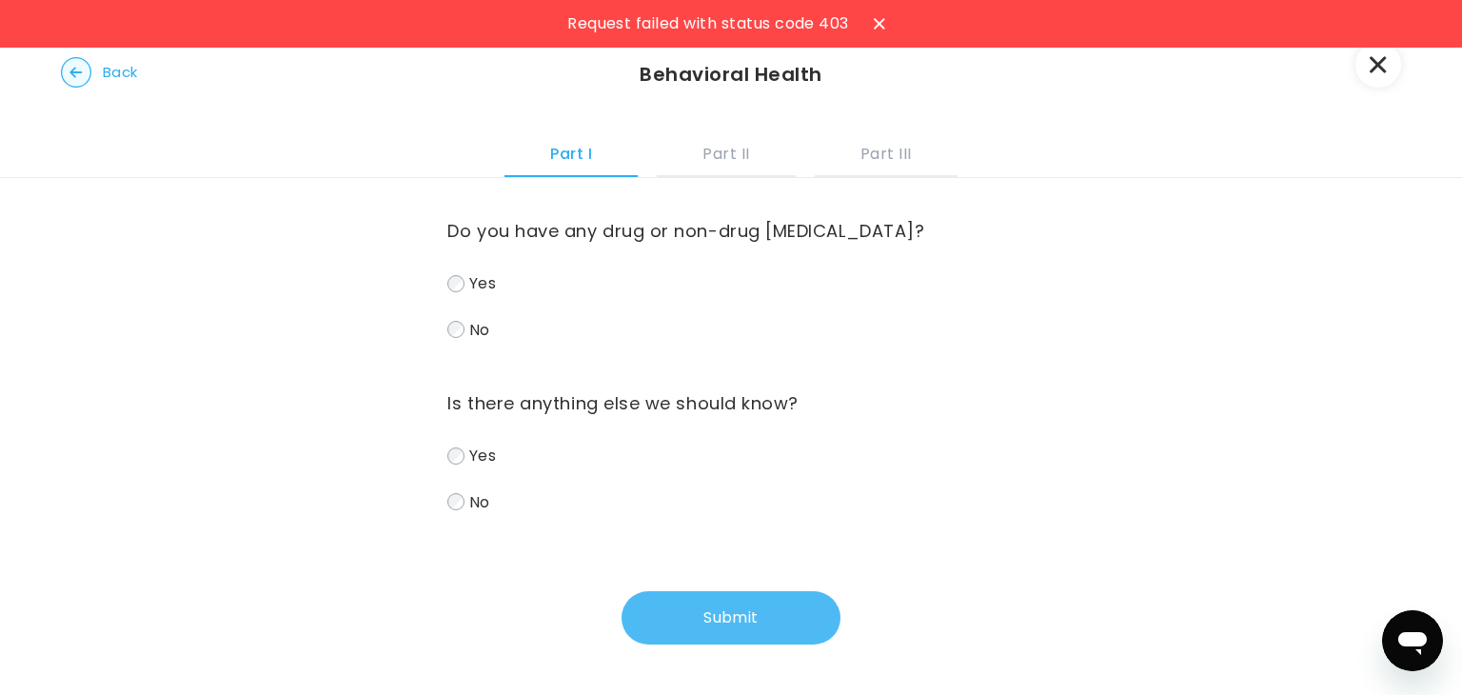
click at [707, 614] on button "Submit" at bounding box center [731, 617] width 219 height 53
click at [674, 154] on button "Part II" at bounding box center [726, 151] width 138 height 51
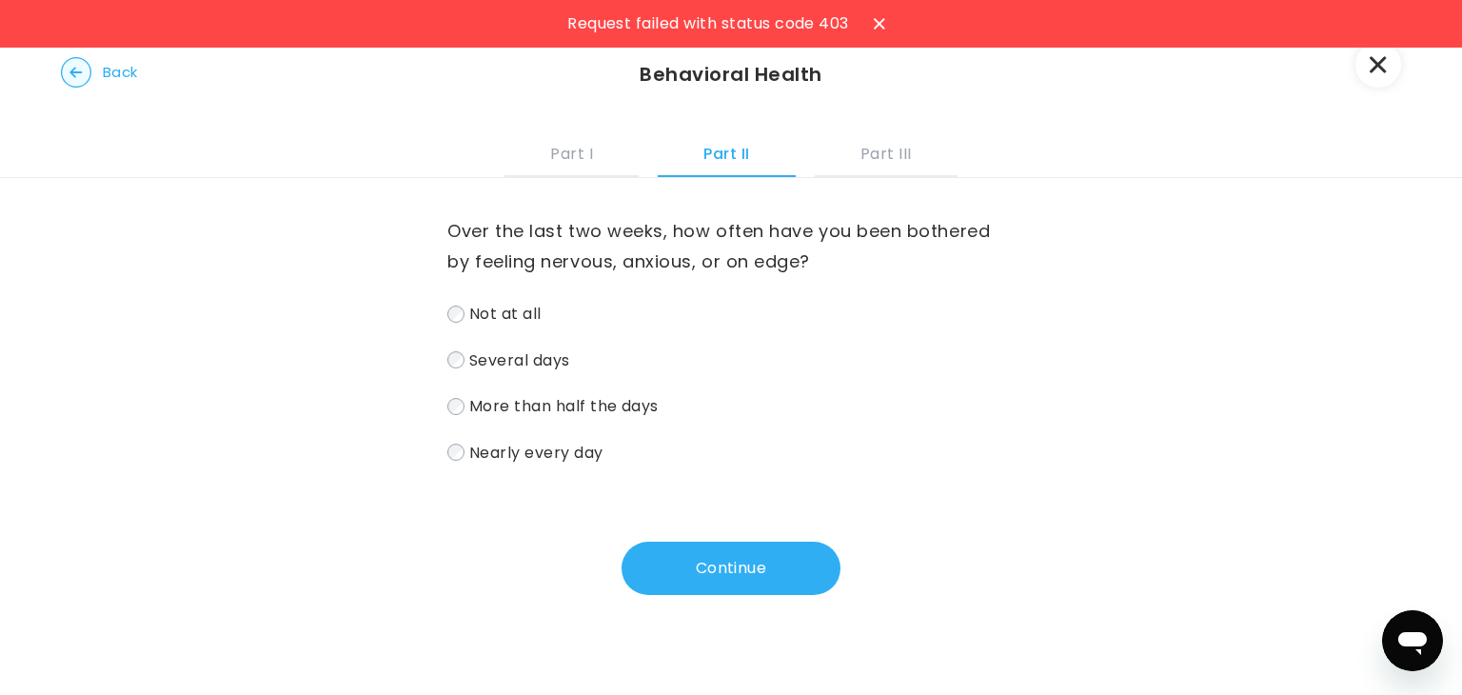
click at [791, 157] on button "Part II" at bounding box center [726, 151] width 137 height 51
click at [879, 181] on div "Over the last two weeks, how often have you been bothered by feeling nervous, a…" at bounding box center [730, 322] width 567 height 288
click at [918, 149] on button "Part III" at bounding box center [886, 151] width 143 height 51
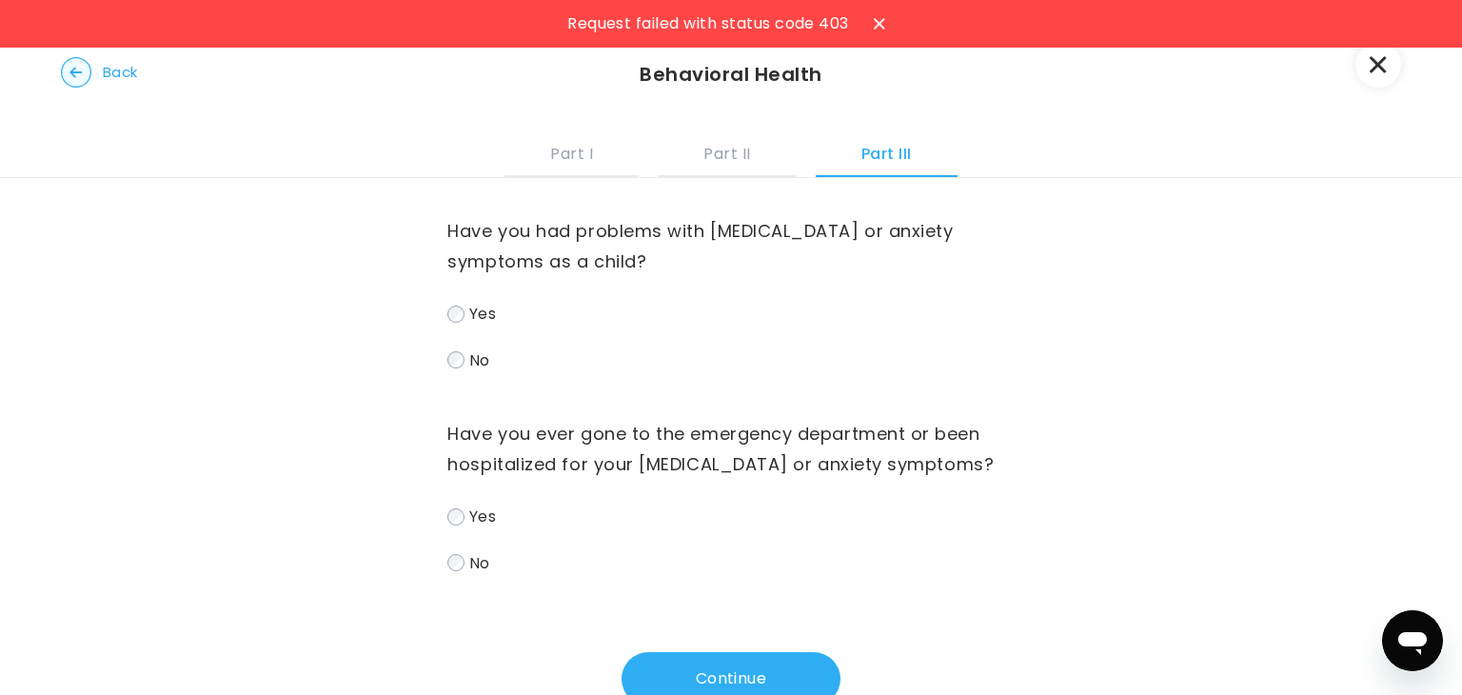
scroll to position [59, 0]
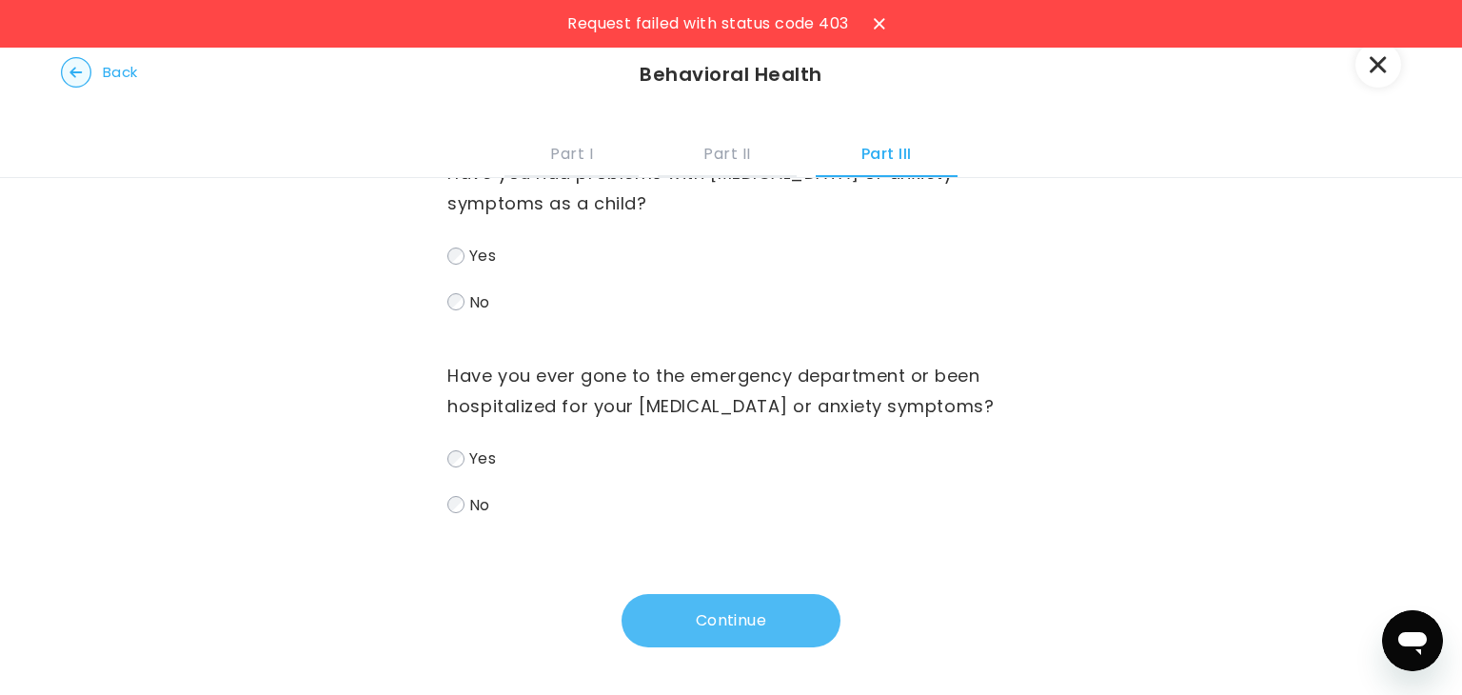
click at [661, 641] on button "Continue" at bounding box center [731, 620] width 219 height 53
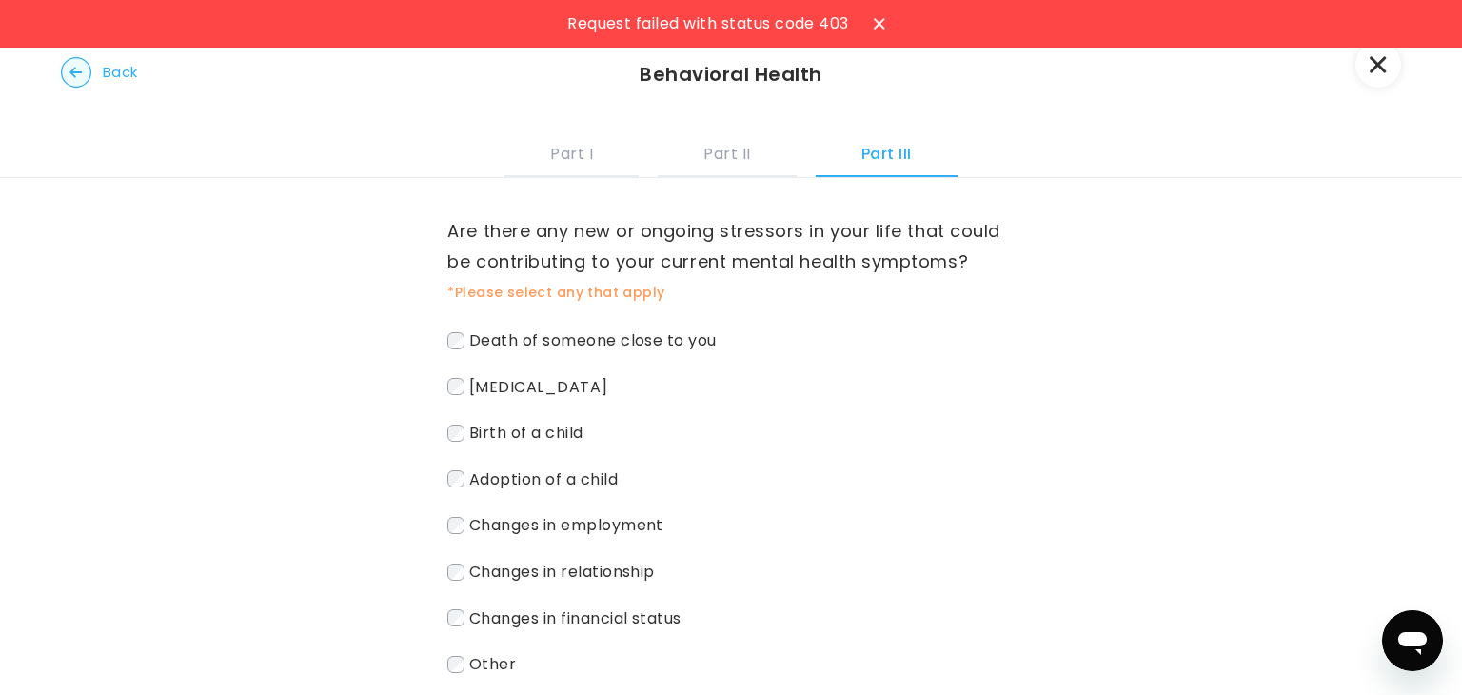
scroll to position [208, 0]
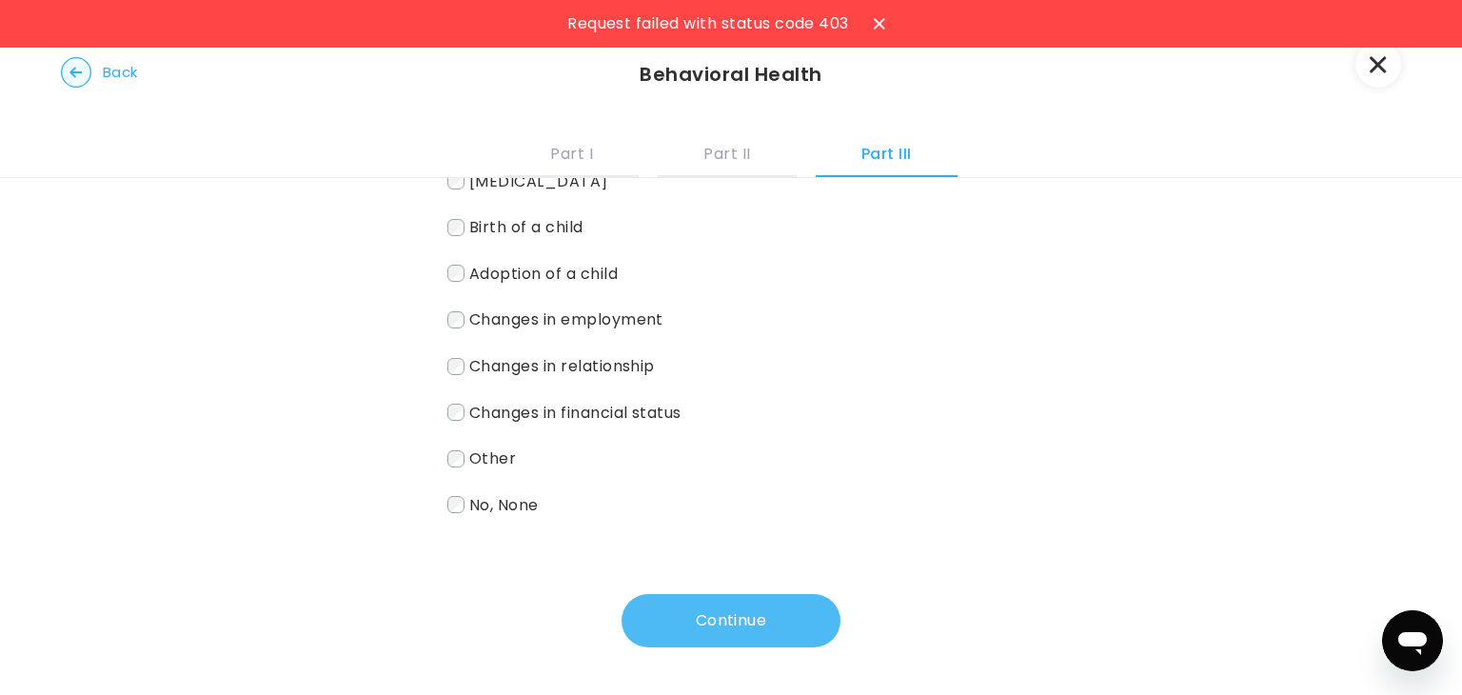
click at [659, 619] on button "Continue" at bounding box center [731, 620] width 219 height 53
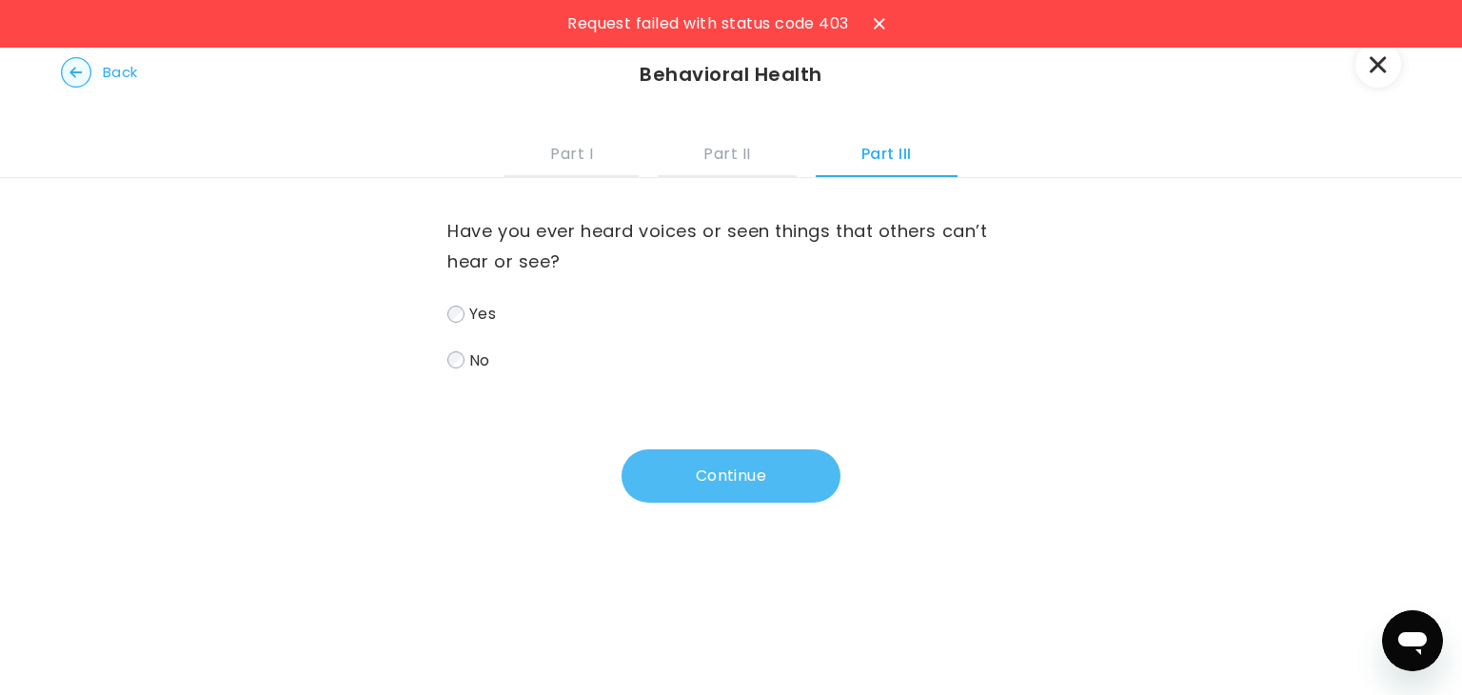
scroll to position [0, 0]
click at [699, 439] on div "Have you ever heard voices or seen things that others can’t hear or see? Yes No…" at bounding box center [730, 340] width 567 height 325
click at [706, 455] on button "Continue" at bounding box center [731, 475] width 219 height 53
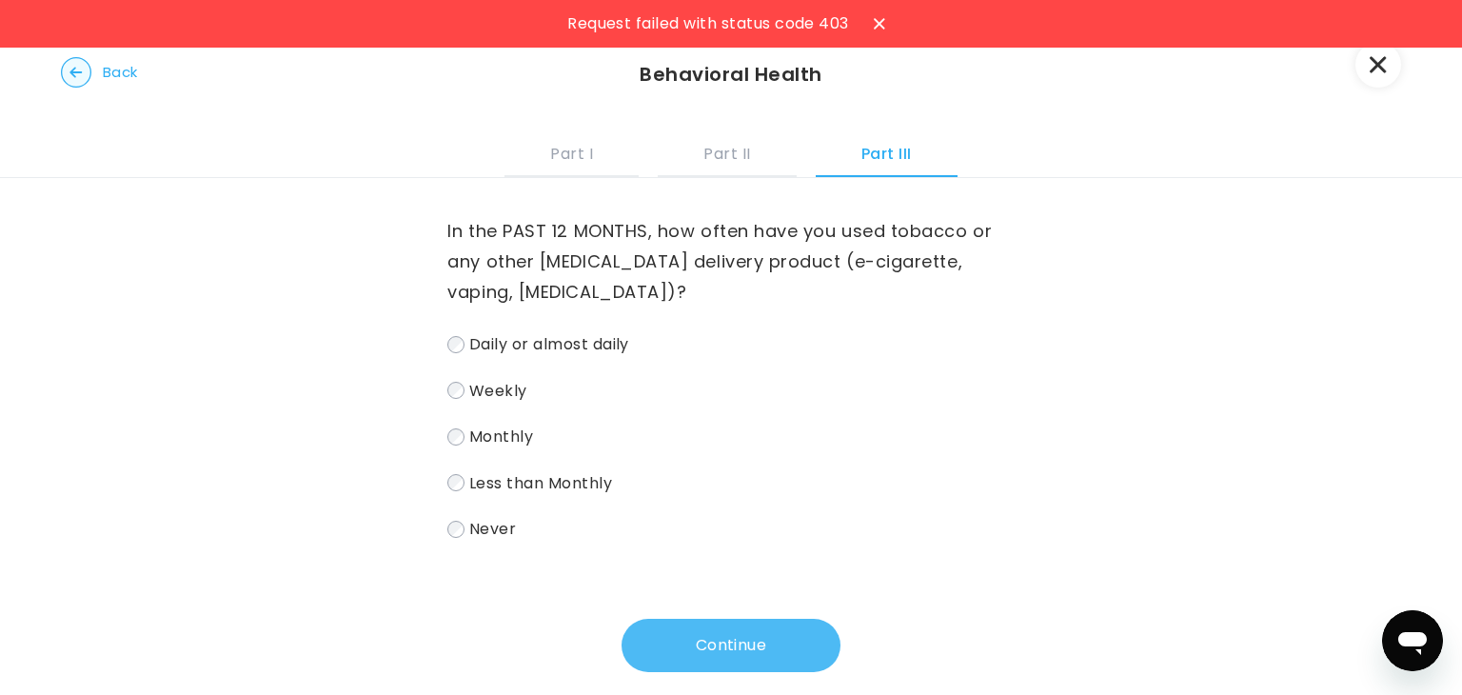
click at [651, 643] on button "Continue" at bounding box center [731, 645] width 219 height 53
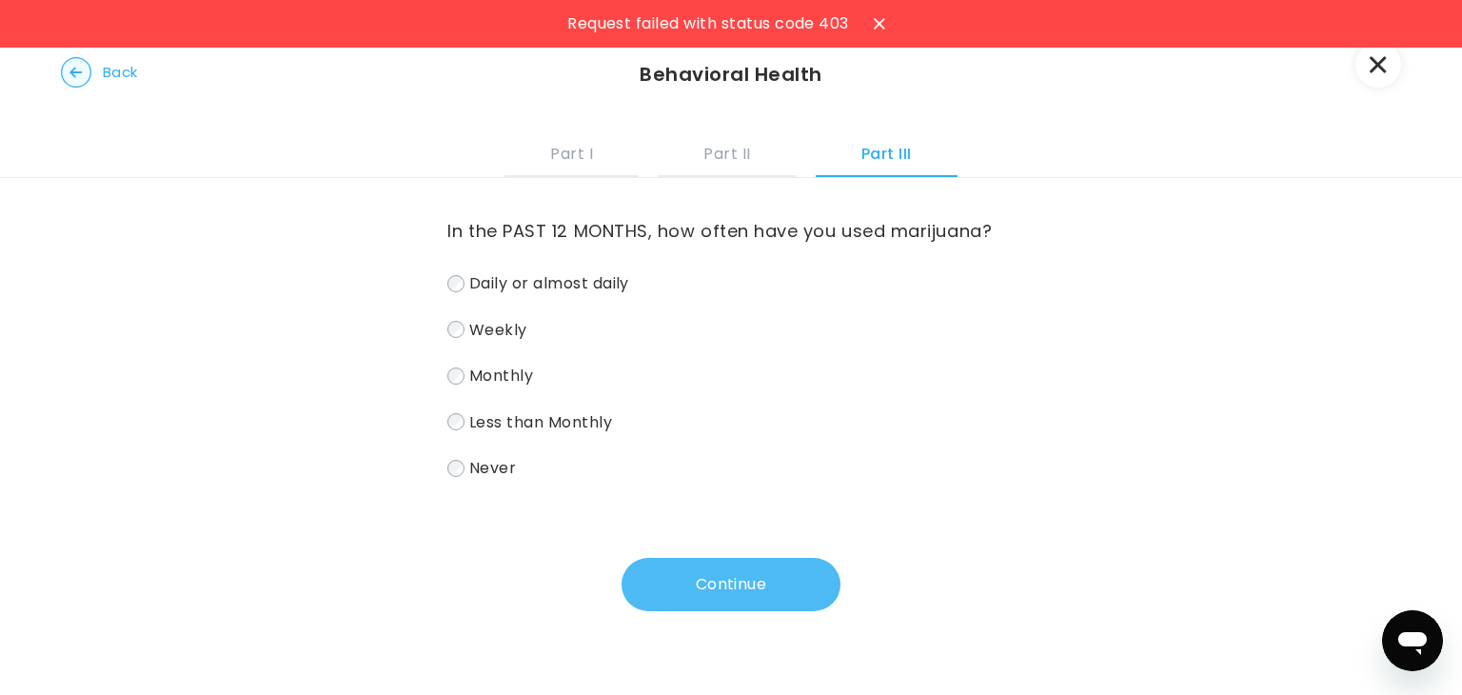
click at [672, 609] on button "Continue" at bounding box center [731, 584] width 219 height 53
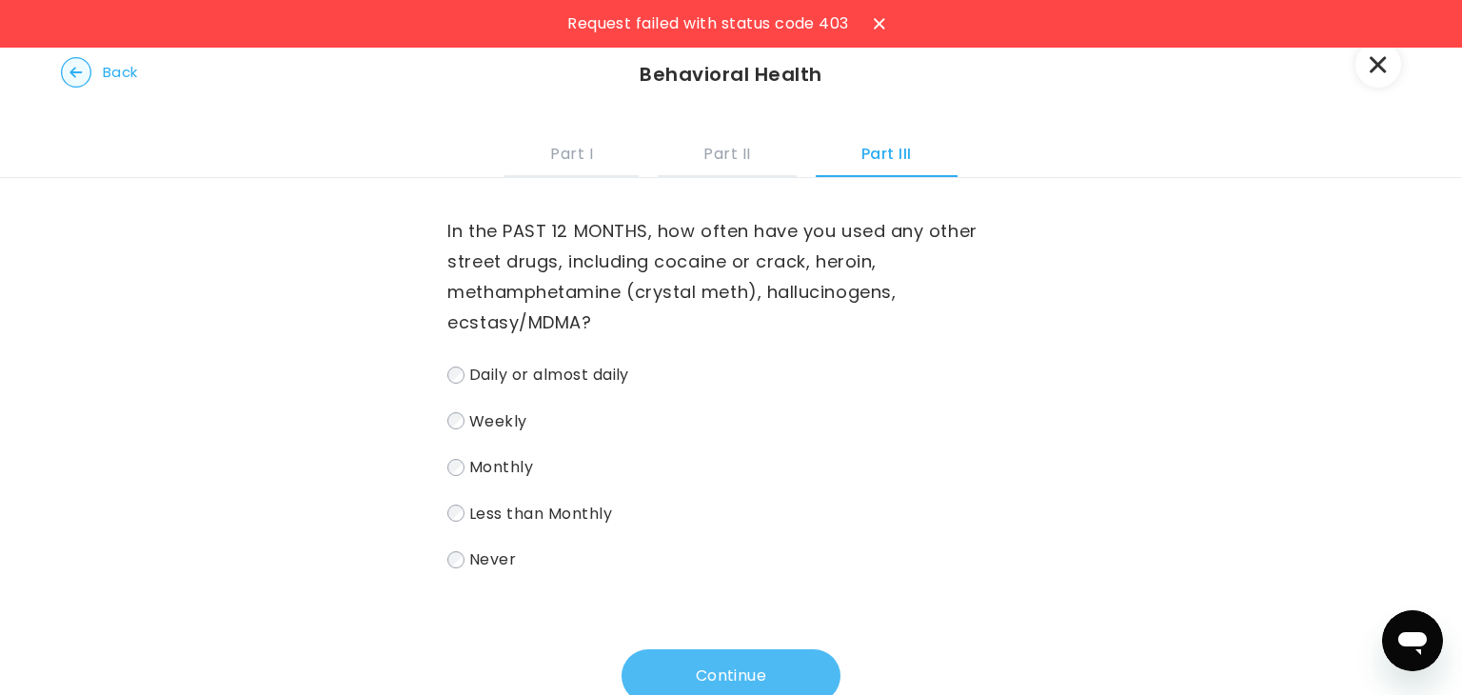
click at [678, 650] on button "Continue" at bounding box center [731, 675] width 219 height 53
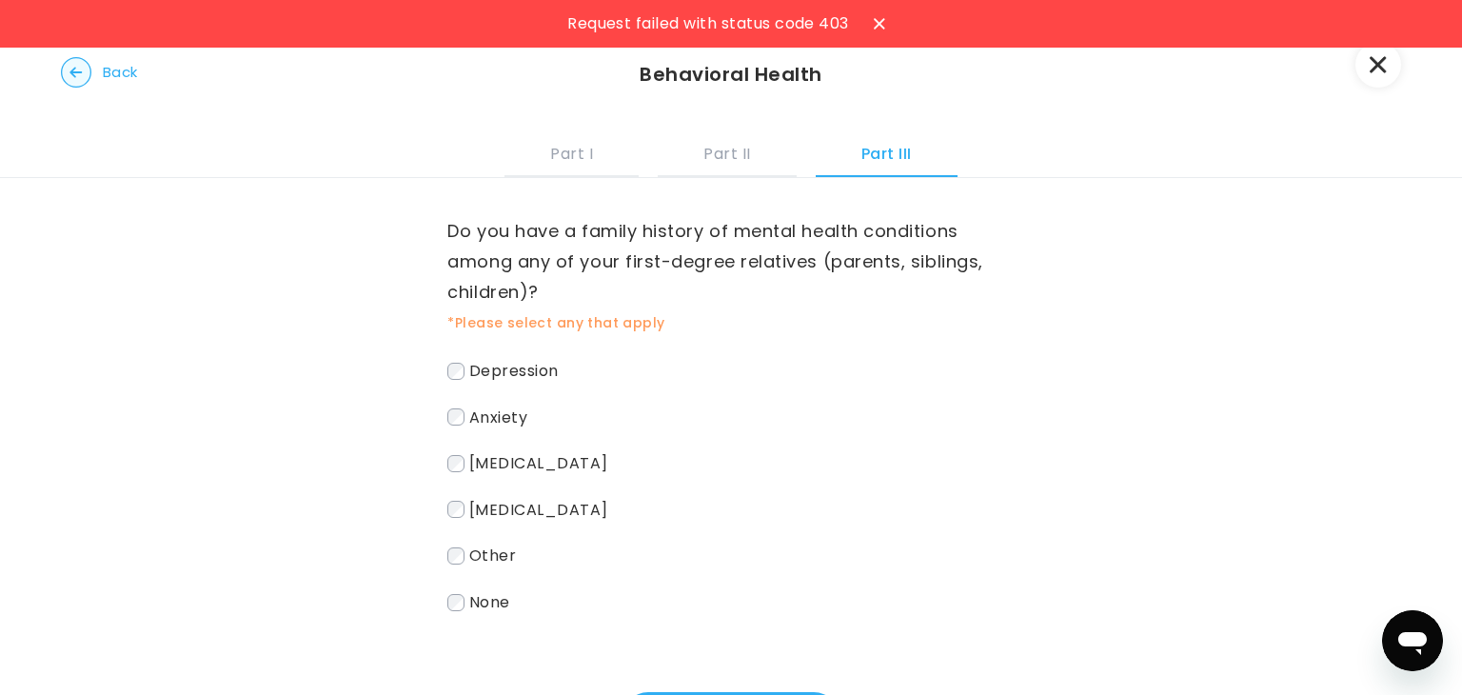
scroll to position [99, 0]
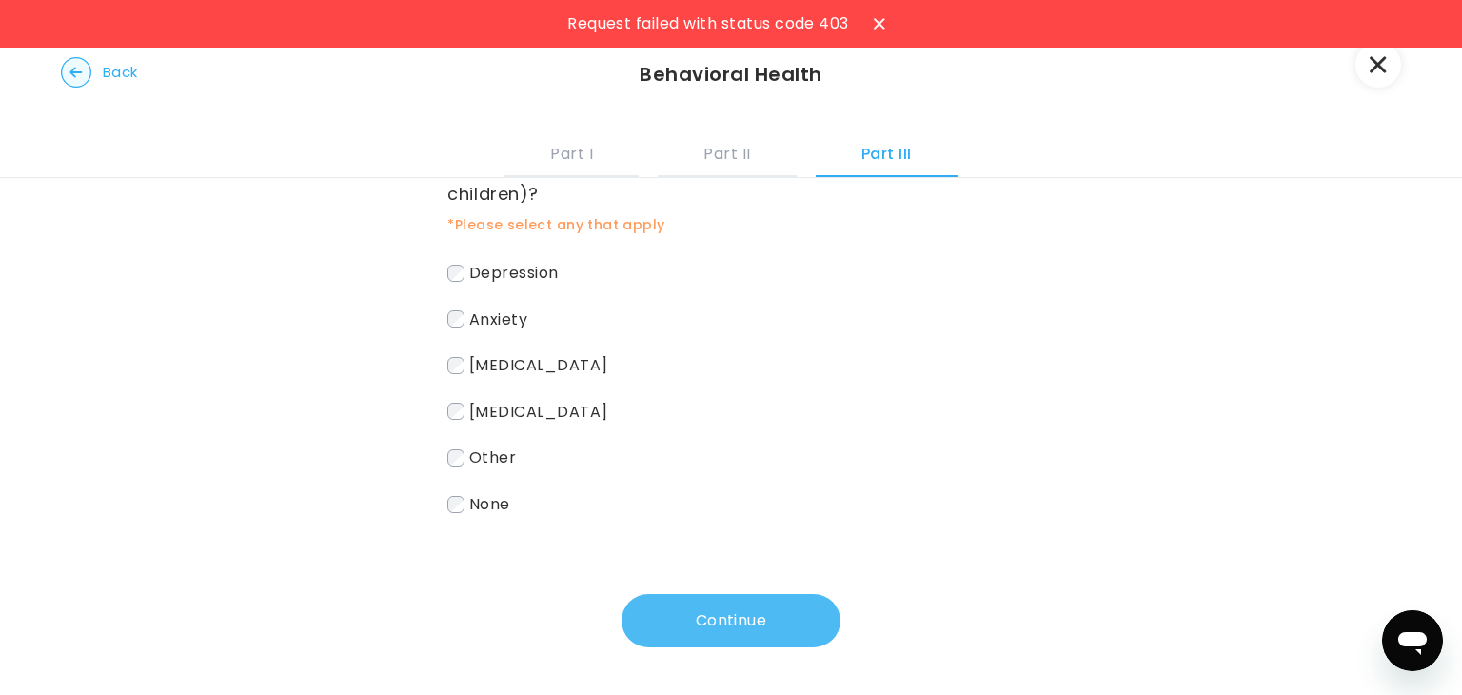
click at [684, 633] on button "Continue" at bounding box center [731, 620] width 219 height 53
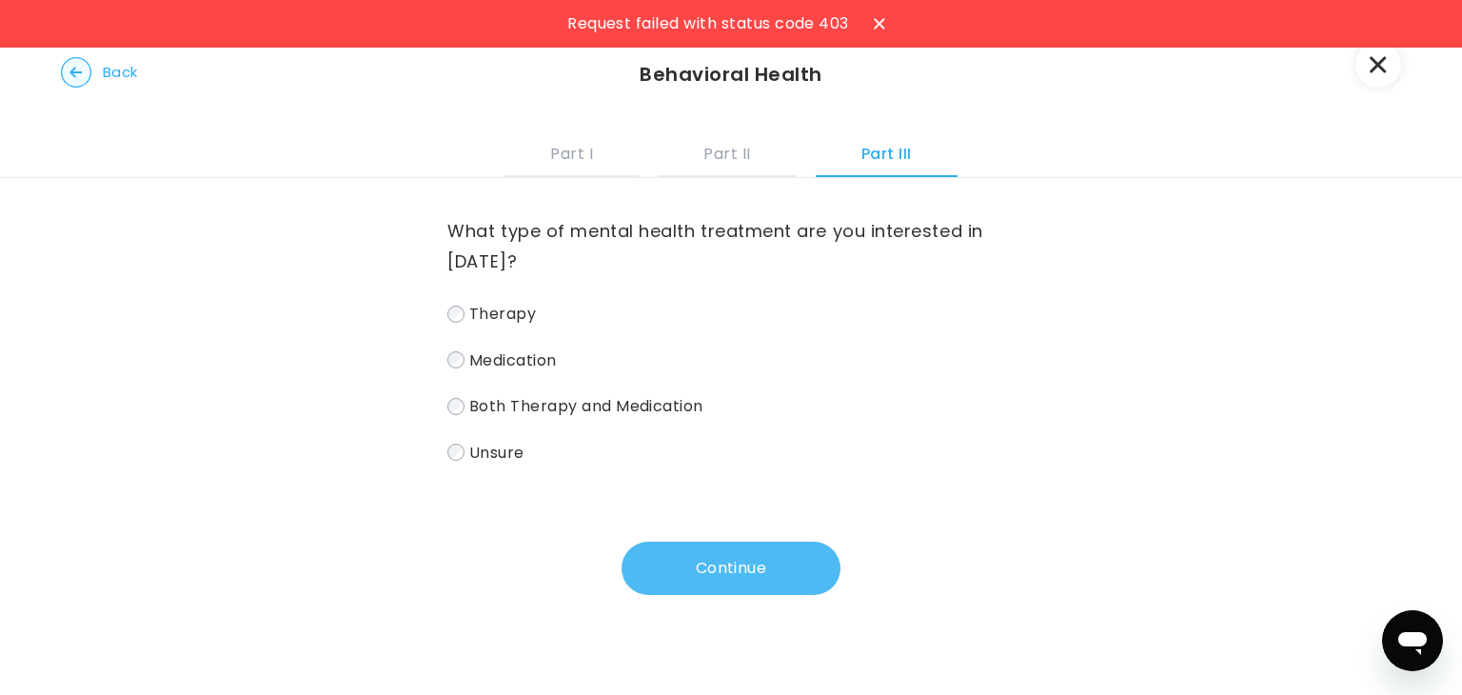
scroll to position [0, 0]
click at [703, 543] on button "Continue" at bounding box center [731, 568] width 219 height 53
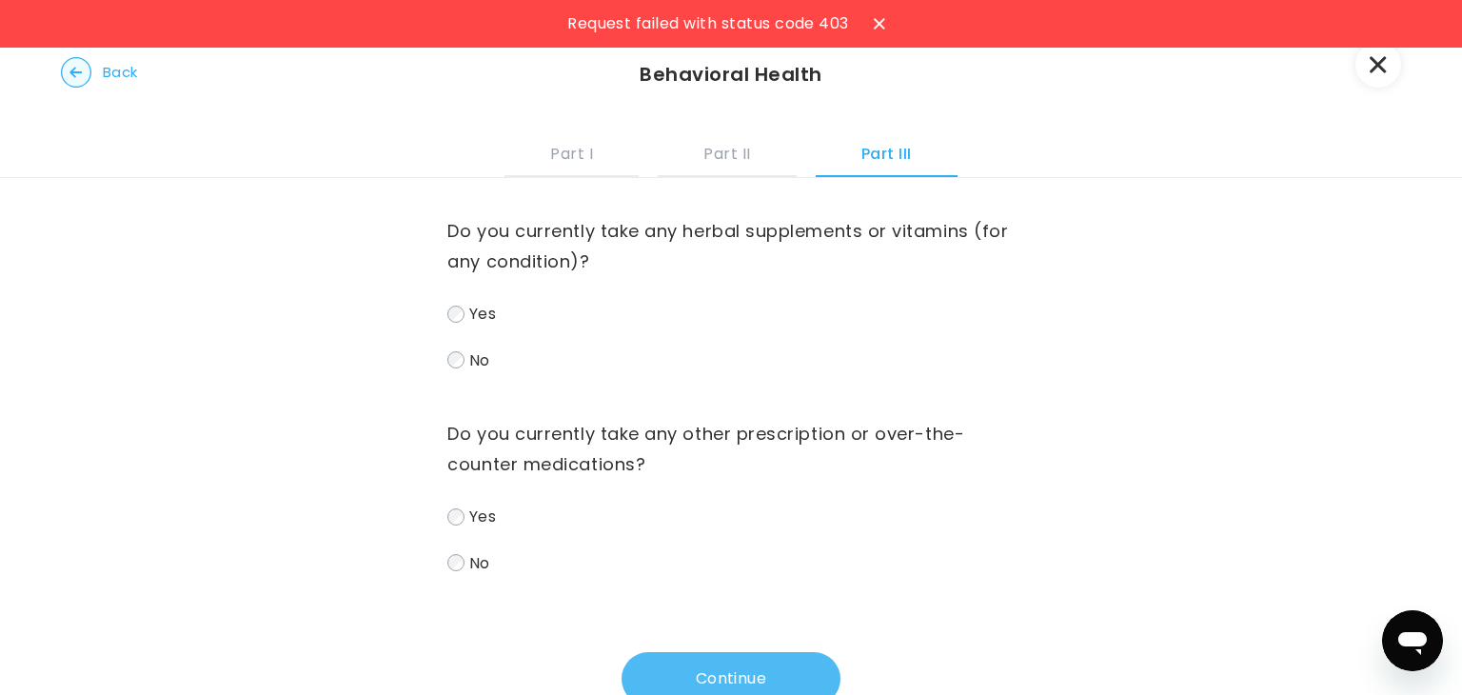
click at [705, 691] on button "Continue" at bounding box center [731, 678] width 219 height 53
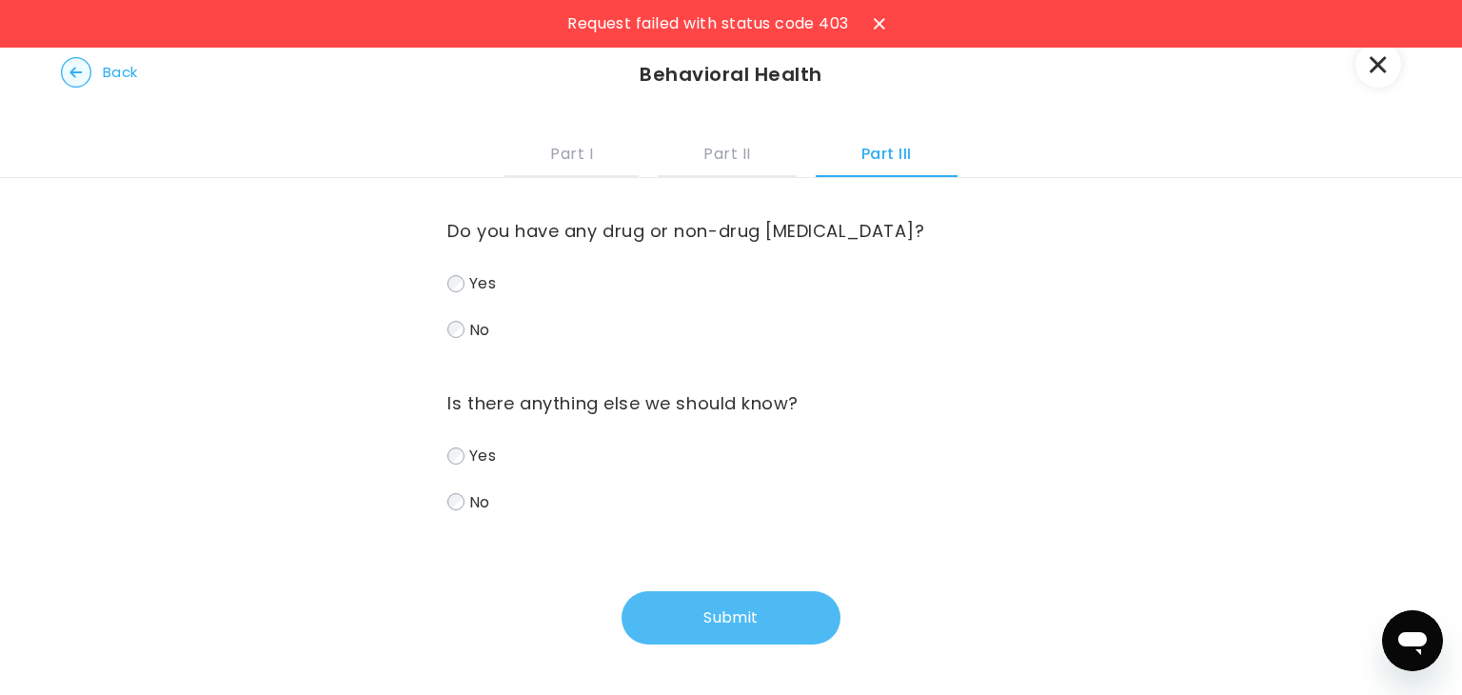
click at [710, 626] on button "Submit" at bounding box center [731, 617] width 219 height 53
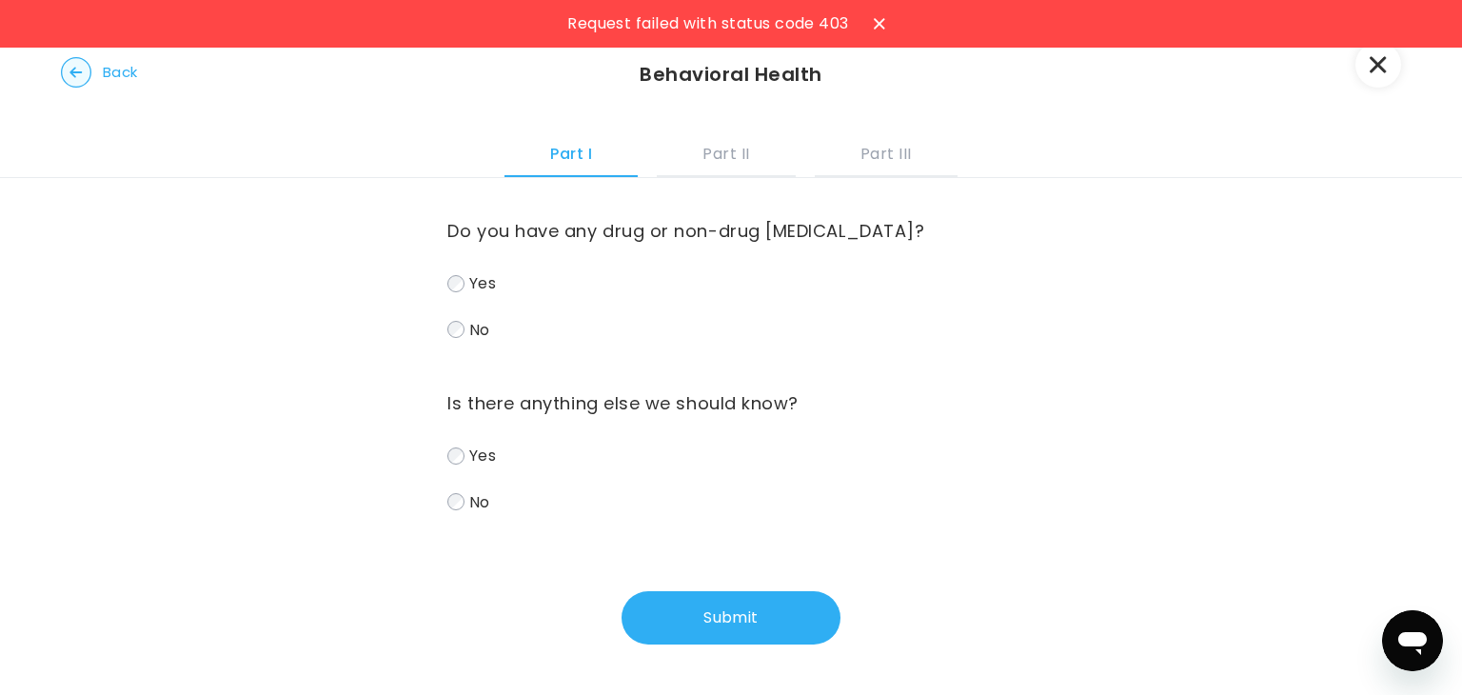
click at [1376, 39] on div "Request failed with status code 403" at bounding box center [731, 24] width 1462 height 48
click at [1357, 69] on button "button" at bounding box center [1379, 65] width 46 height 46
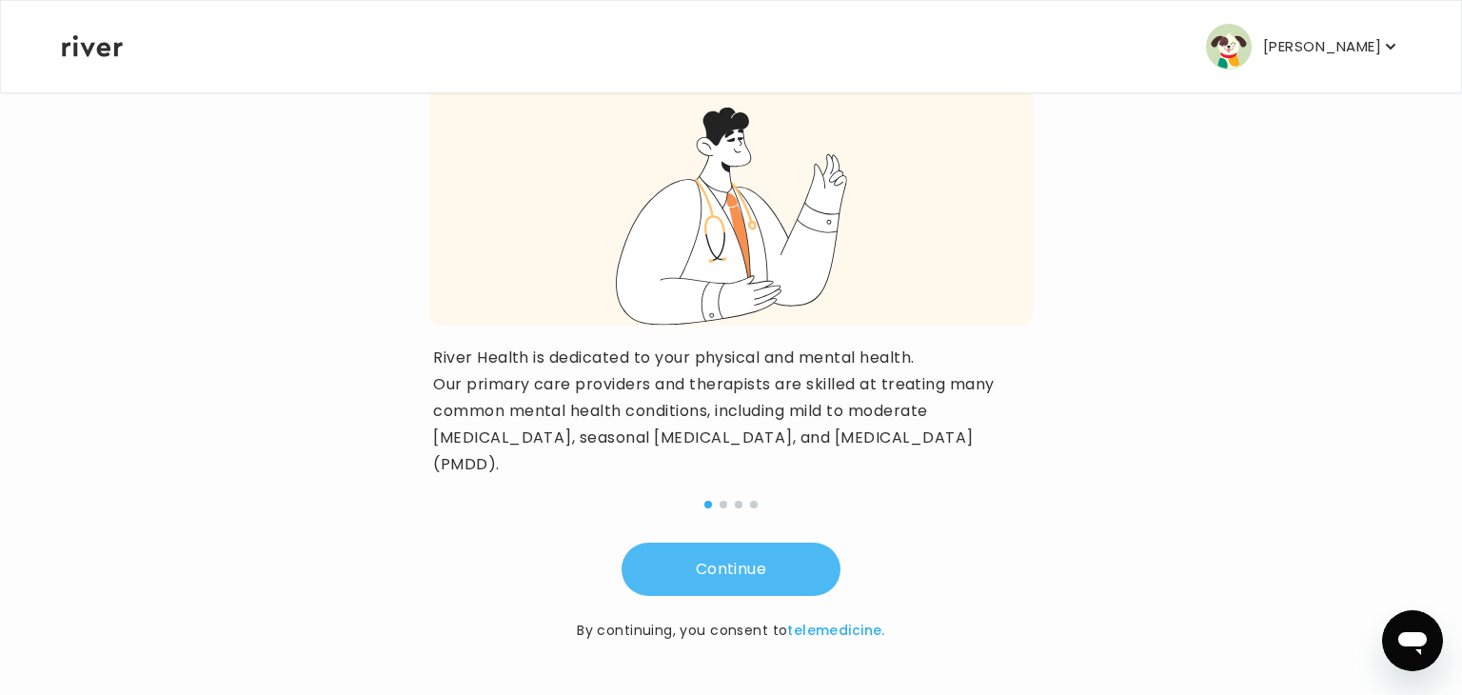
click at [788, 565] on button "Continue" at bounding box center [731, 569] width 219 height 53
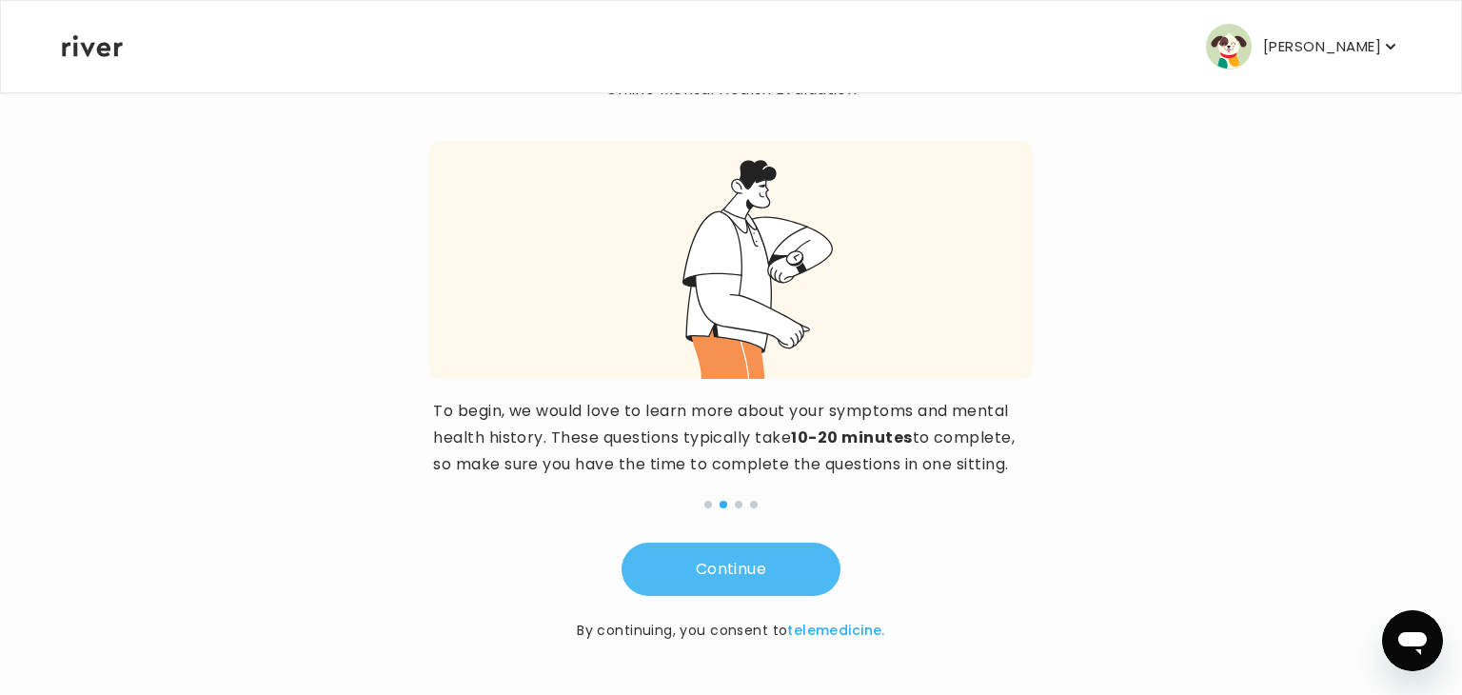
click at [788, 565] on button "Continue" at bounding box center [731, 569] width 219 height 53
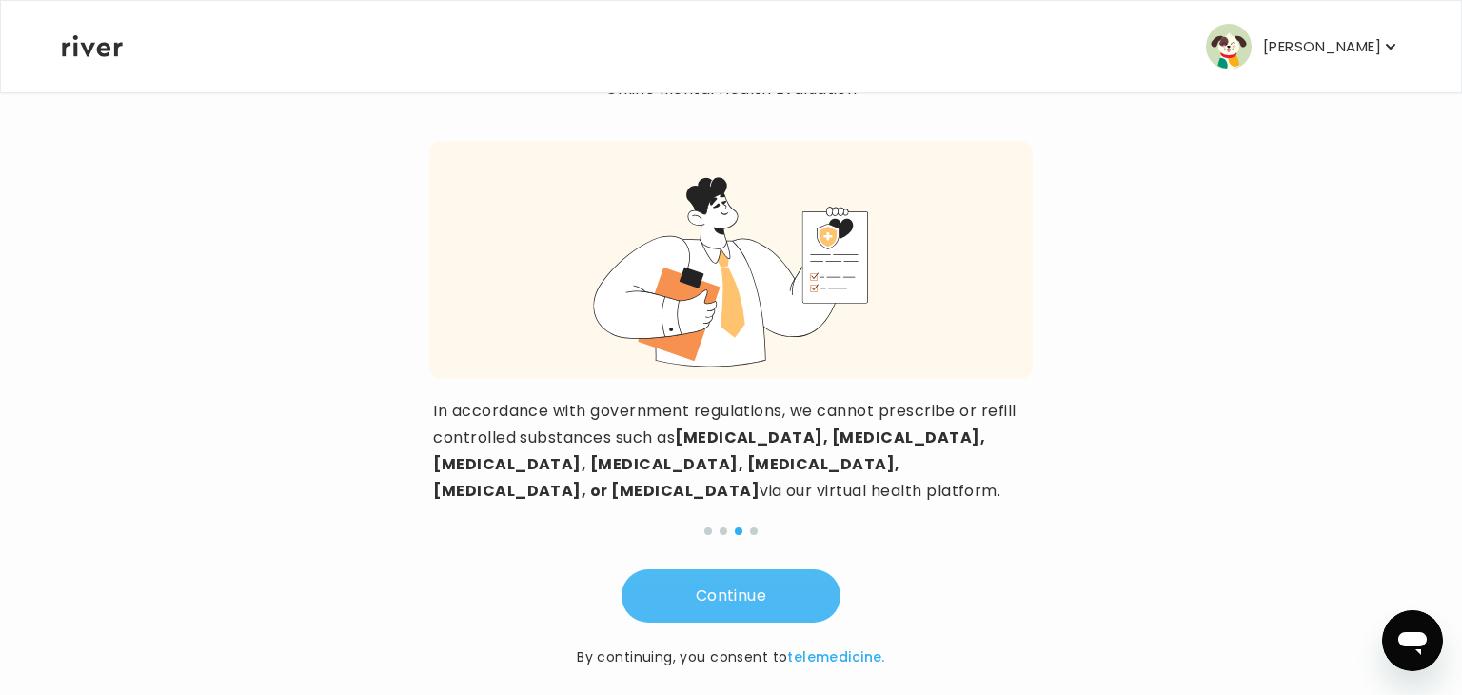
click at [788, 569] on button "Continue" at bounding box center [731, 595] width 219 height 53
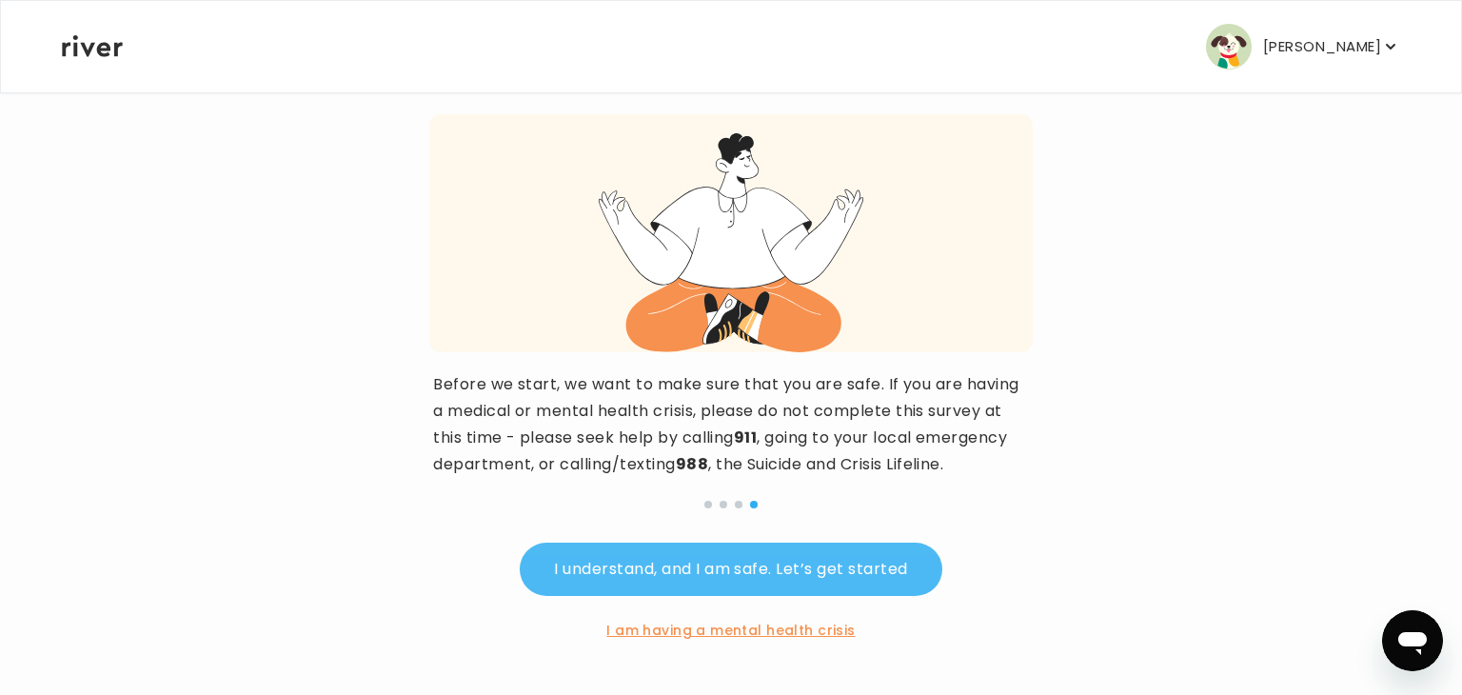
click at [788, 565] on button "I understand, and I am safe. Let’s get started" at bounding box center [731, 569] width 422 height 53
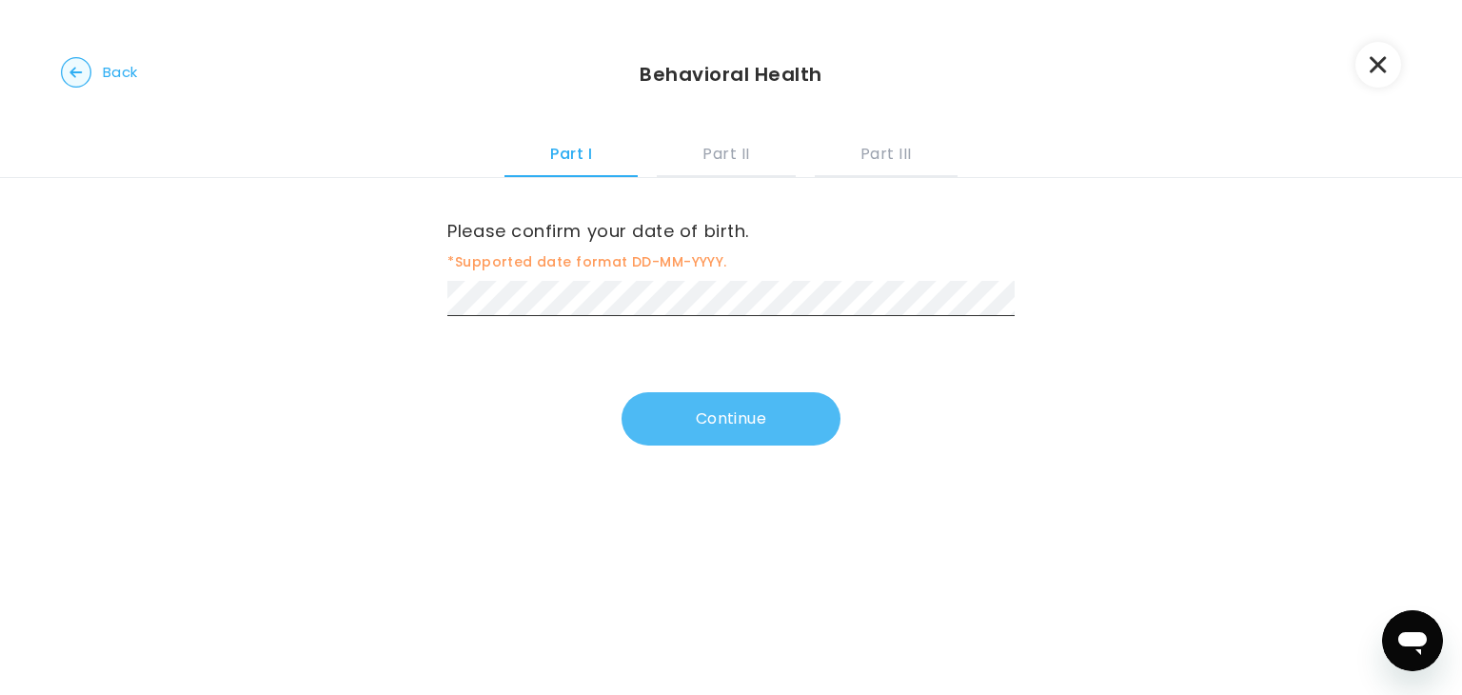
click at [784, 414] on button "Continue" at bounding box center [731, 418] width 219 height 53
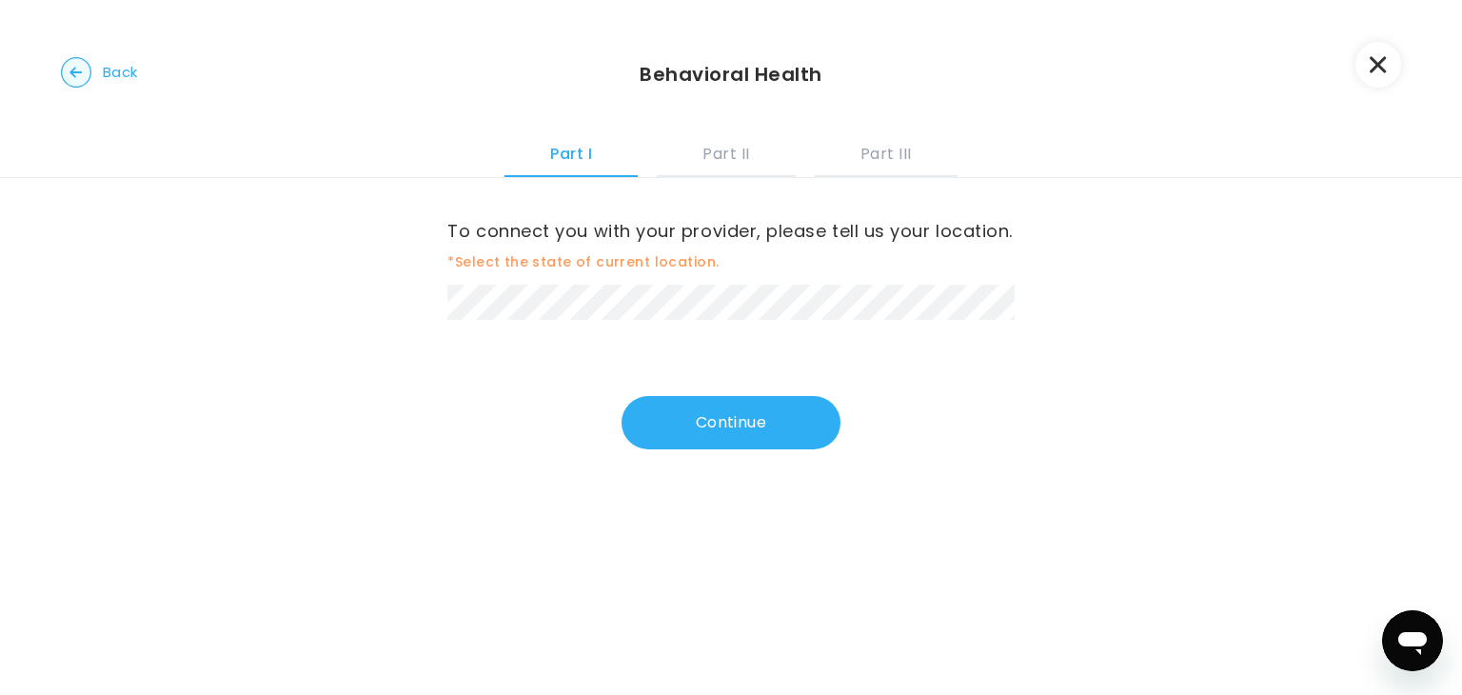
click at [112, 74] on span "Back" at bounding box center [120, 72] width 35 height 27
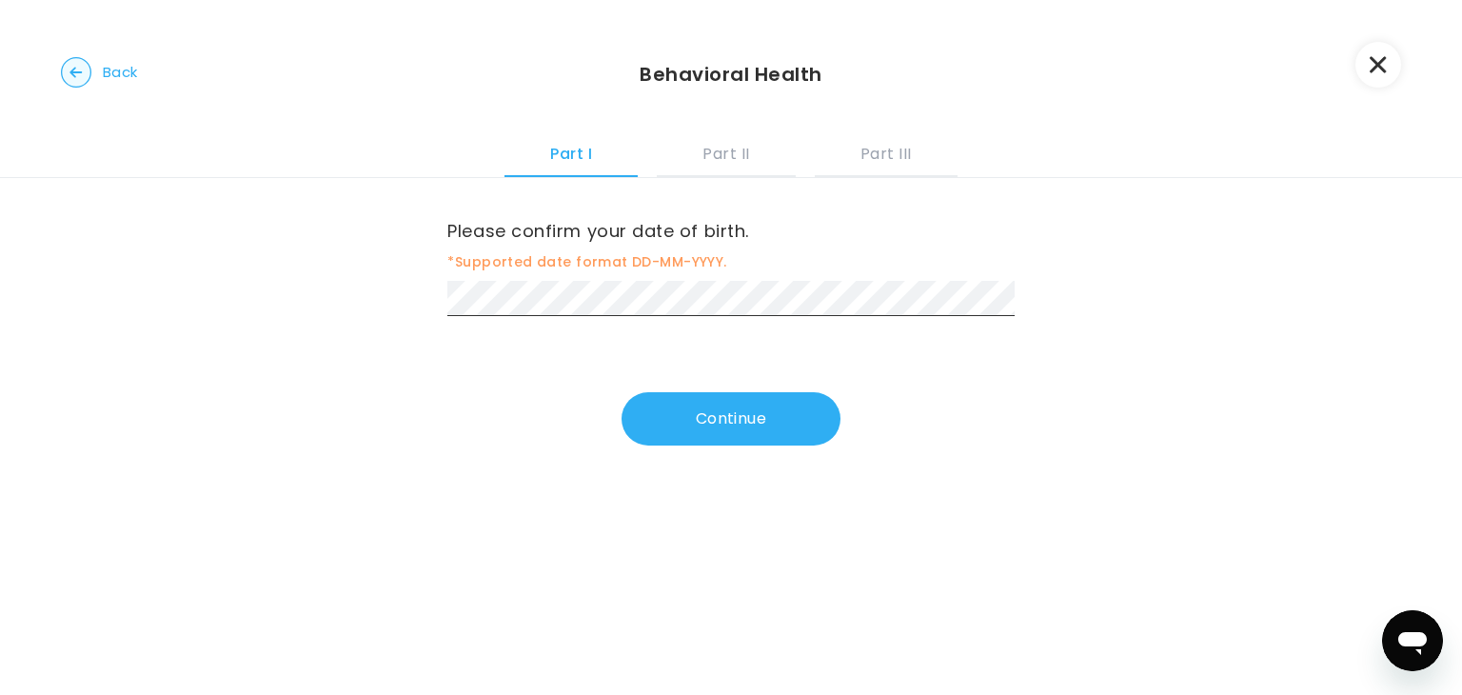
click at [112, 74] on span "Back" at bounding box center [120, 72] width 35 height 27
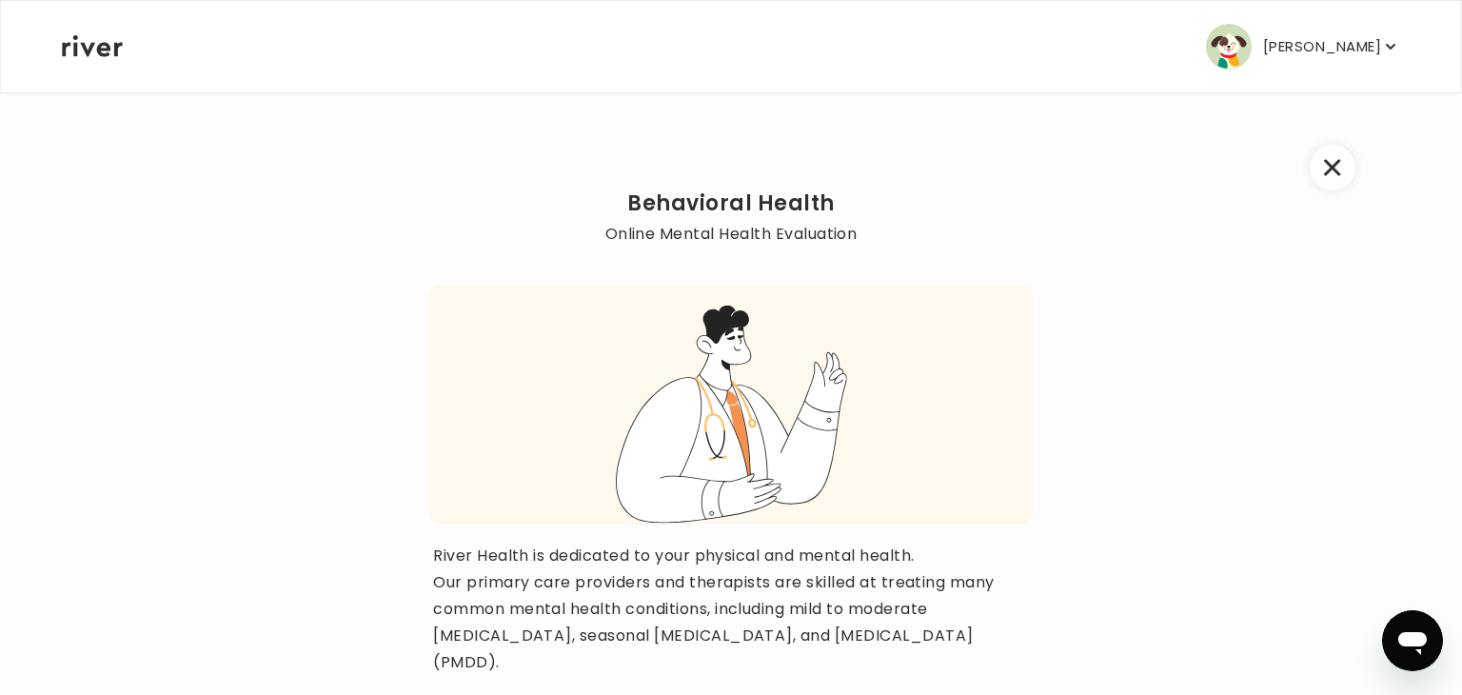
click at [112, 74] on div "[PERSON_NAME] Profile Add Family Activate Card Reimbursement Terms of Service P…" at bounding box center [731, 46] width 1339 height 91
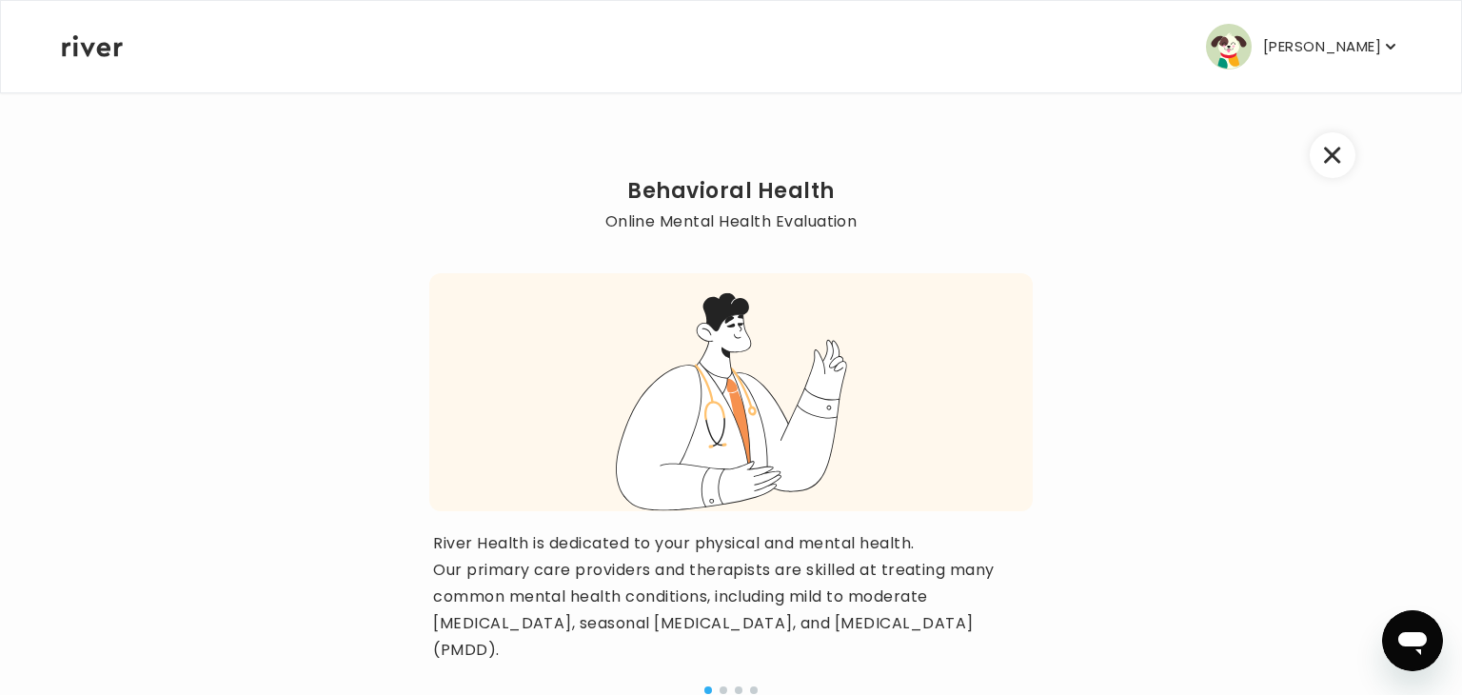
scroll to position [15, 0]
click at [85, 40] on icon at bounding box center [92, 46] width 61 height 22
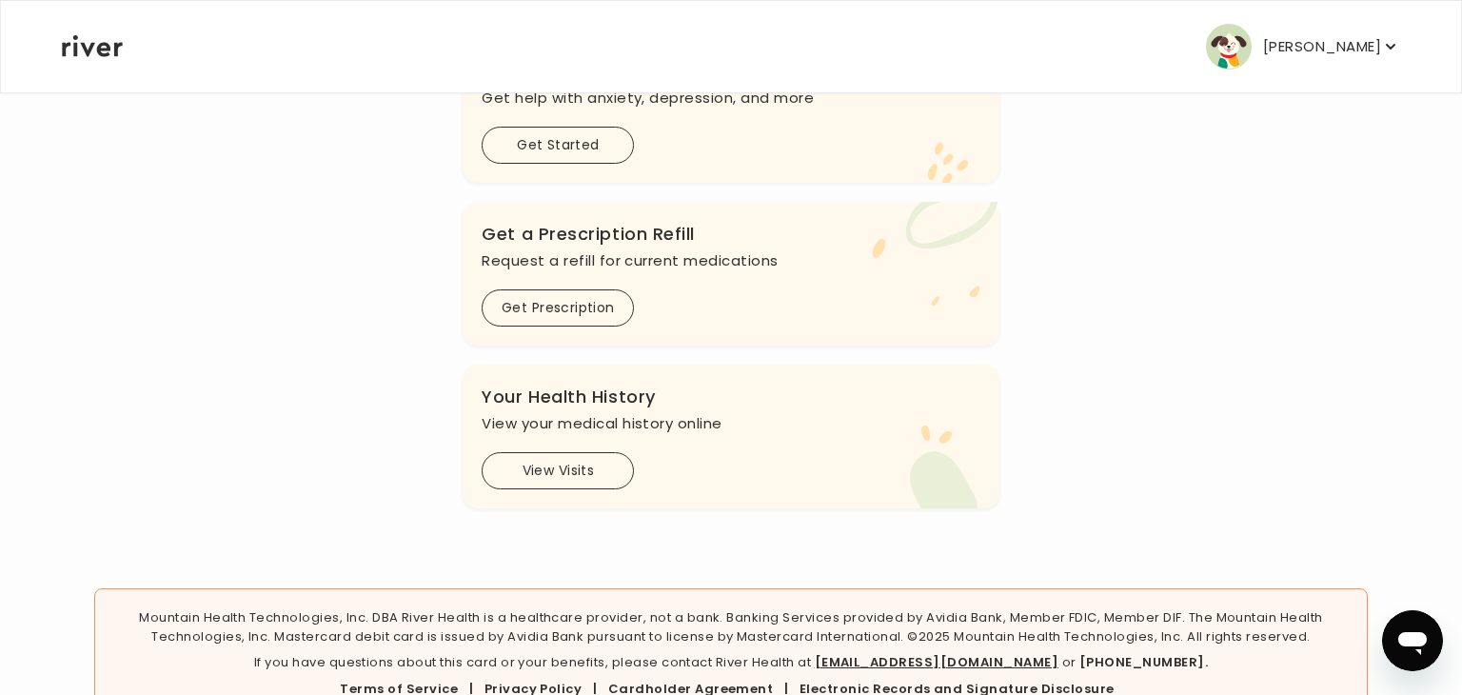
scroll to position [666, 0]
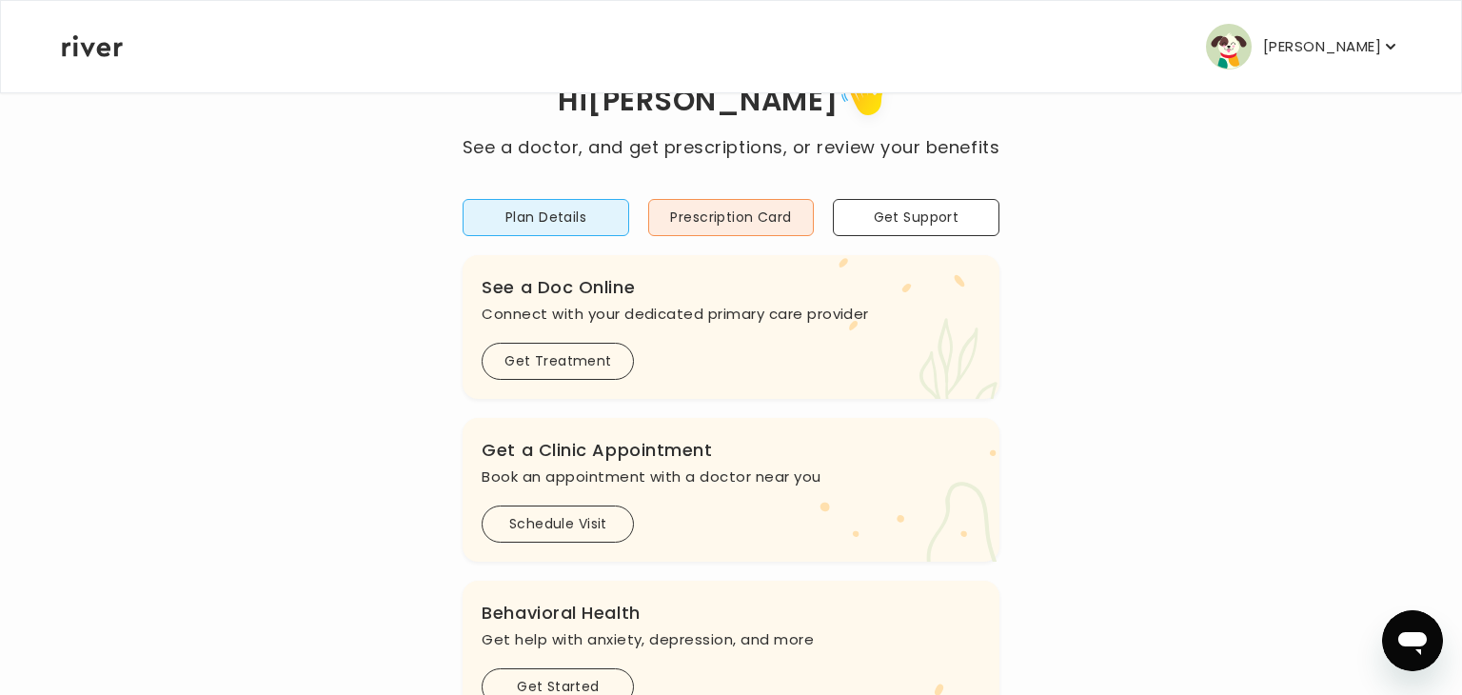
scroll to position [0, 0]
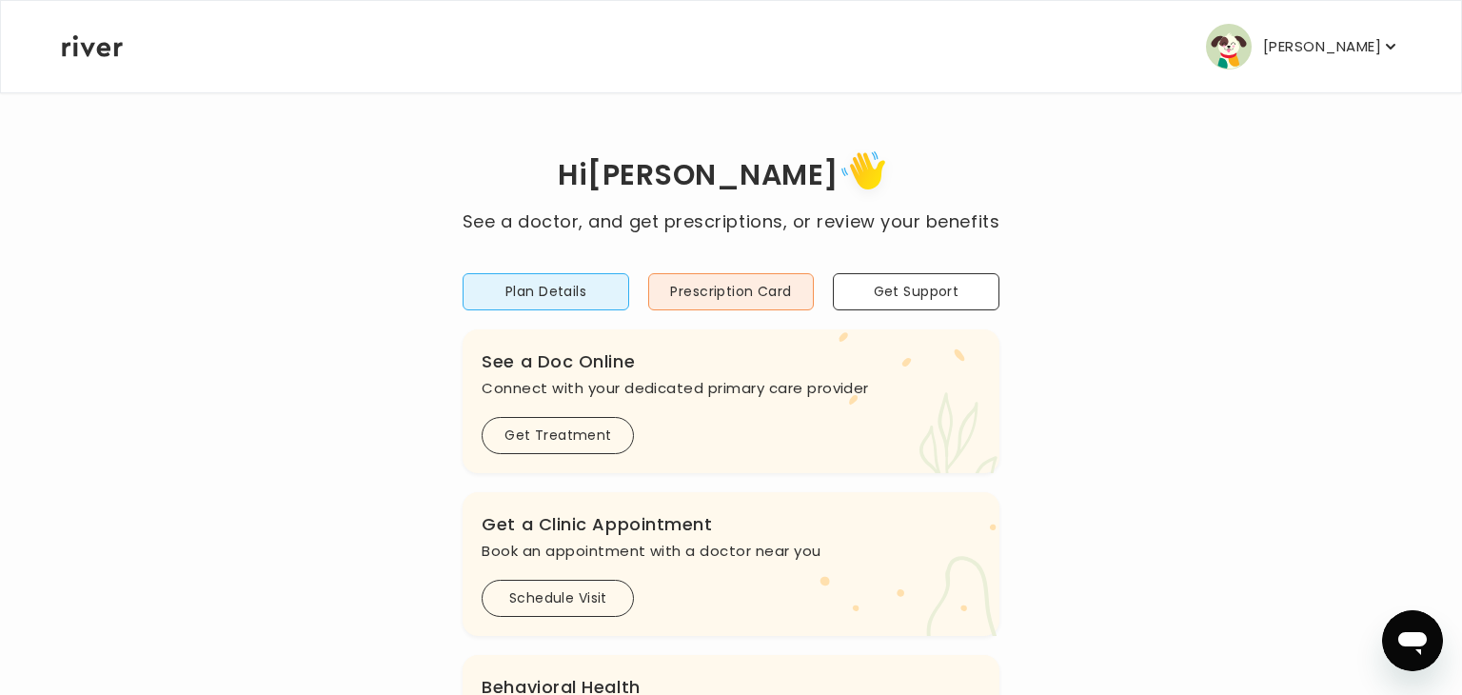
click at [1297, 63] on button "[PERSON_NAME]" at bounding box center [1303, 47] width 194 height 46
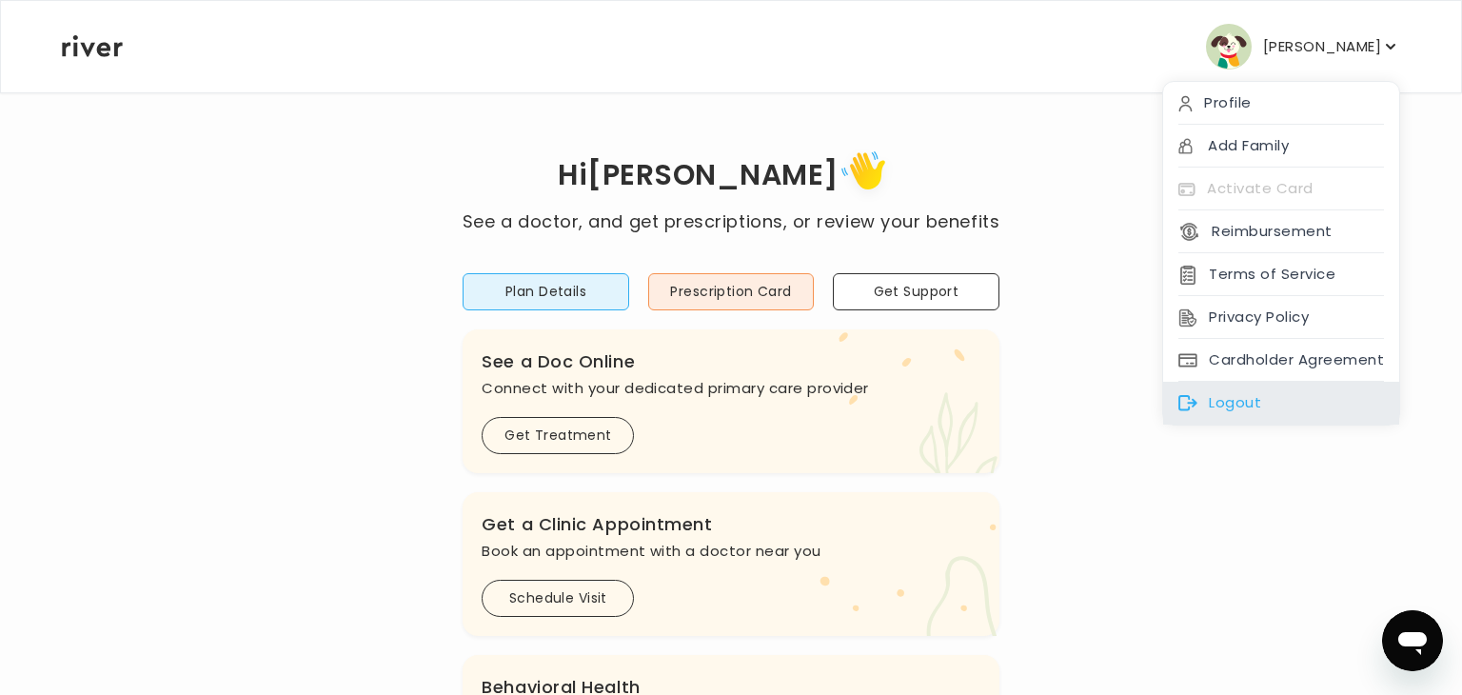
click at [1237, 411] on div "Logout" at bounding box center [1281, 403] width 236 height 43
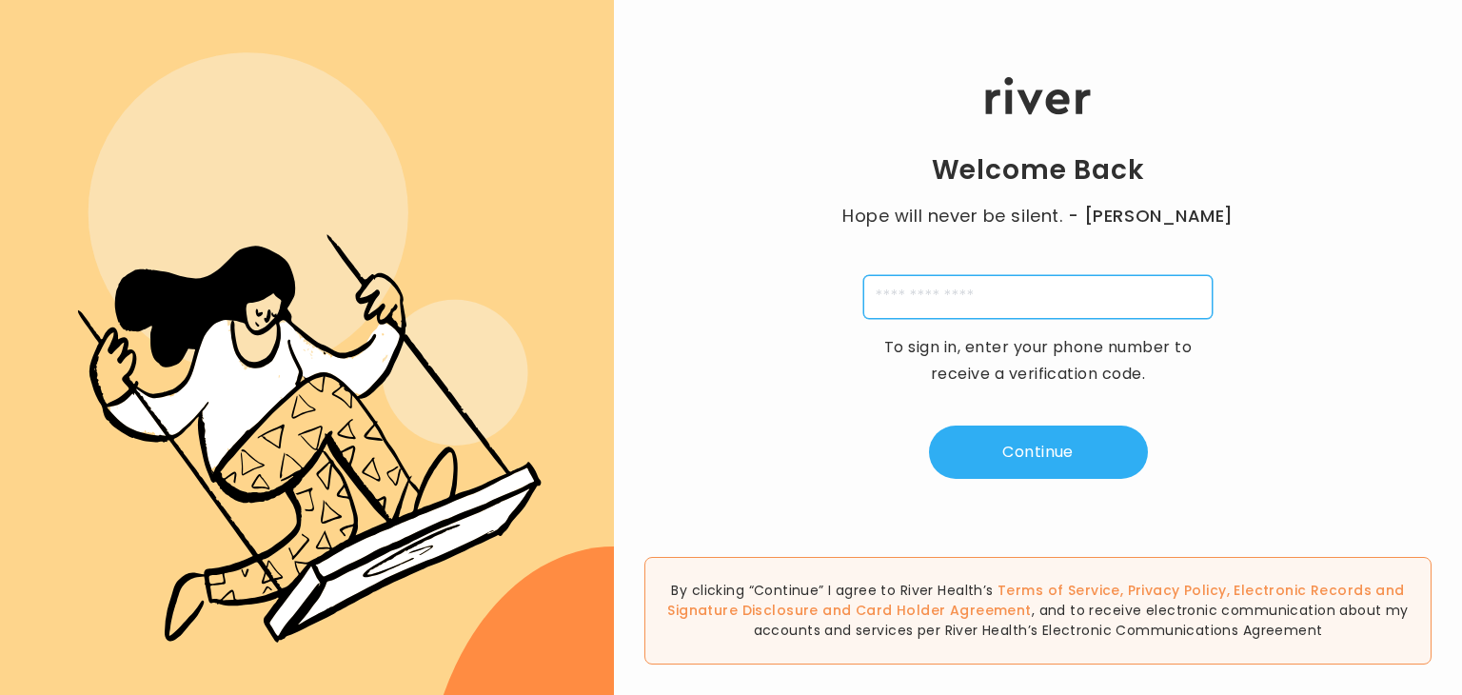
click at [1039, 301] on input "tel" at bounding box center [1038, 297] width 349 height 44
type input "**********"
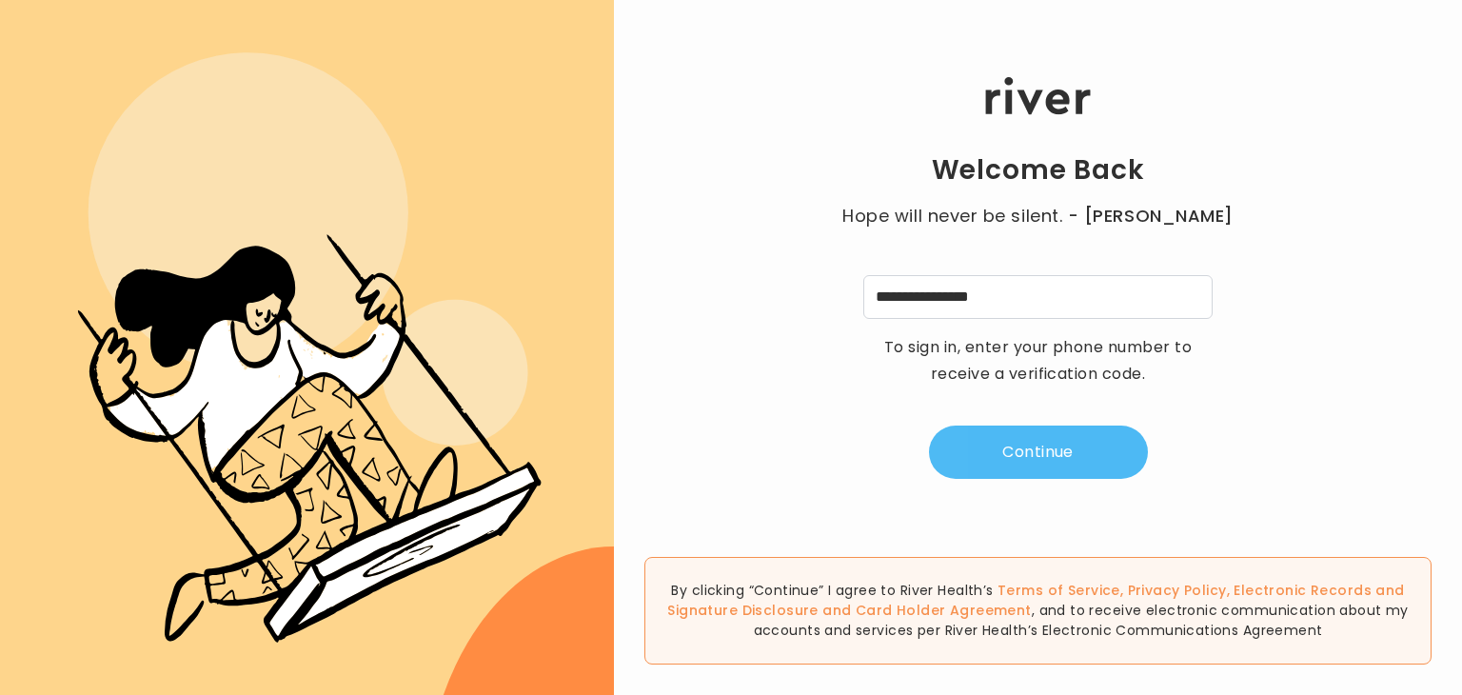
click at [989, 441] on button "Continue" at bounding box center [1038, 452] width 219 height 53
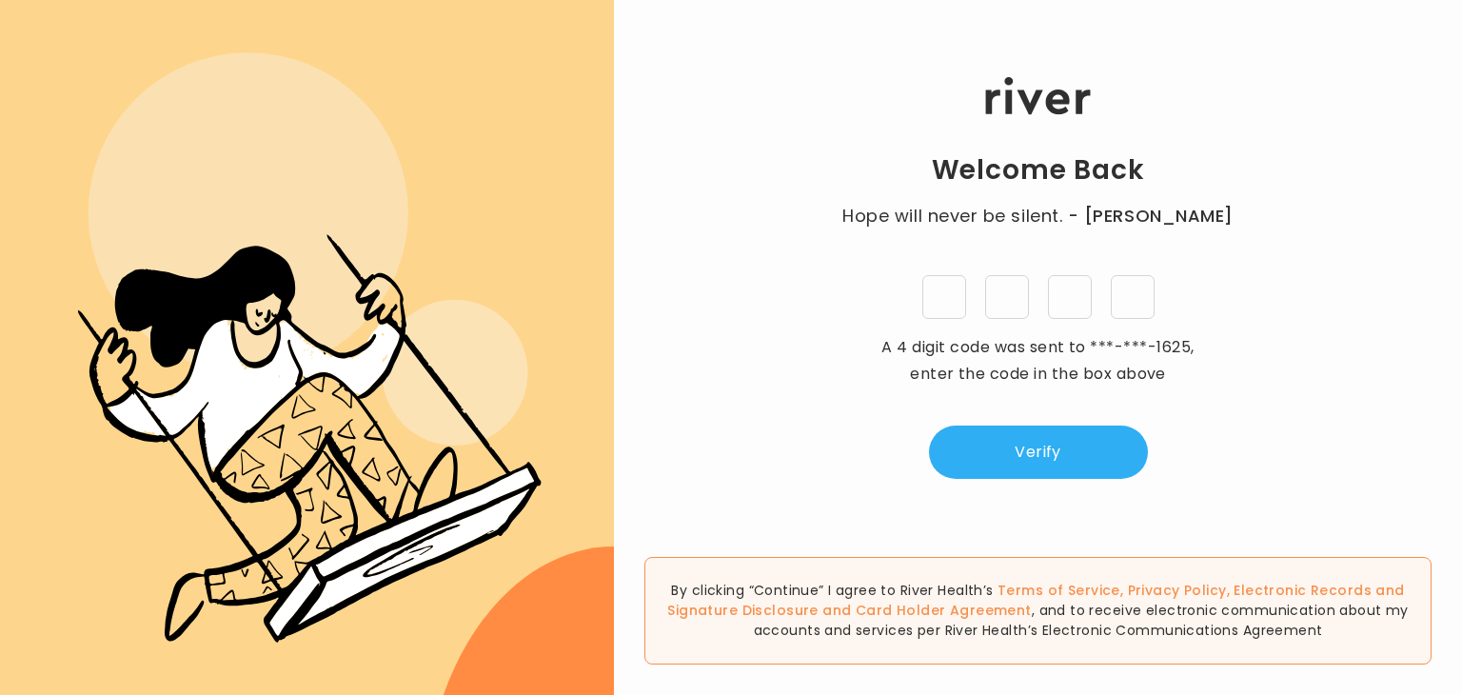
type input "*"
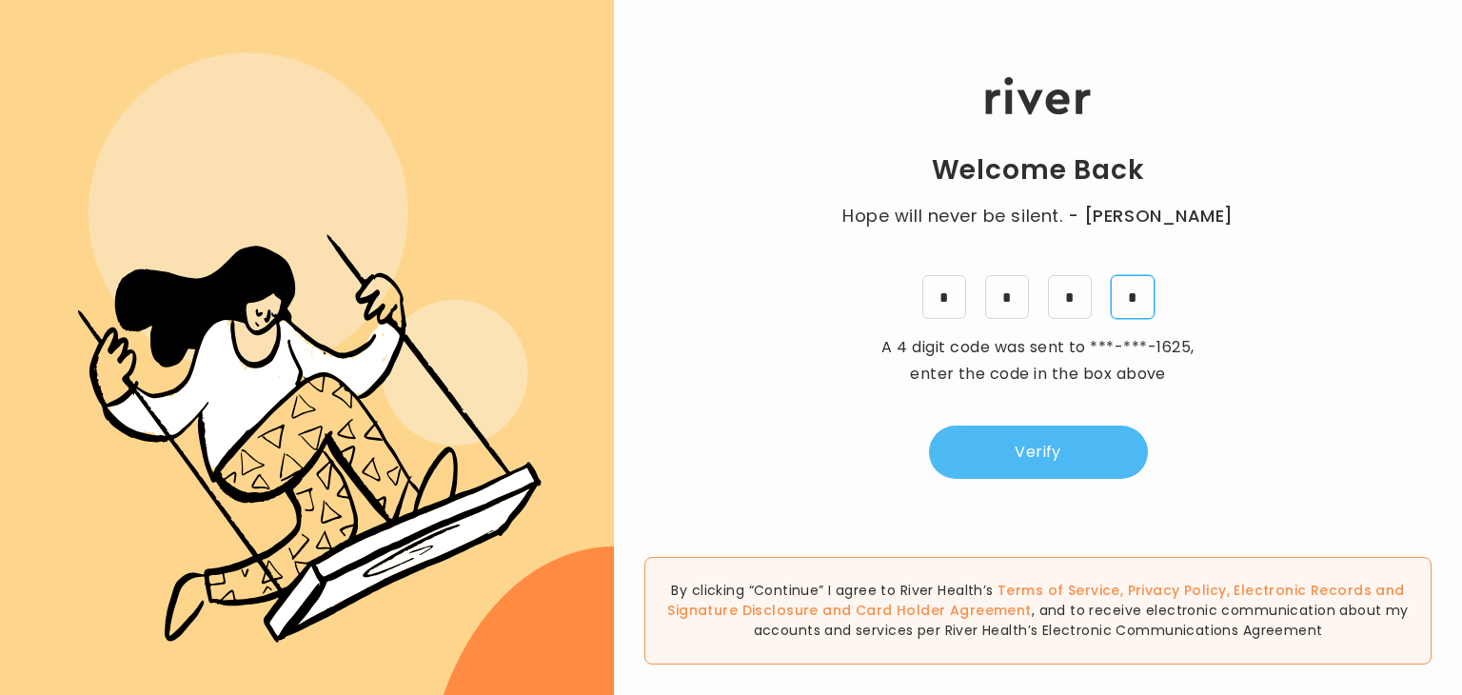
type input "*"
click at [1032, 452] on button "Verify" at bounding box center [1038, 452] width 219 height 53
